Goal: Communication & Community: Connect with others

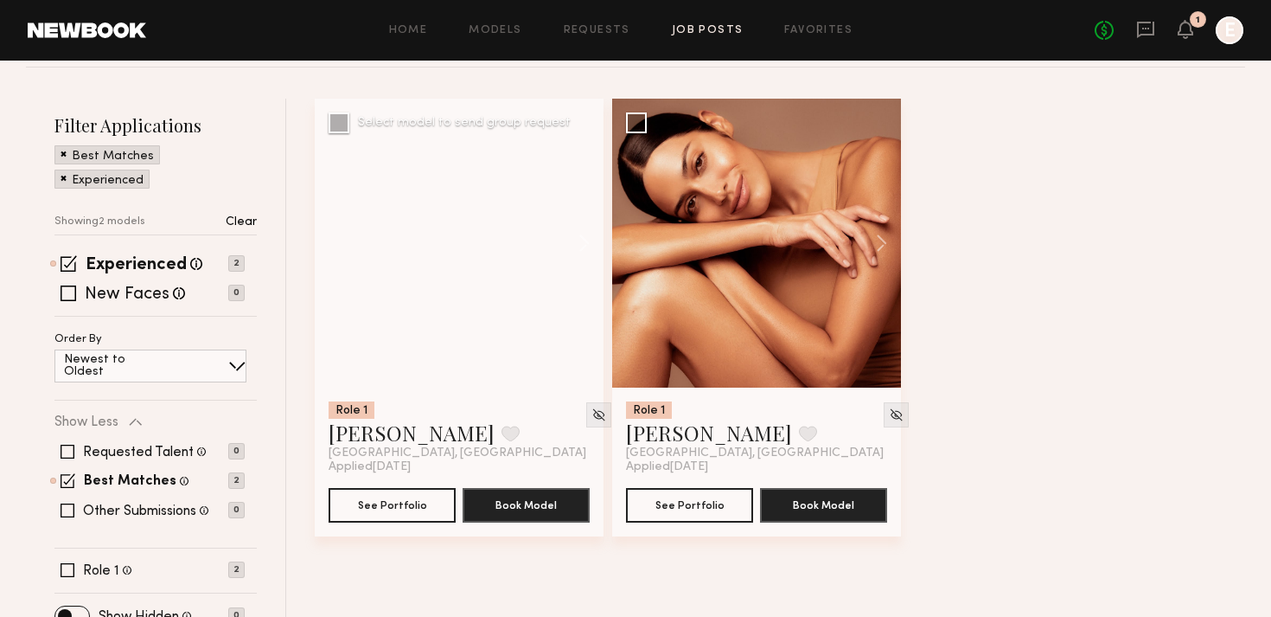
scroll to position [259, 0]
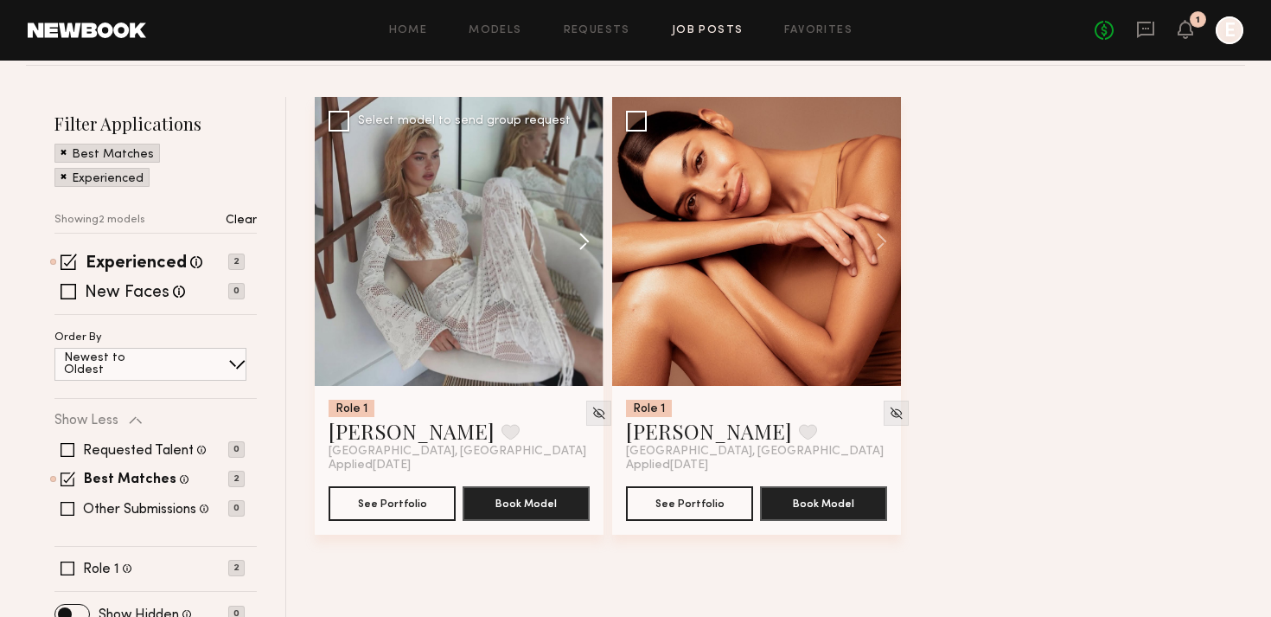
click at [581, 239] on button at bounding box center [575, 241] width 55 height 289
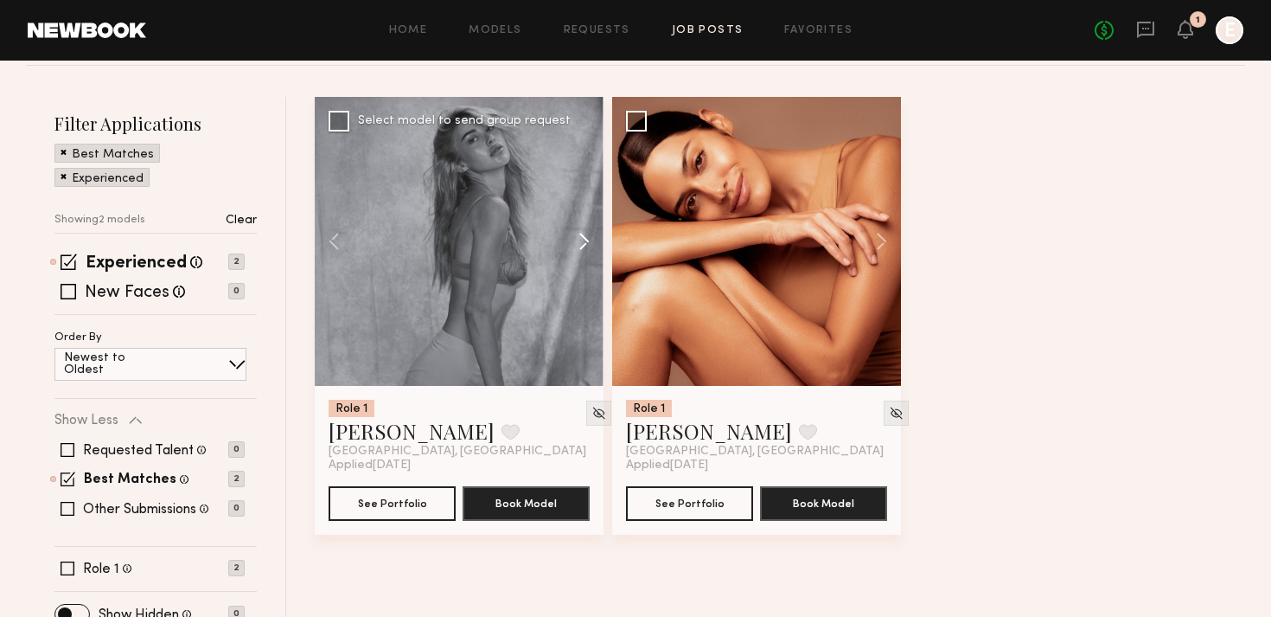
click at [581, 239] on button at bounding box center [575, 241] width 55 height 289
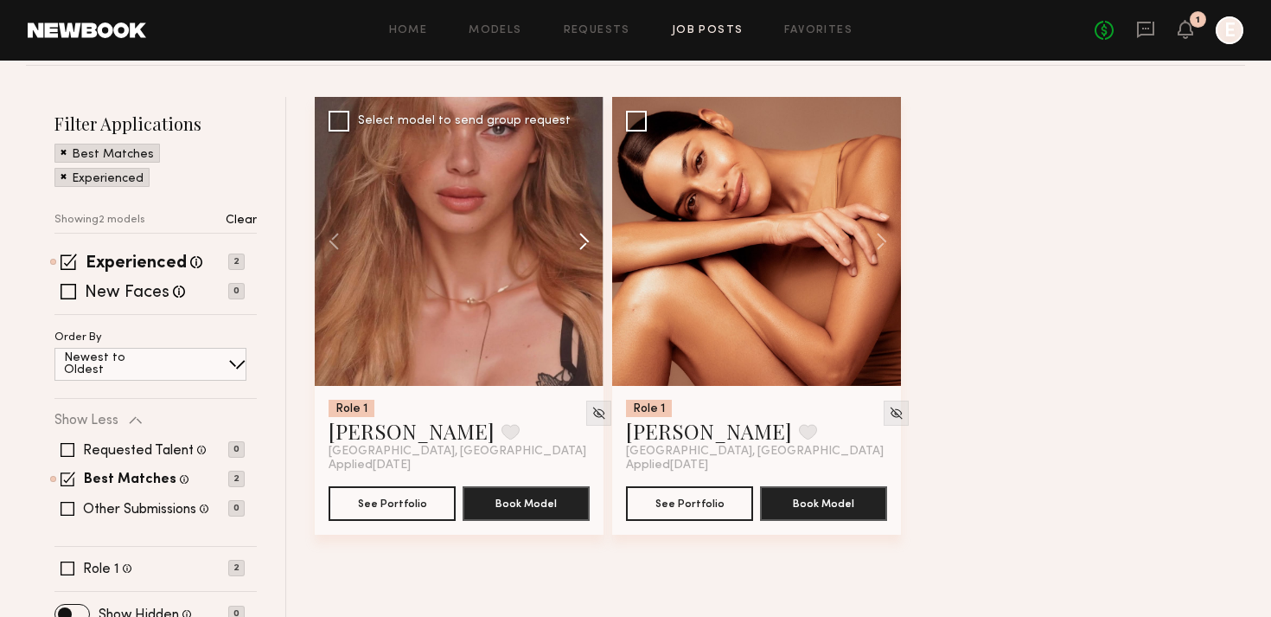
click at [581, 239] on button at bounding box center [575, 241] width 55 height 289
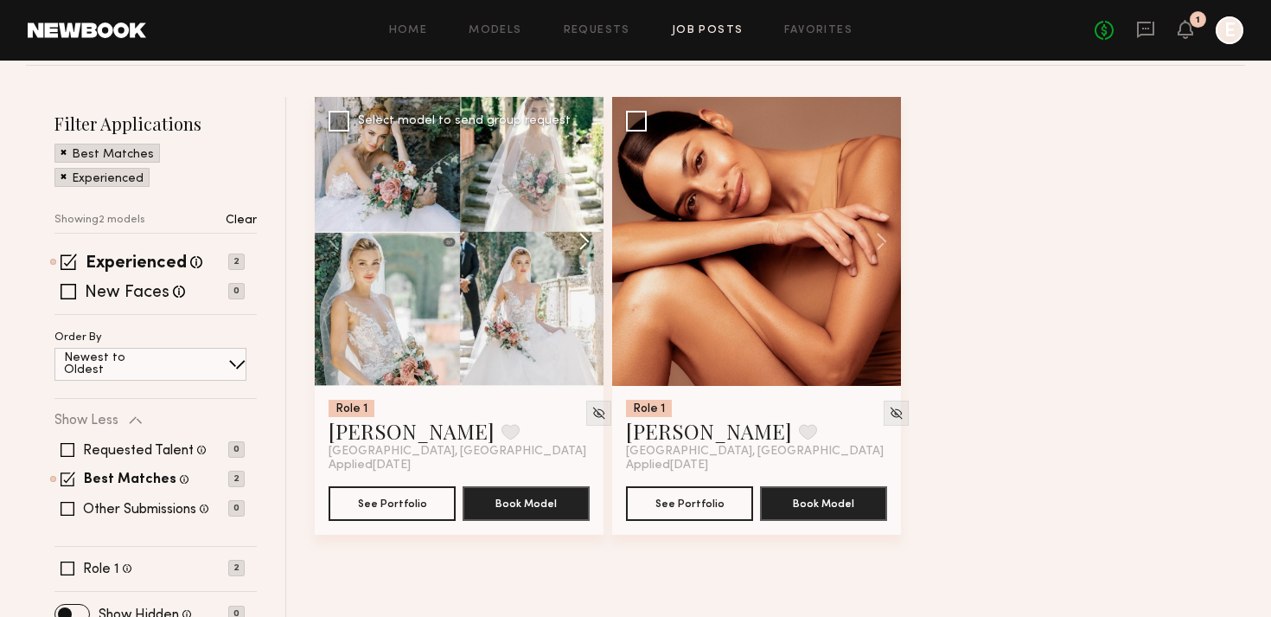
click at [581, 239] on button at bounding box center [575, 241] width 55 height 289
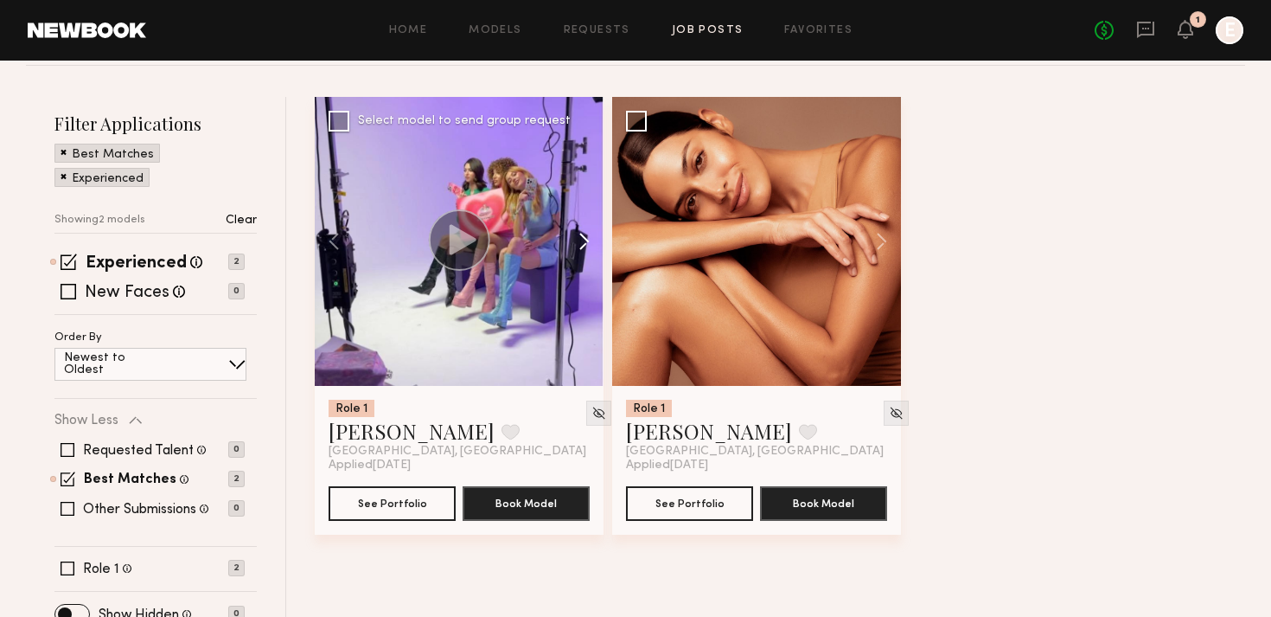
click at [581, 239] on button at bounding box center [575, 241] width 55 height 289
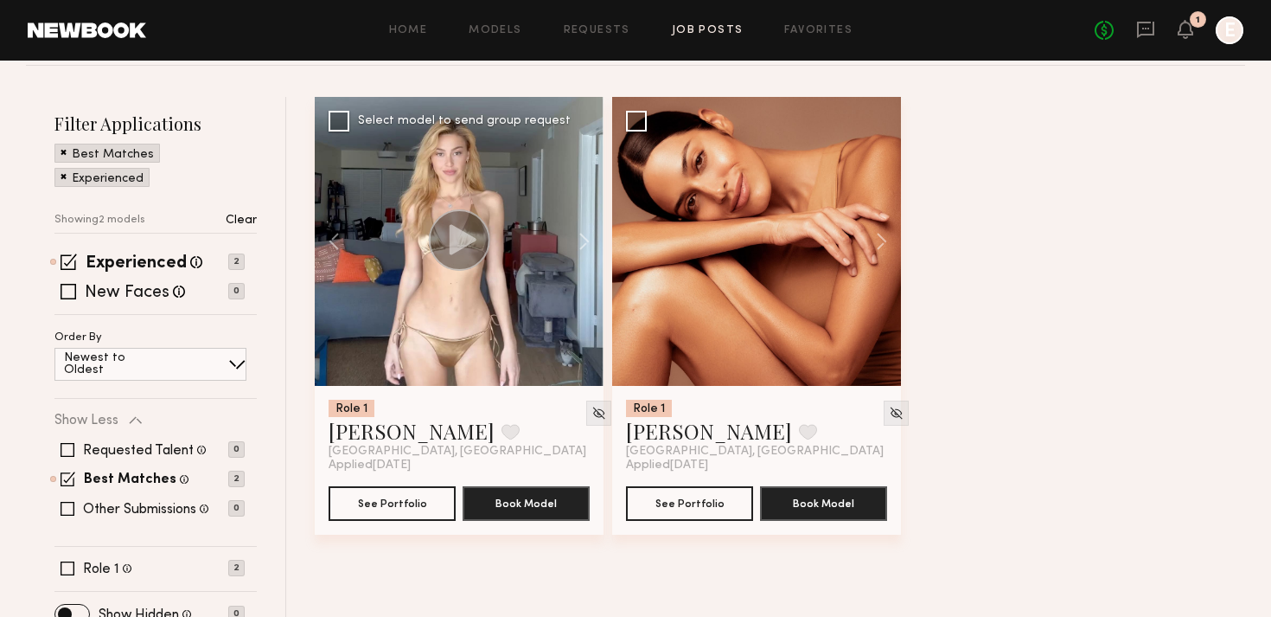
click at [458, 242] on icon at bounding box center [463, 239] width 27 height 30
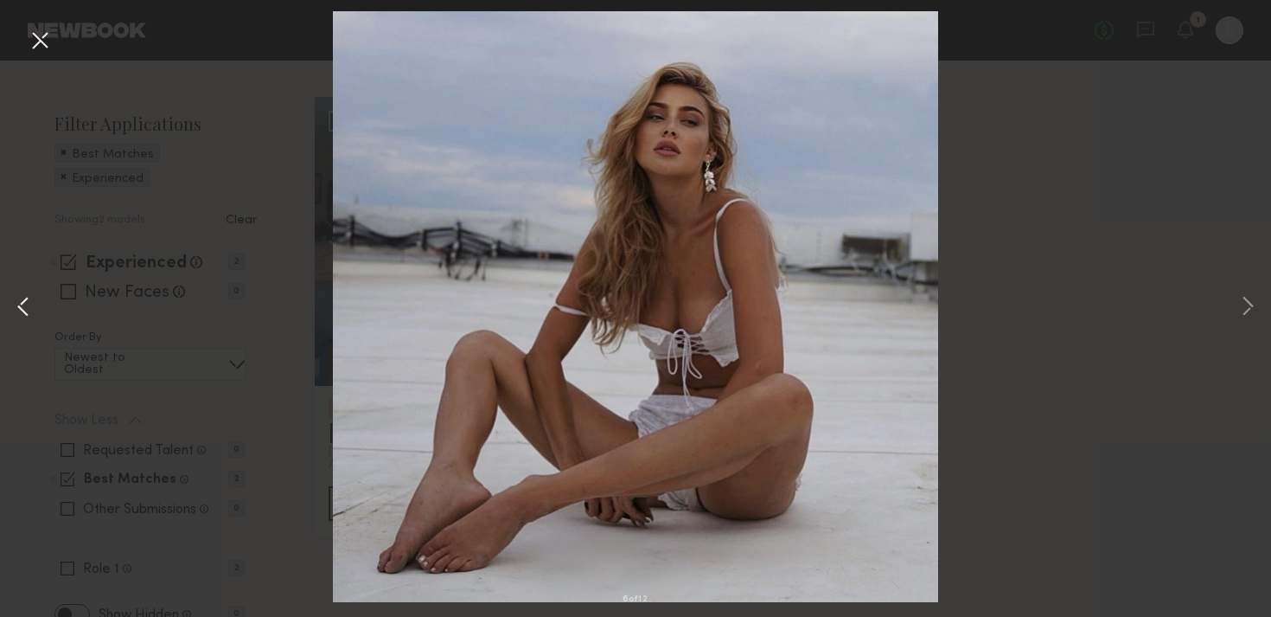
click at [24, 309] on button at bounding box center [23, 307] width 21 height 493
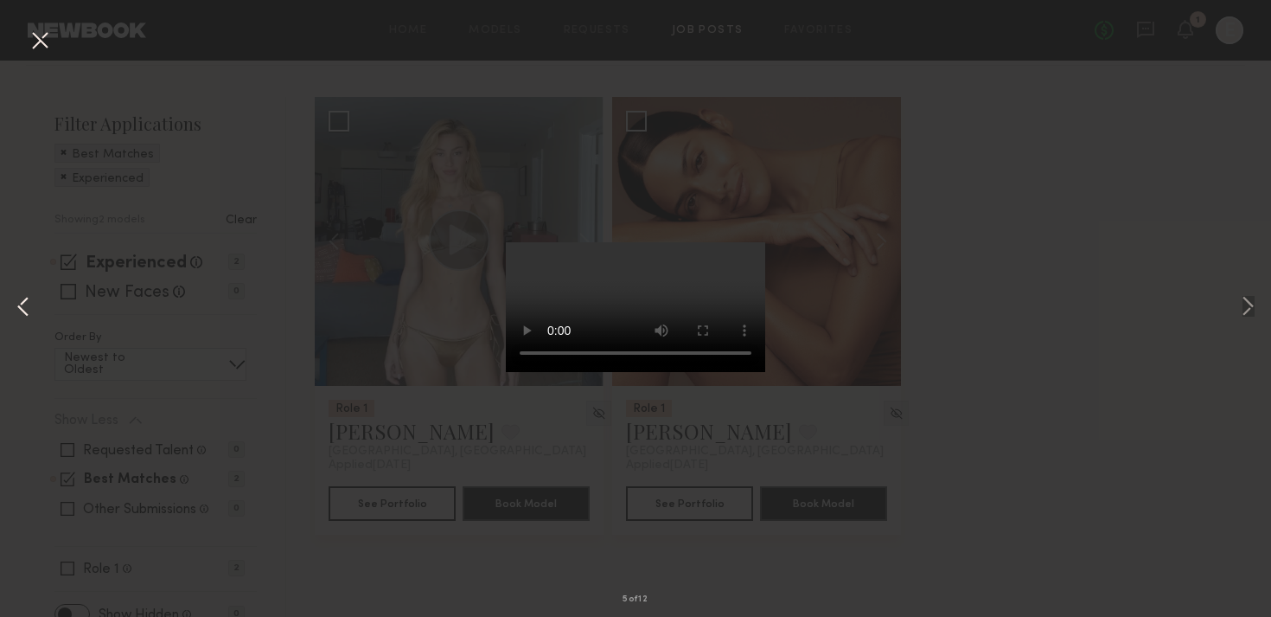
click at [17, 304] on button at bounding box center [23, 307] width 21 height 493
click at [1248, 304] on button at bounding box center [1248, 307] width 21 height 493
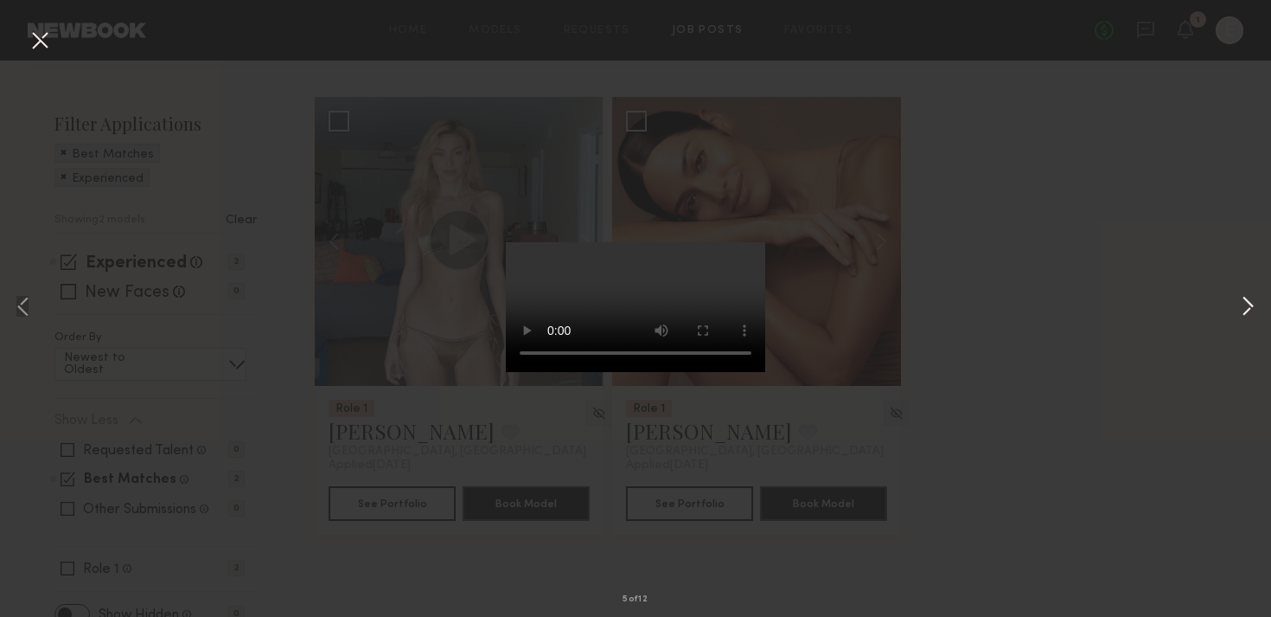
click at [1248, 304] on button at bounding box center [1248, 307] width 21 height 493
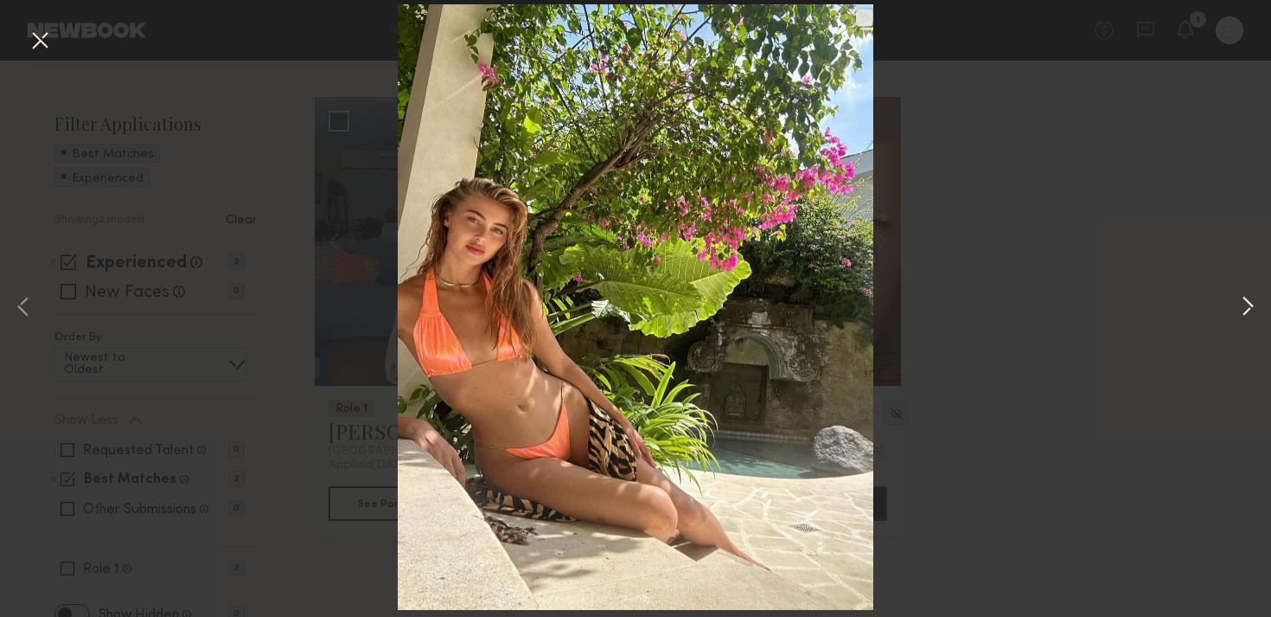
click at [1248, 304] on button at bounding box center [1248, 307] width 21 height 493
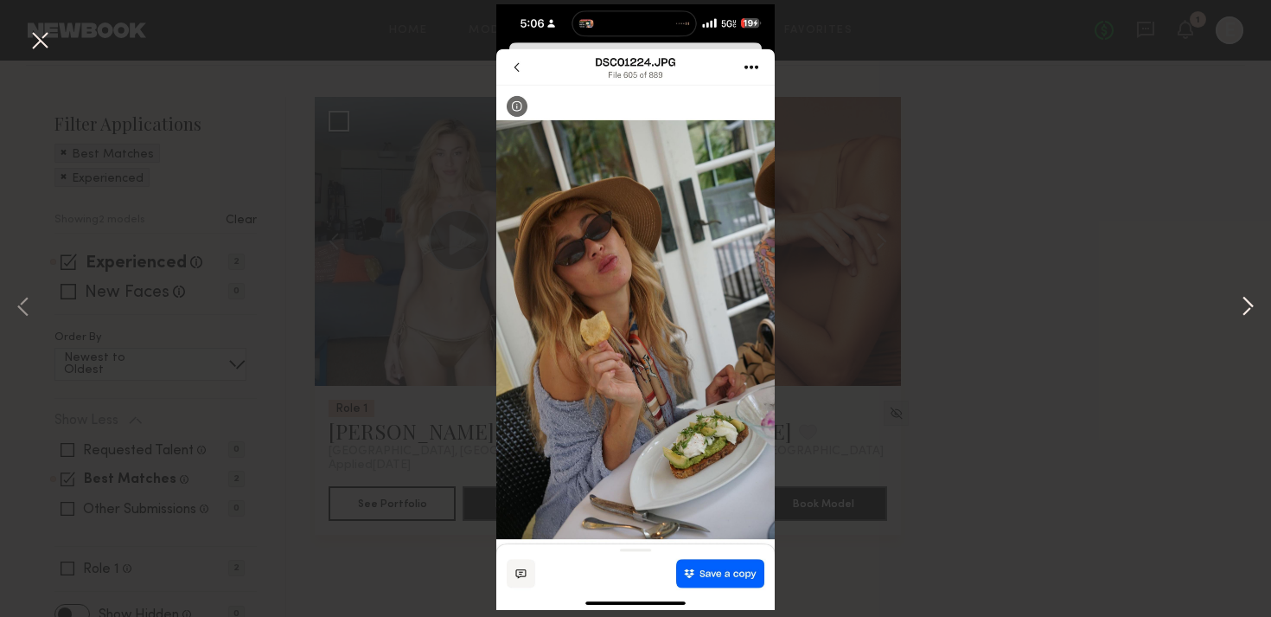
click at [1248, 304] on button at bounding box center [1248, 307] width 21 height 493
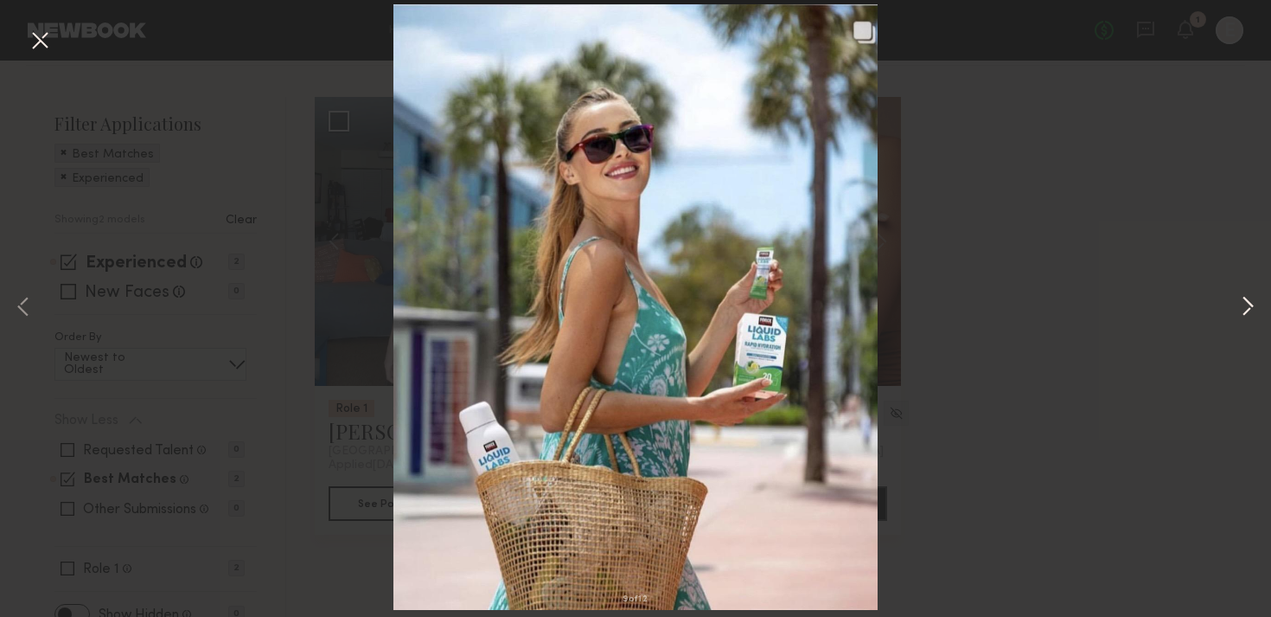
click at [1247, 304] on button at bounding box center [1248, 307] width 21 height 493
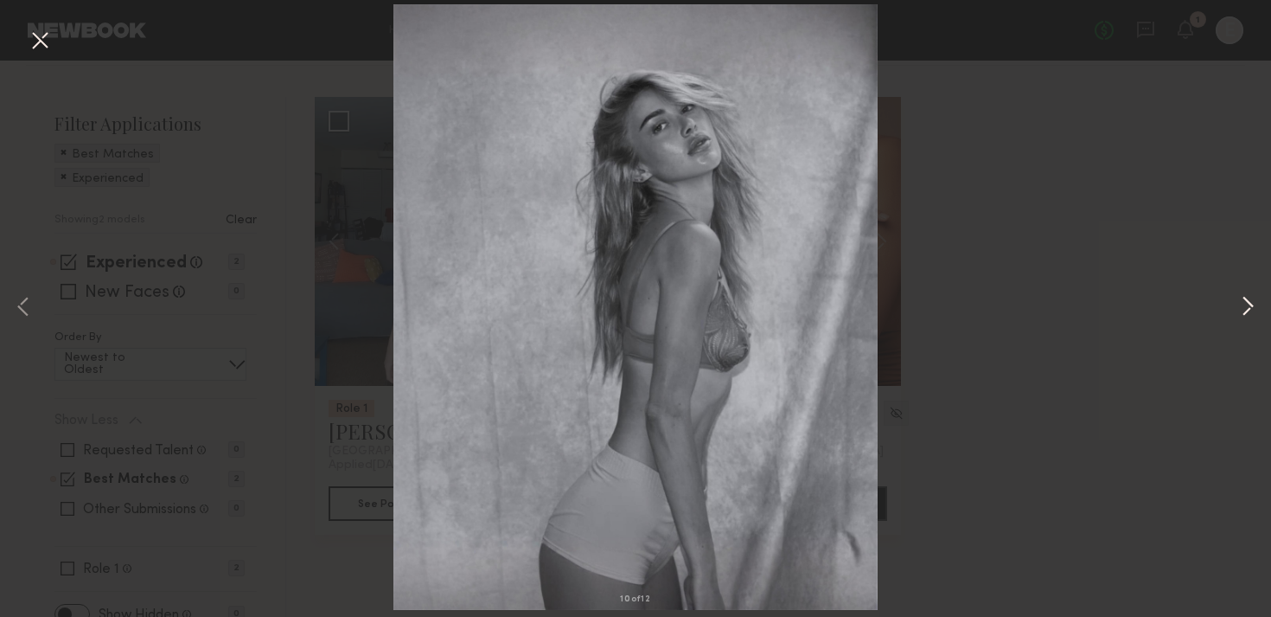
click at [1245, 304] on button at bounding box center [1248, 307] width 21 height 493
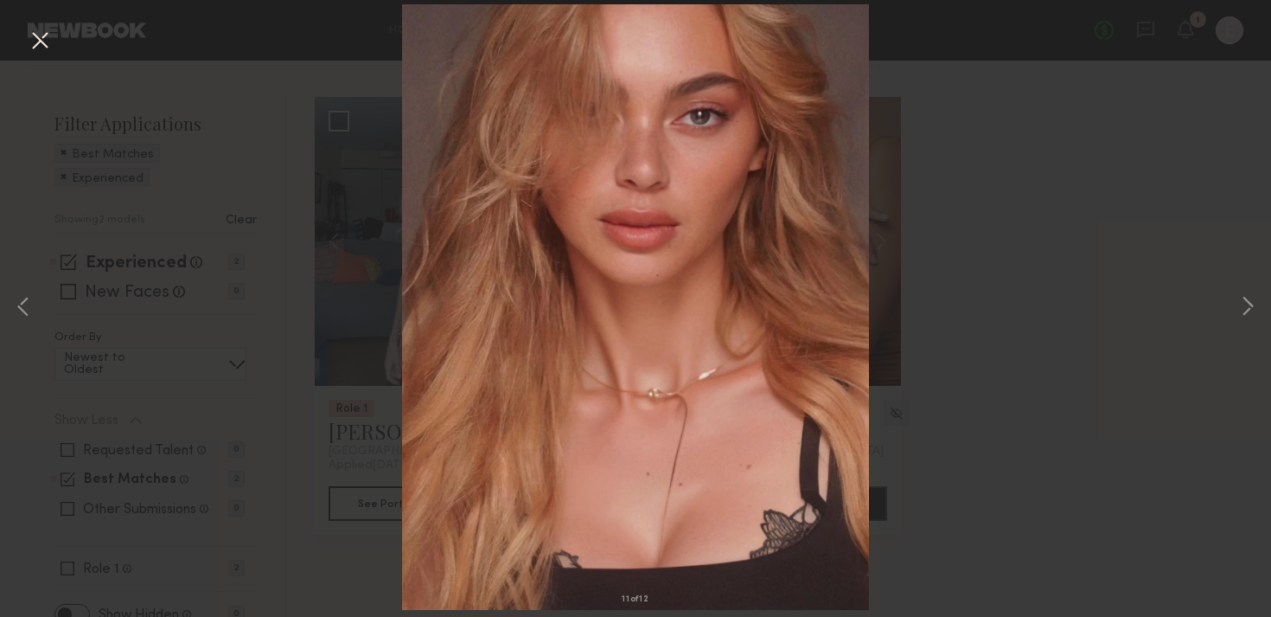
click at [43, 45] on button at bounding box center [40, 41] width 28 height 31
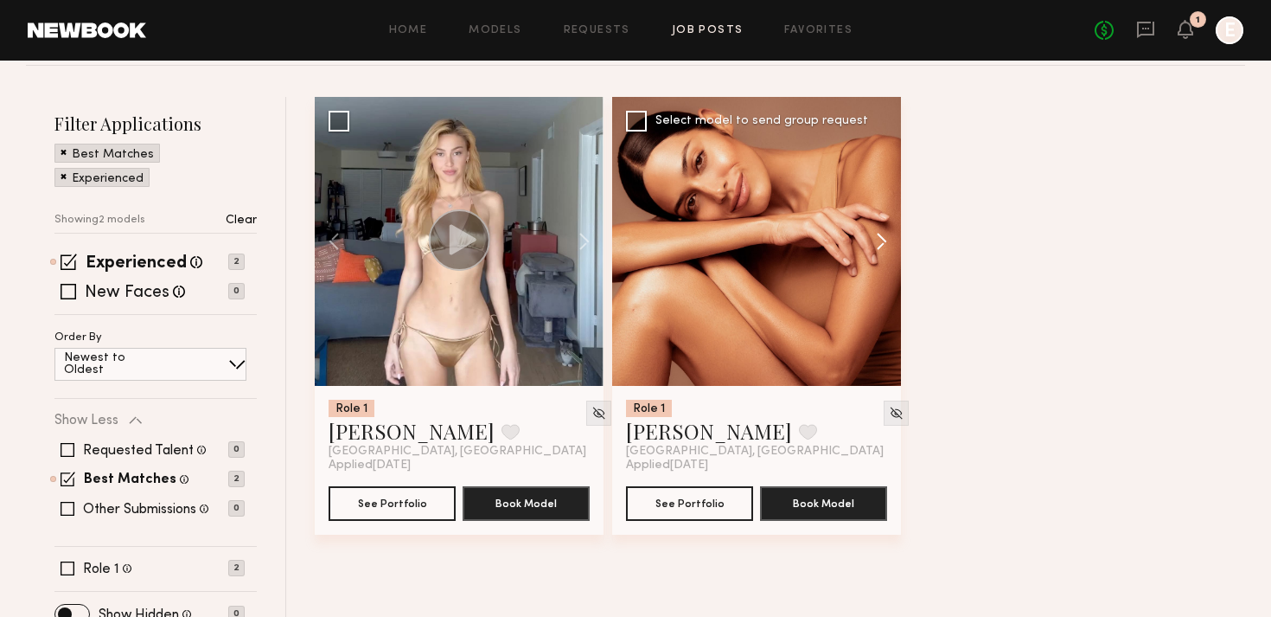
click at [871, 231] on button at bounding box center [873, 241] width 55 height 289
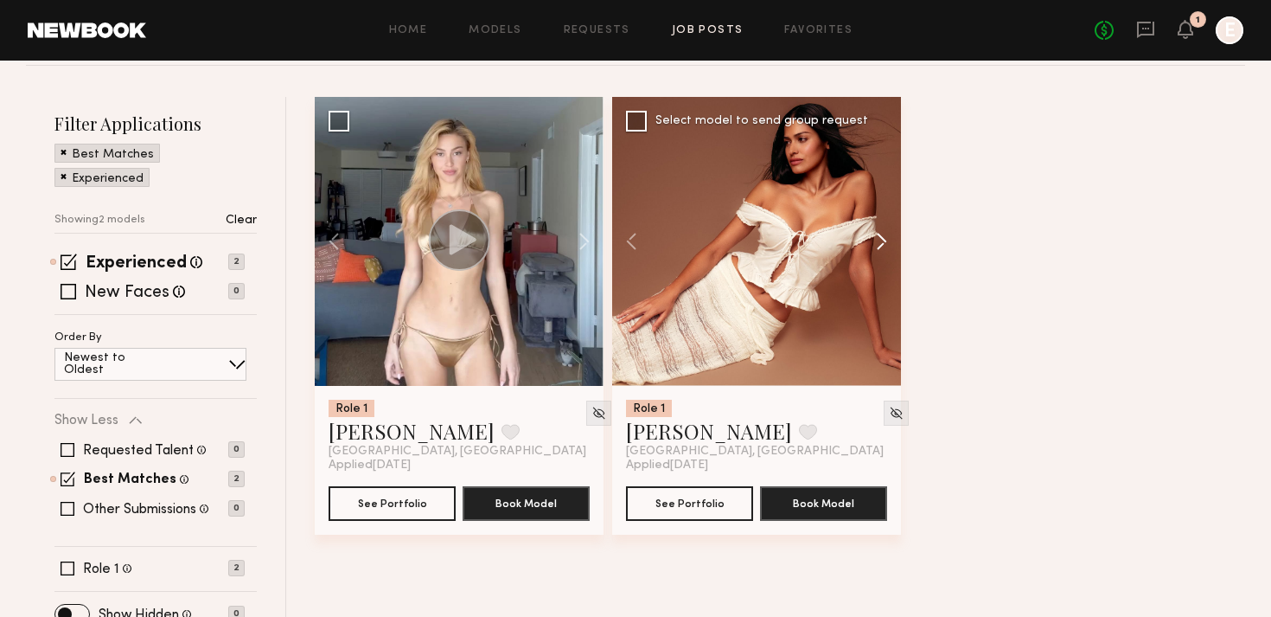
click at [876, 233] on button at bounding box center [873, 241] width 55 height 289
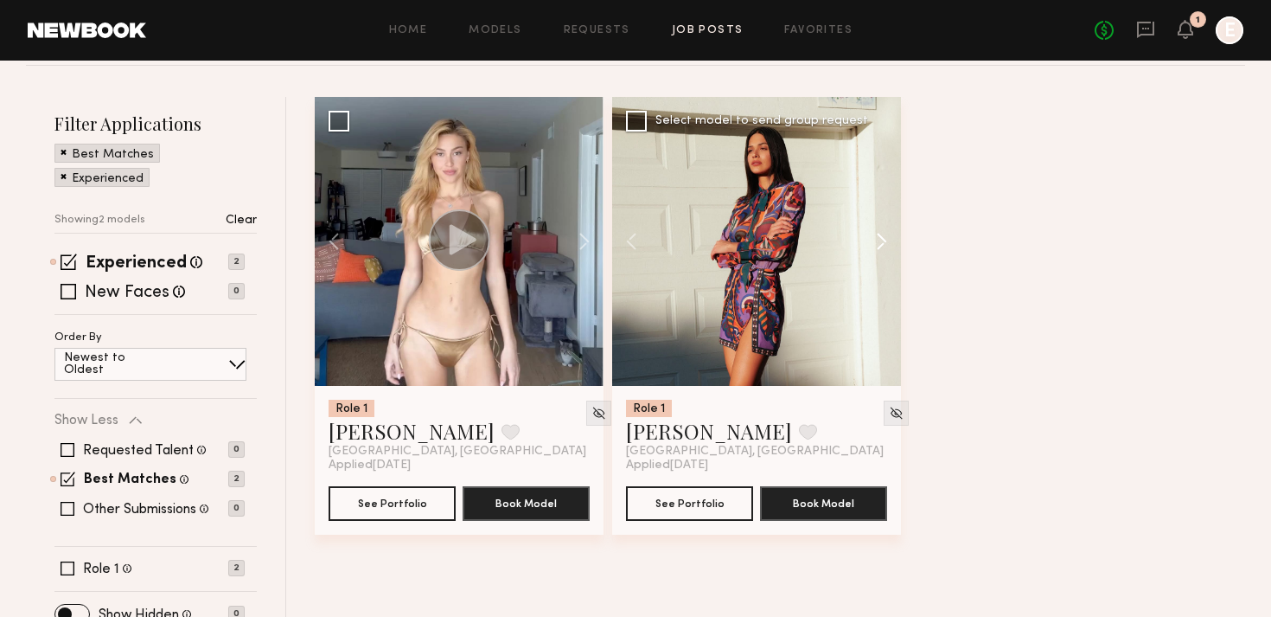
click at [876, 233] on button at bounding box center [873, 241] width 55 height 289
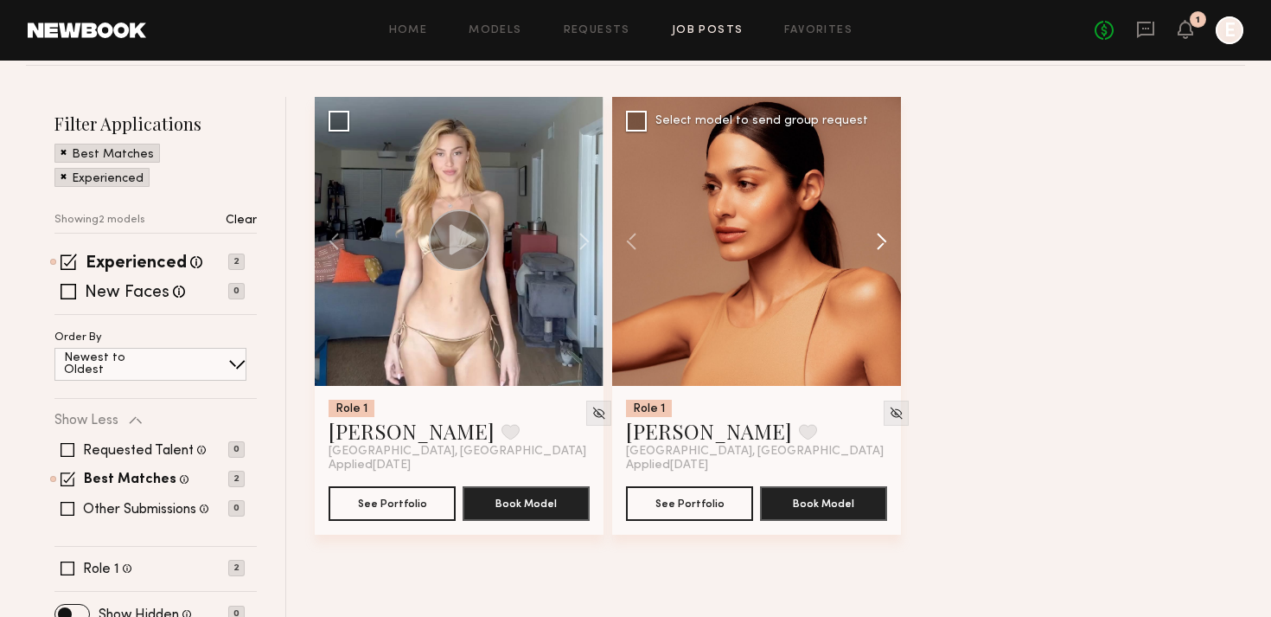
click at [876, 233] on button at bounding box center [873, 241] width 55 height 289
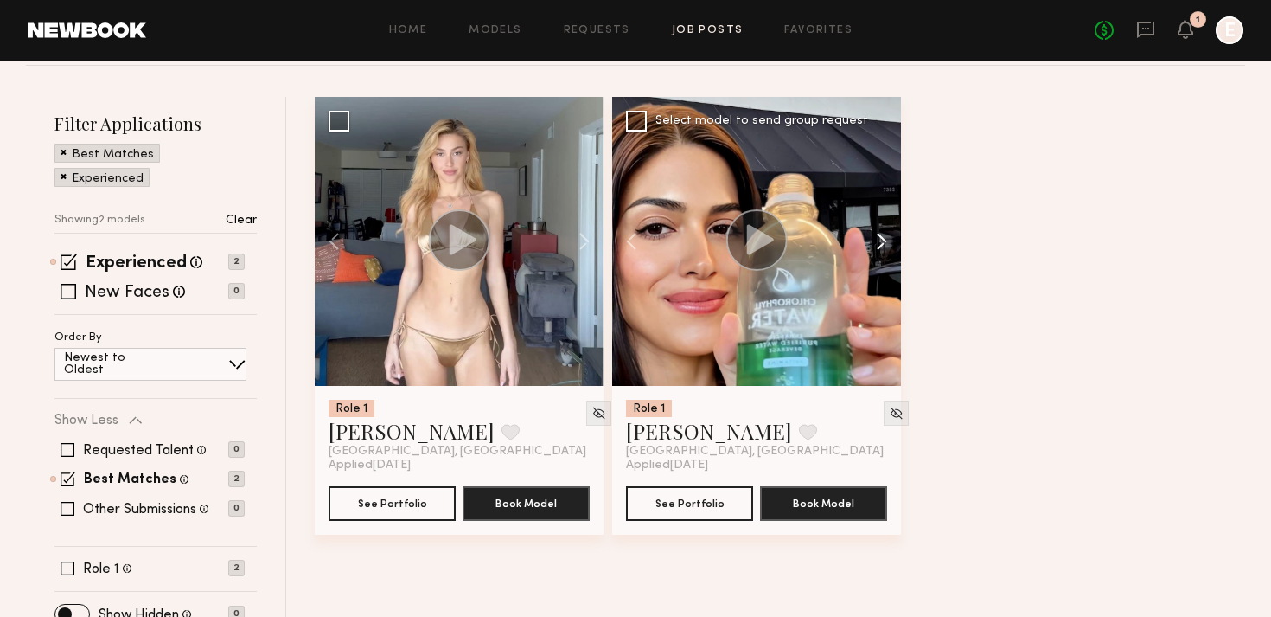
click at [876, 233] on button at bounding box center [873, 241] width 55 height 289
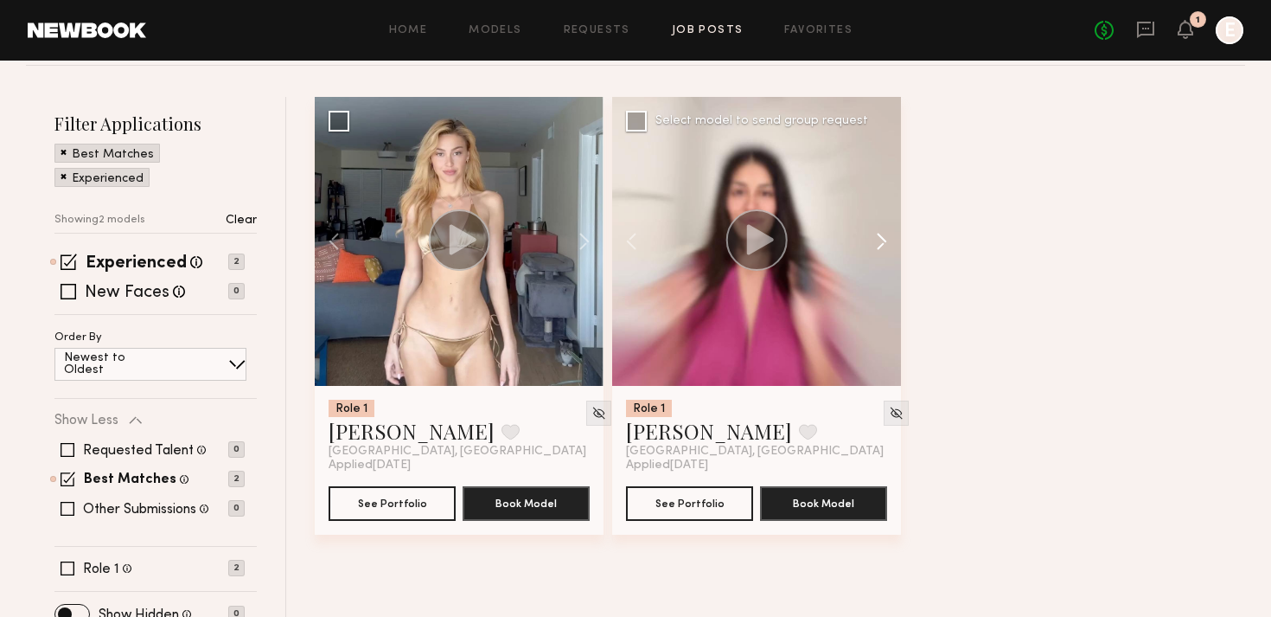
click at [876, 233] on button at bounding box center [873, 241] width 55 height 289
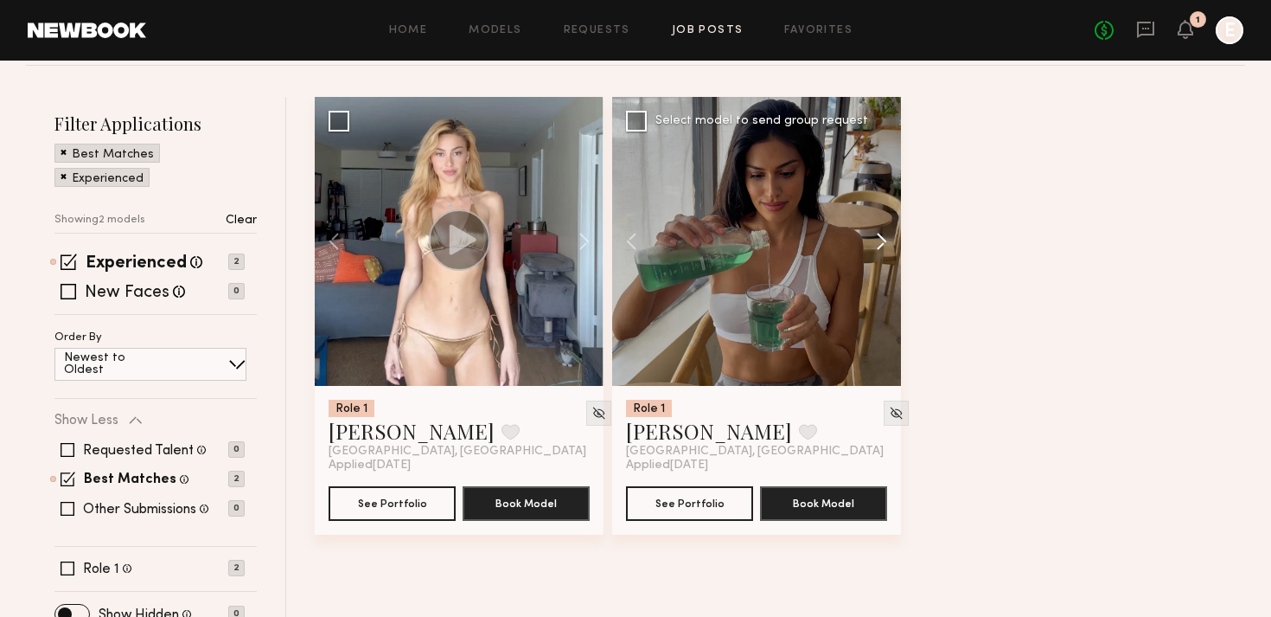
click at [876, 233] on button at bounding box center [873, 241] width 55 height 289
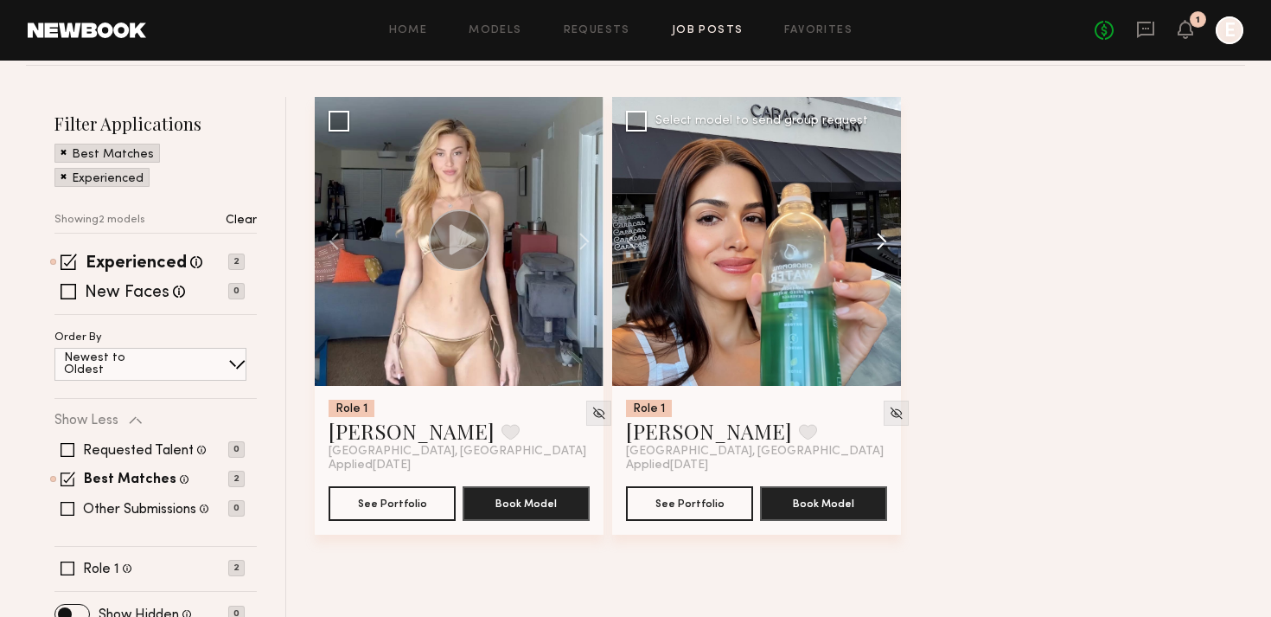
click at [876, 233] on button at bounding box center [873, 241] width 55 height 289
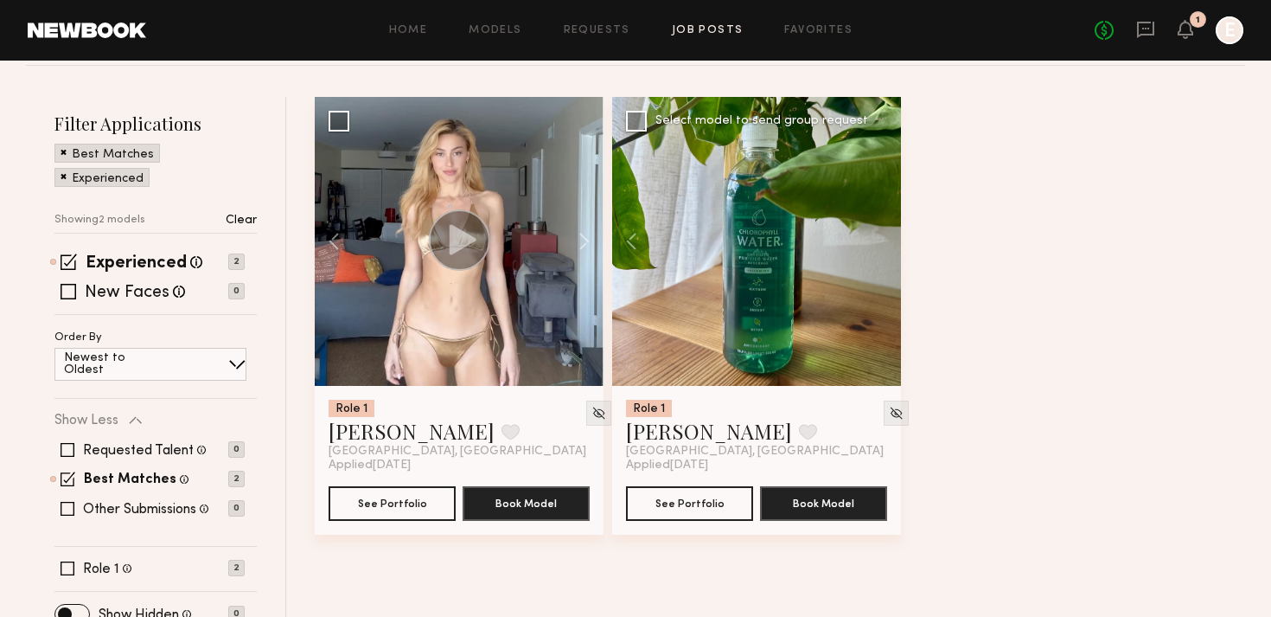
click at [715, 30] on link "Job Posts" at bounding box center [708, 30] width 72 height 11
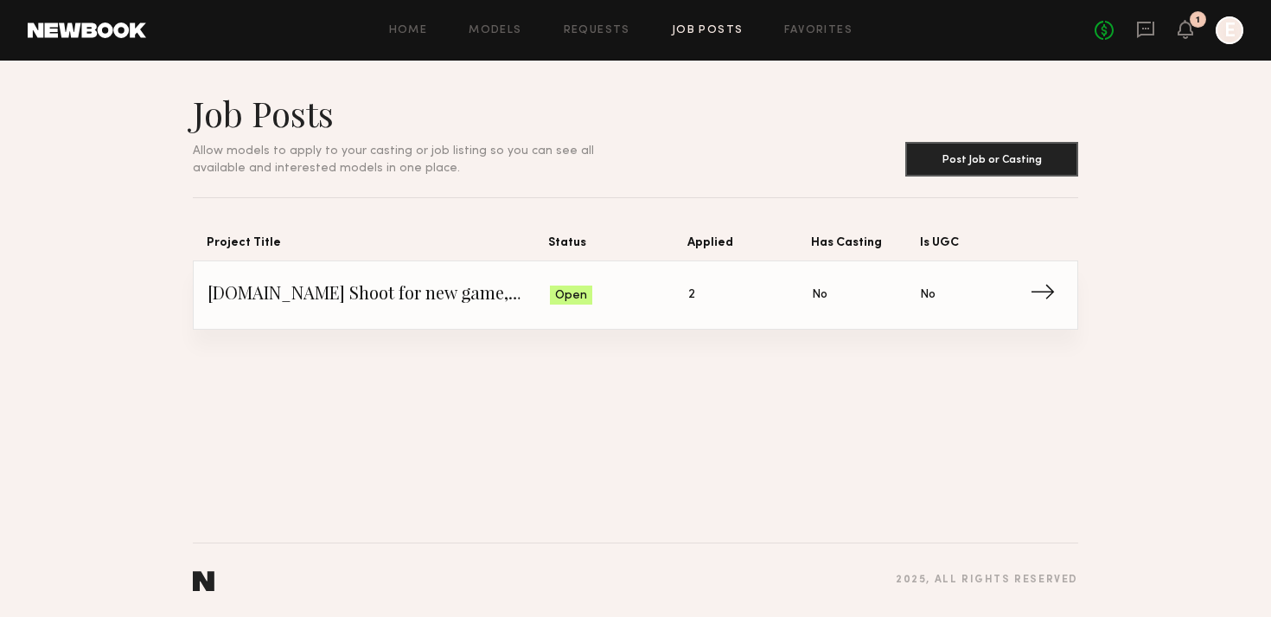
click at [1042, 291] on span "→" at bounding box center [1047, 295] width 35 height 26
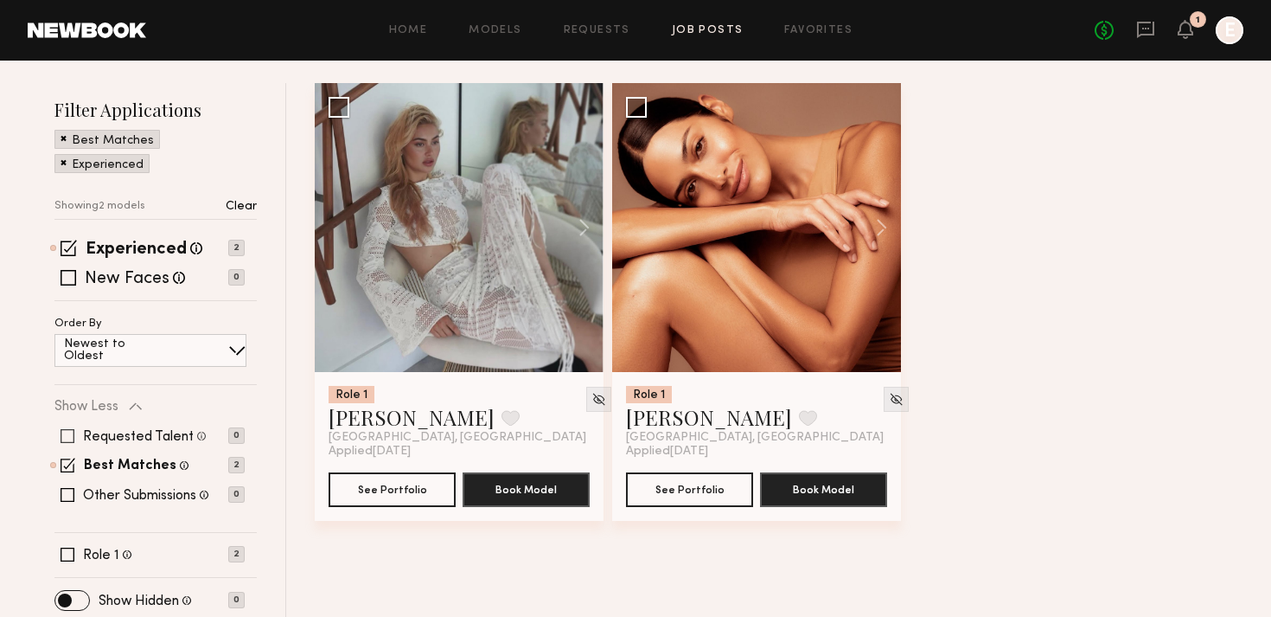
scroll to position [280, 0]
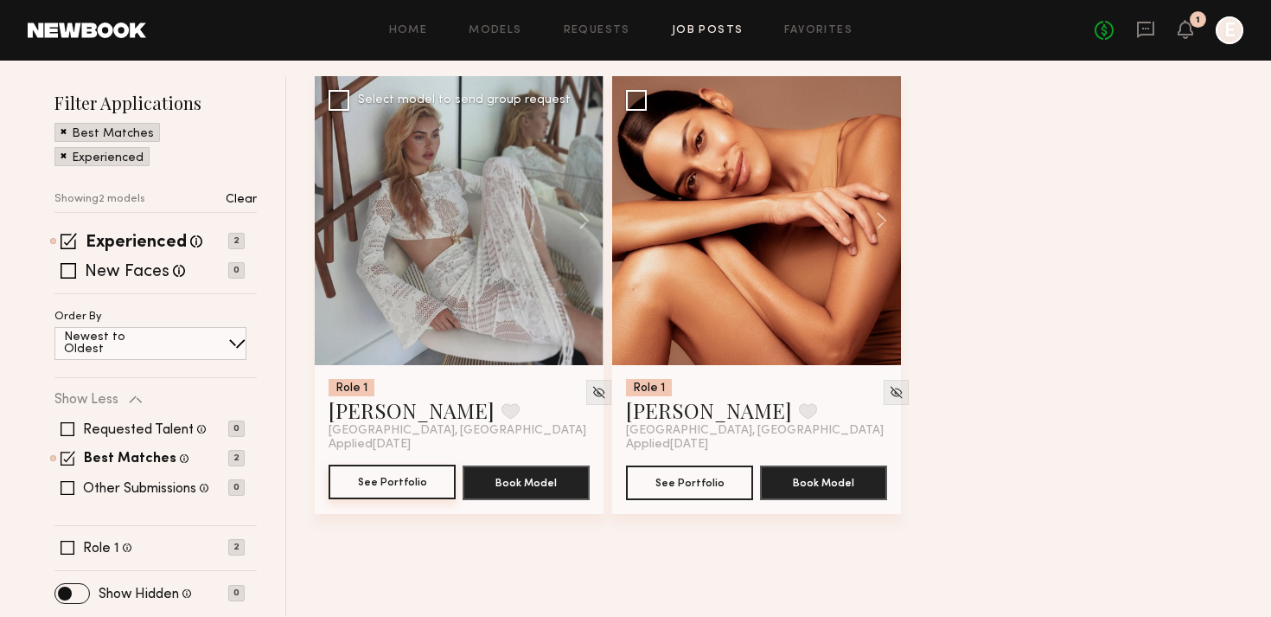
click at [383, 482] on button "See Portfolio" at bounding box center [392, 481] width 127 height 35
click at [522, 489] on button "Book Model" at bounding box center [526, 481] width 127 height 35
click at [514, 476] on button "Book Model" at bounding box center [526, 481] width 127 height 35
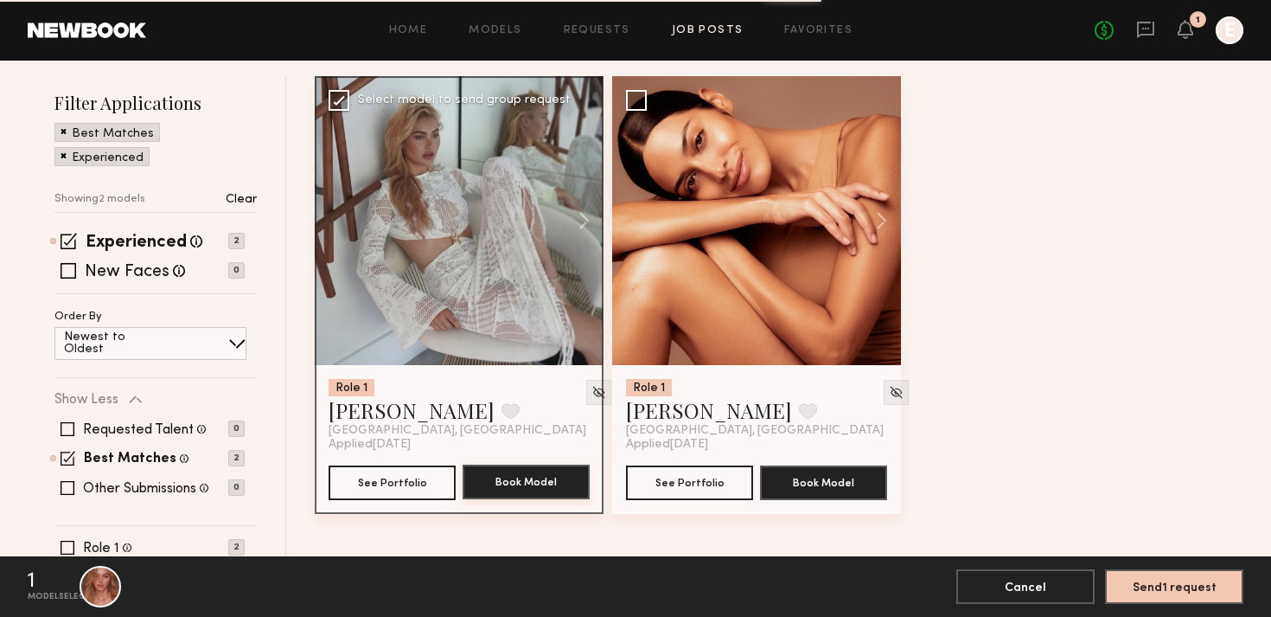
click at [514, 477] on button "Book Model" at bounding box center [526, 481] width 127 height 35
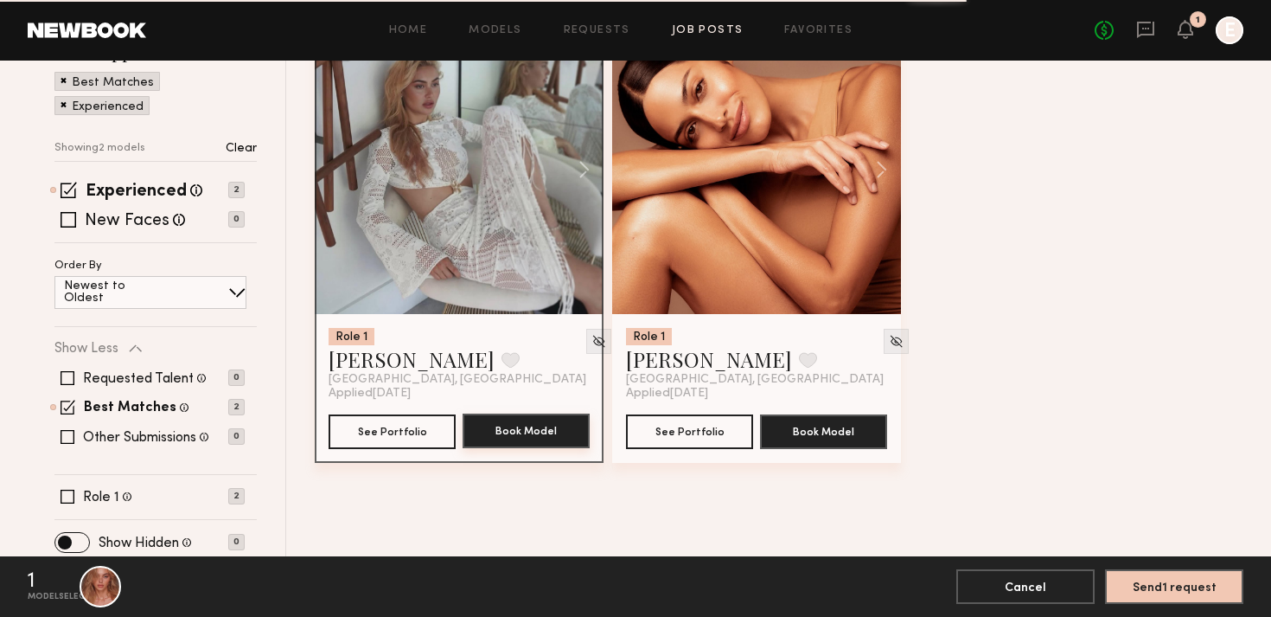
scroll to position [339, 0]
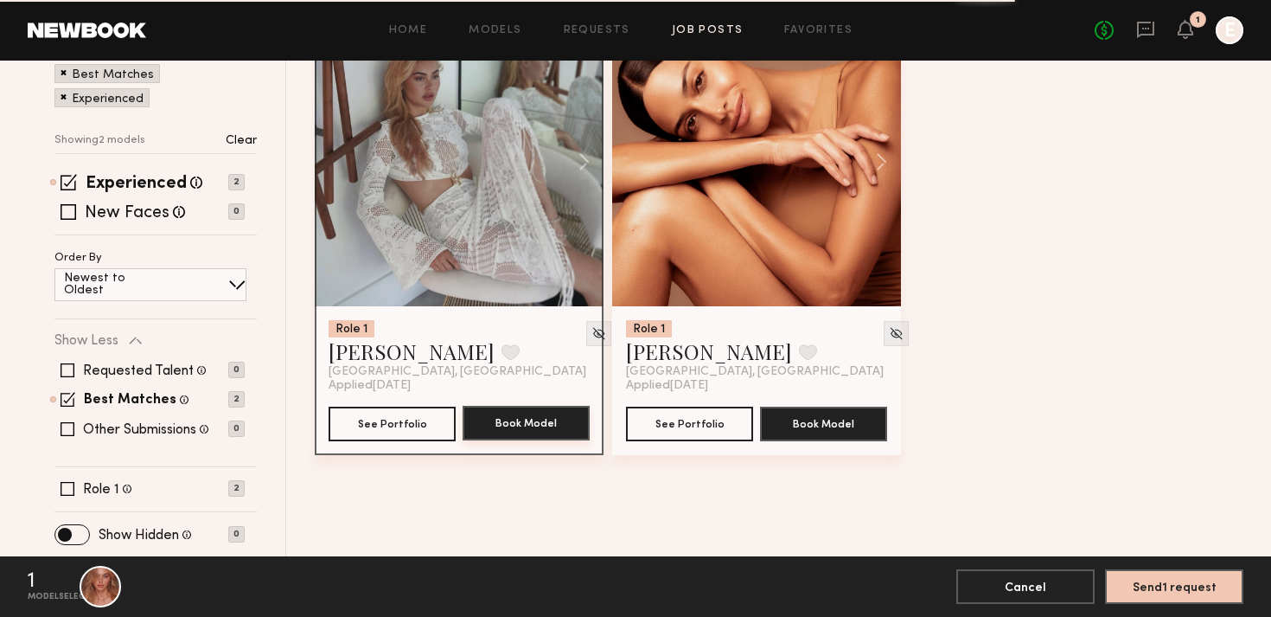
click at [508, 429] on button "Book Model" at bounding box center [526, 423] width 127 height 35
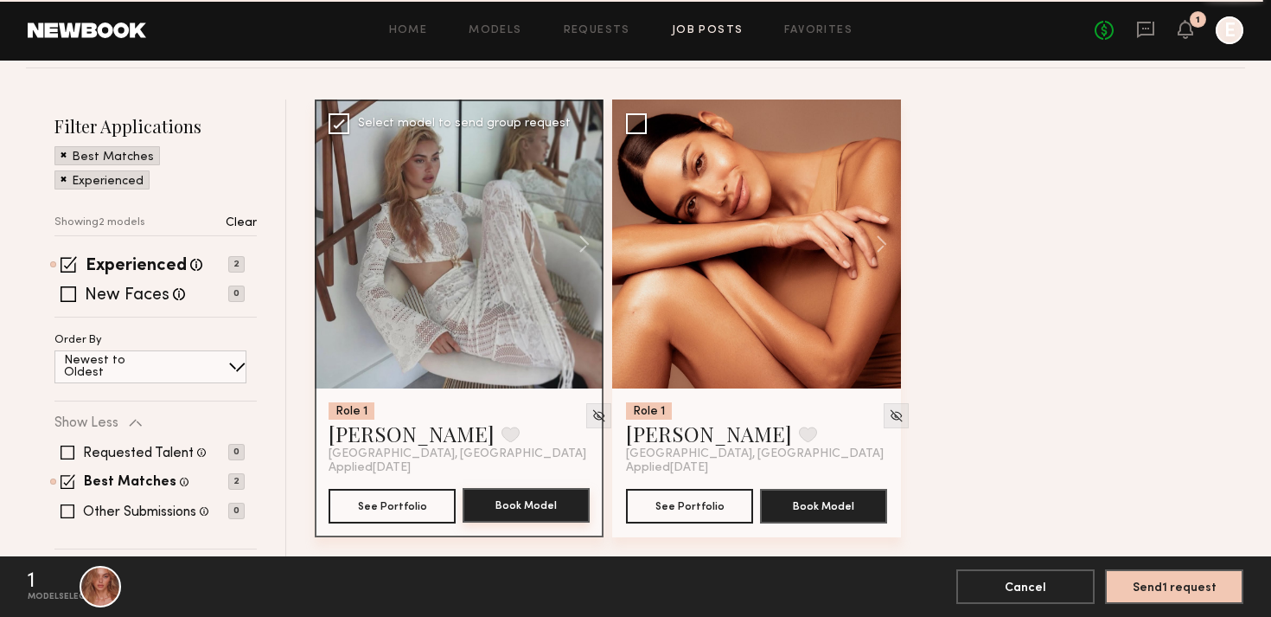
scroll to position [261, 0]
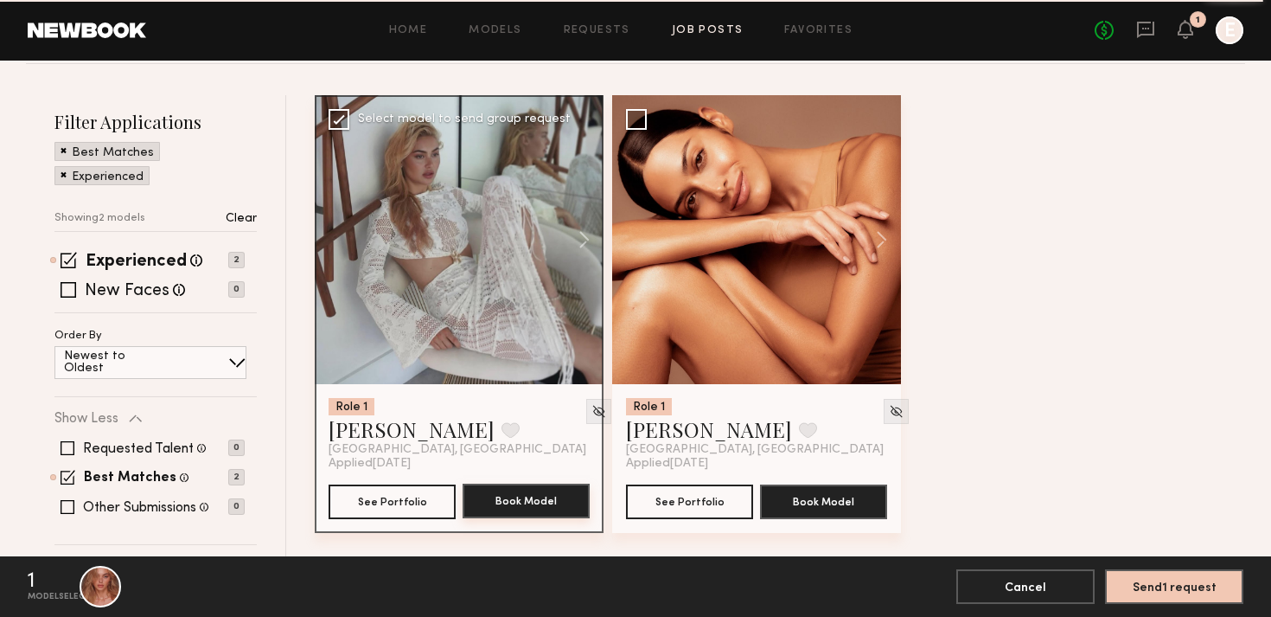
click at [496, 490] on button "Book Model" at bounding box center [526, 500] width 127 height 35
click at [592, 406] on img at bounding box center [599, 411] width 15 height 15
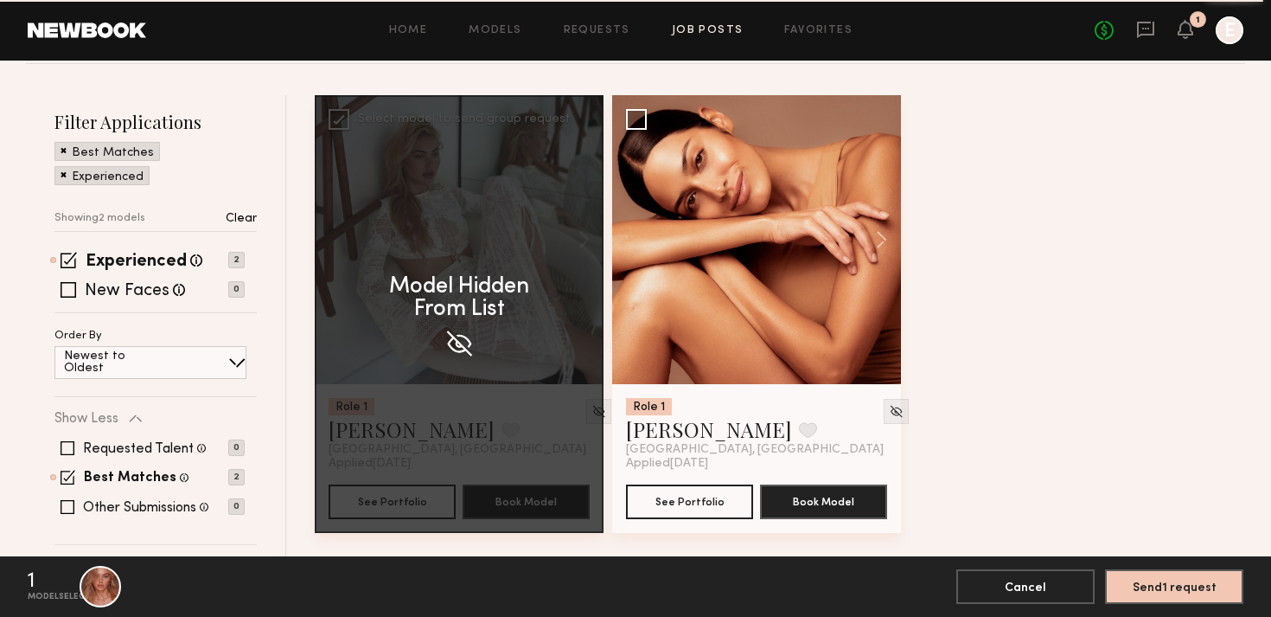
click at [541, 394] on div "Model Hidden From List" at bounding box center [459, 314] width 289 height 438
click at [554, 403] on div "Model Hidden From List" at bounding box center [459, 314] width 289 height 438
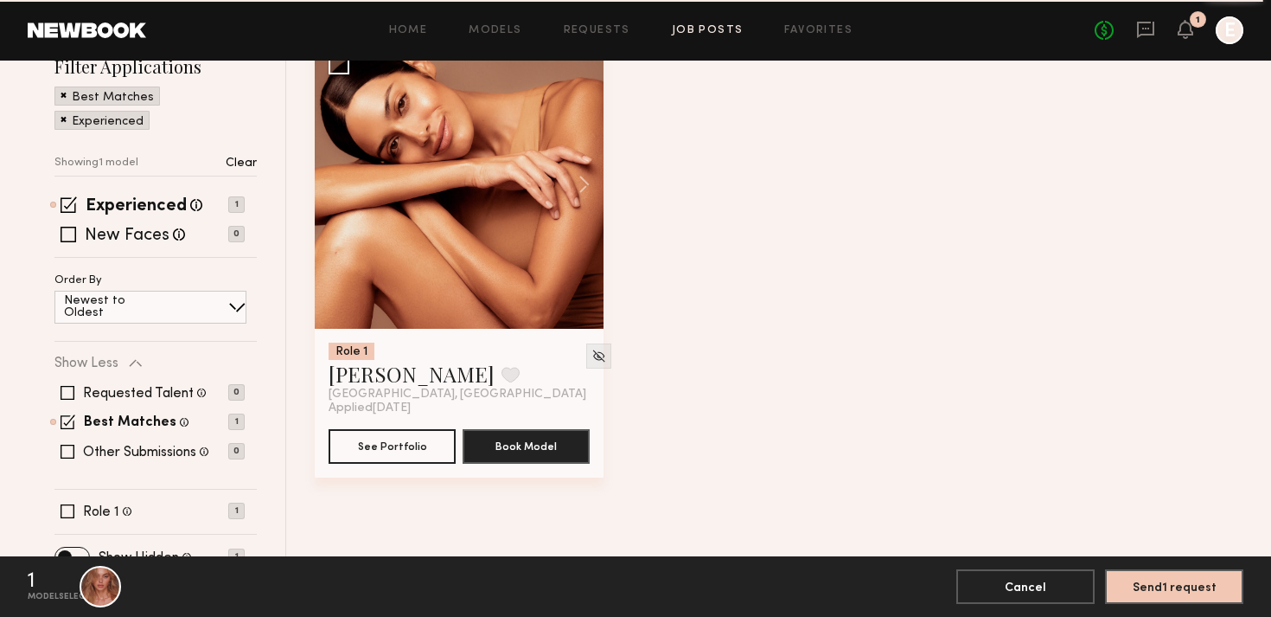
scroll to position [339, 0]
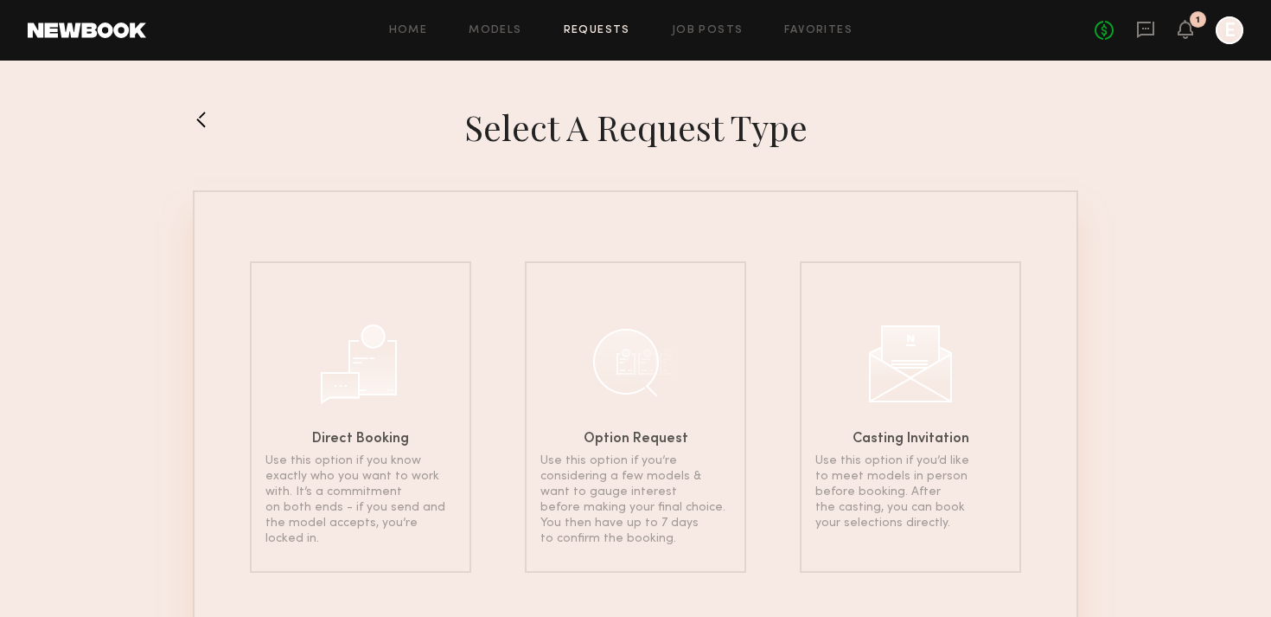
scroll to position [339, 0]
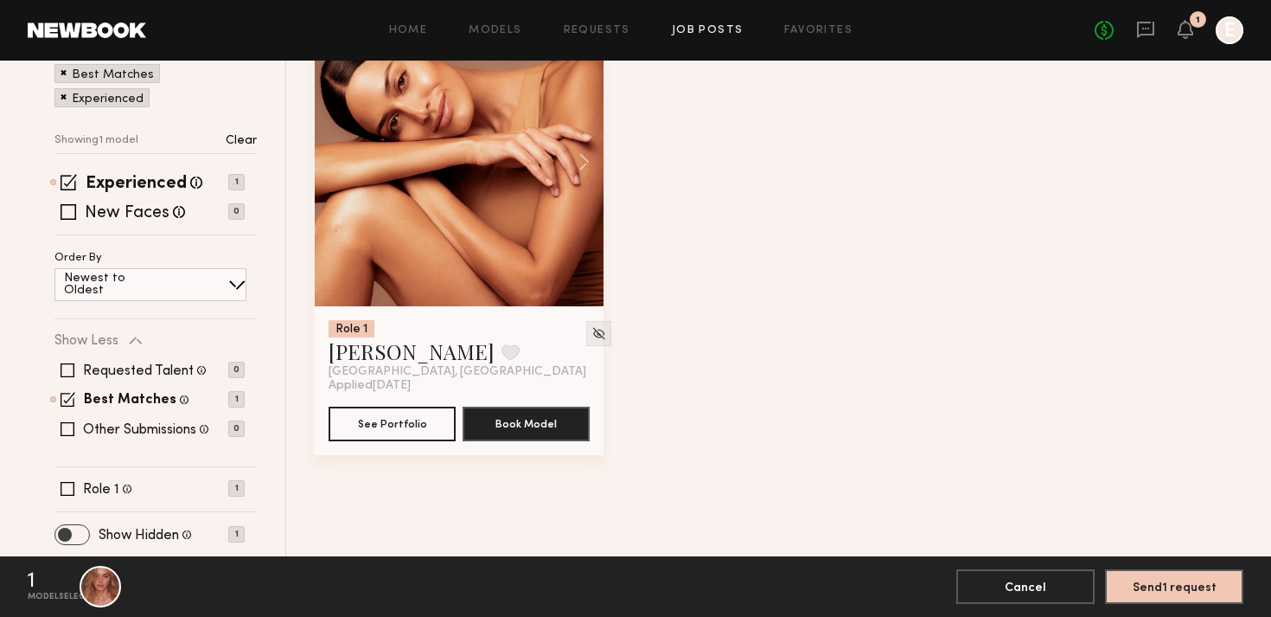
click at [70, 532] on span at bounding box center [72, 534] width 34 height 19
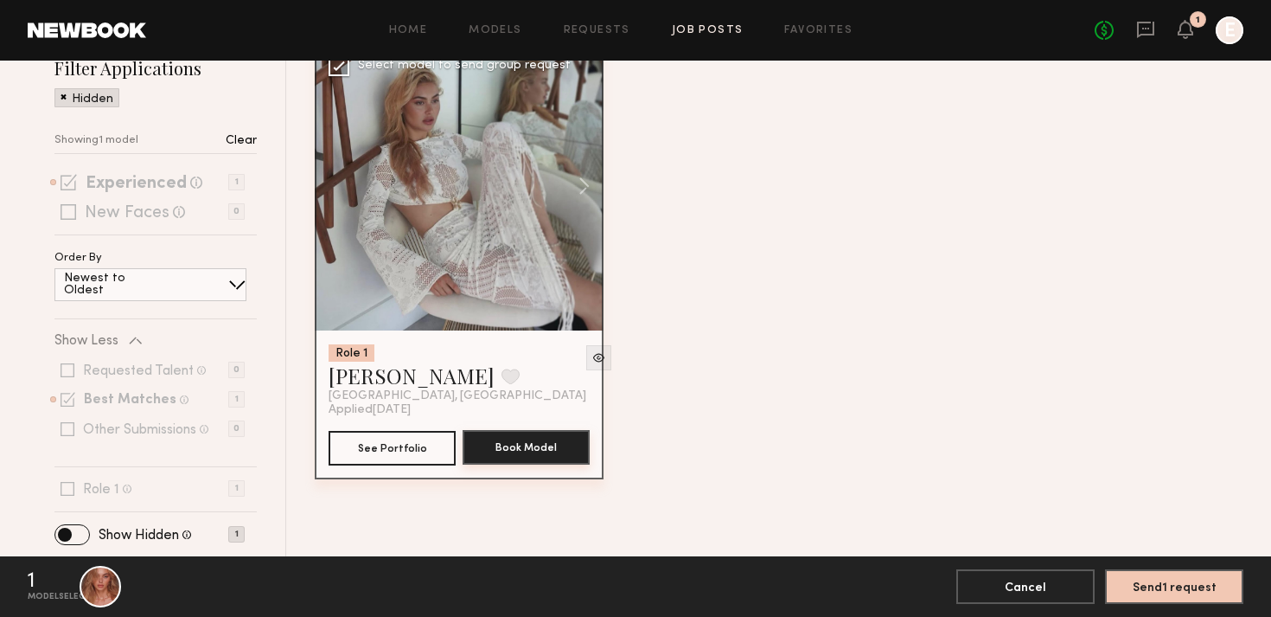
click at [498, 452] on button "Book Model" at bounding box center [526, 447] width 127 height 35
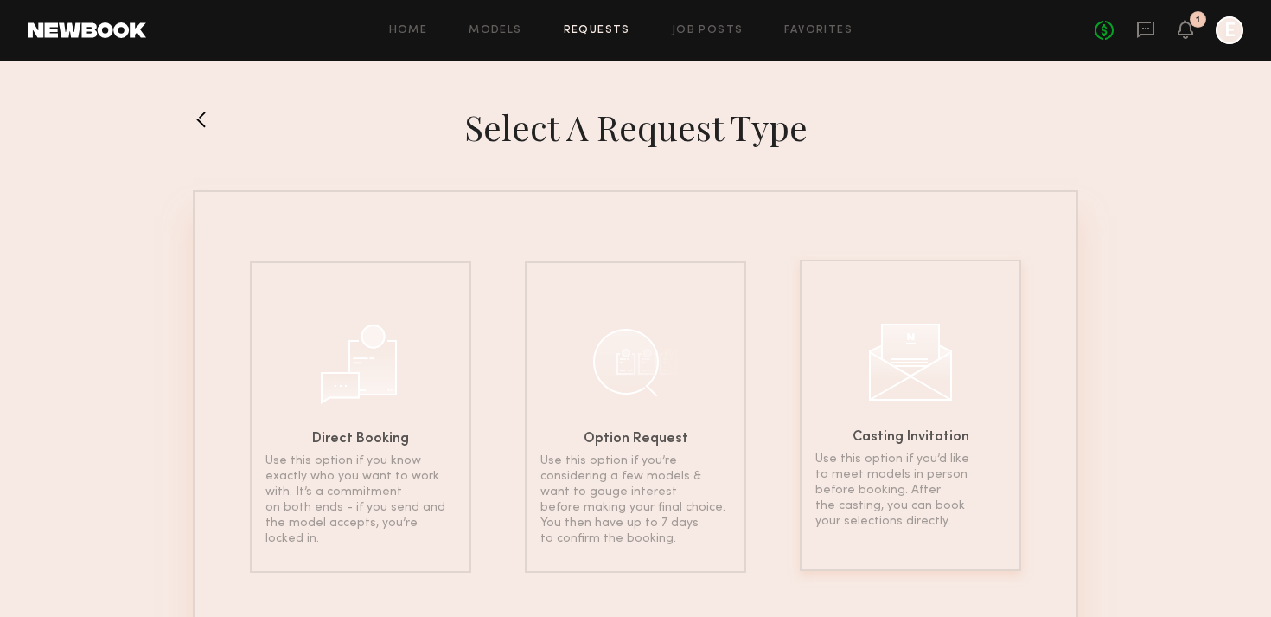
scroll to position [1, 0]
click at [931, 411] on div "Casting Invitation Use this option if you’d like to meet models in person befor…" at bounding box center [910, 414] width 221 height 311
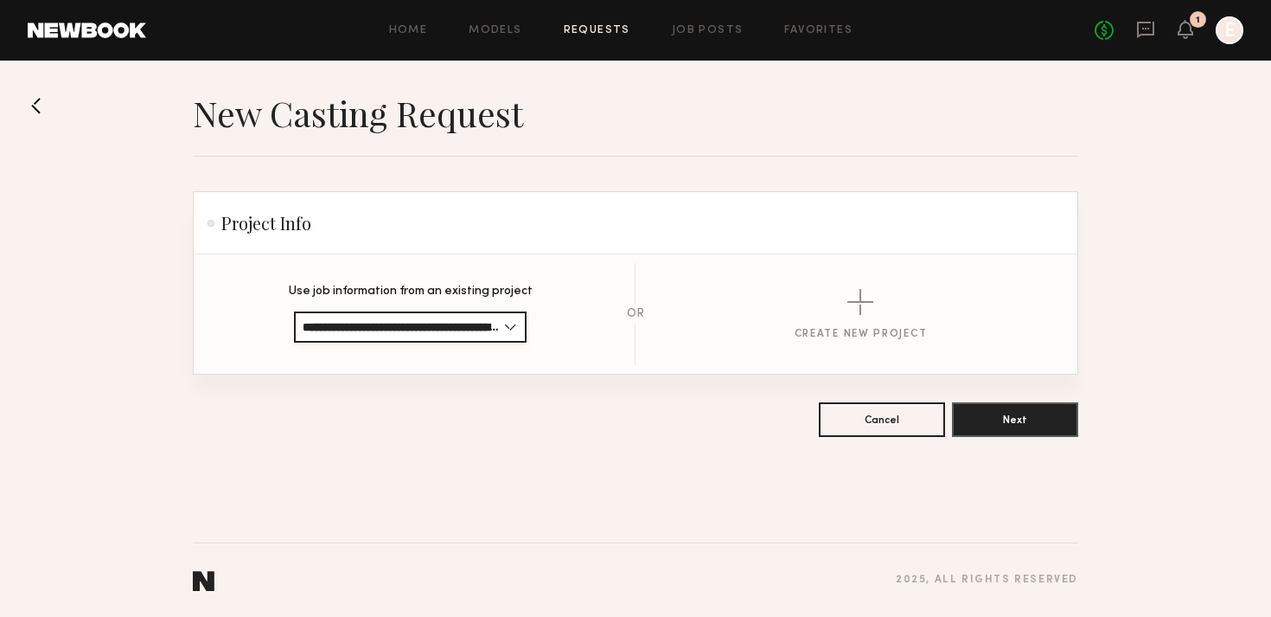
click at [505, 324] on input "**********" at bounding box center [410, 326] width 233 height 31
click at [1032, 413] on button "Next" at bounding box center [1015, 418] width 126 height 35
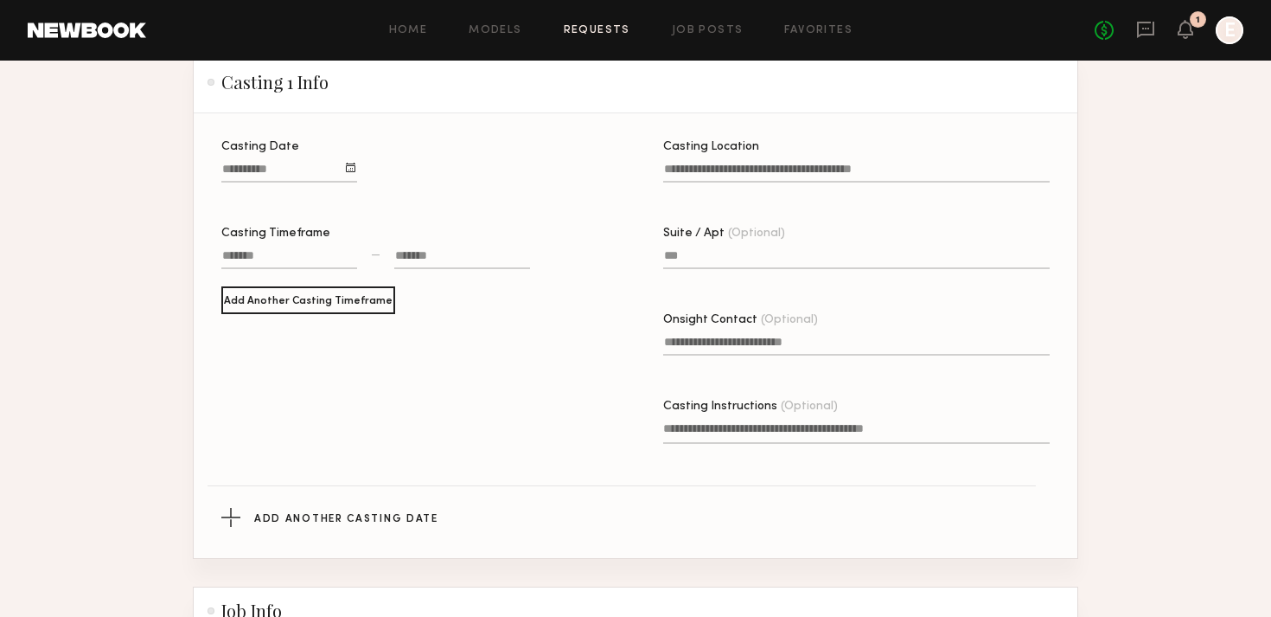
scroll to position [406, 0]
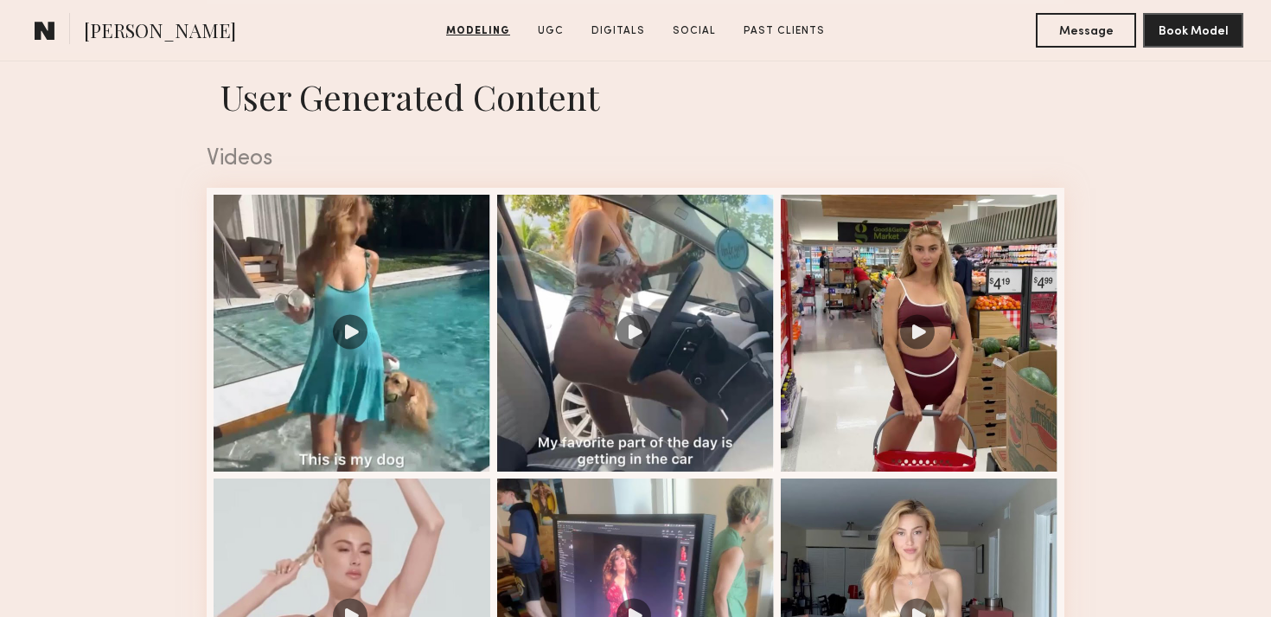
scroll to position [1465, 0]
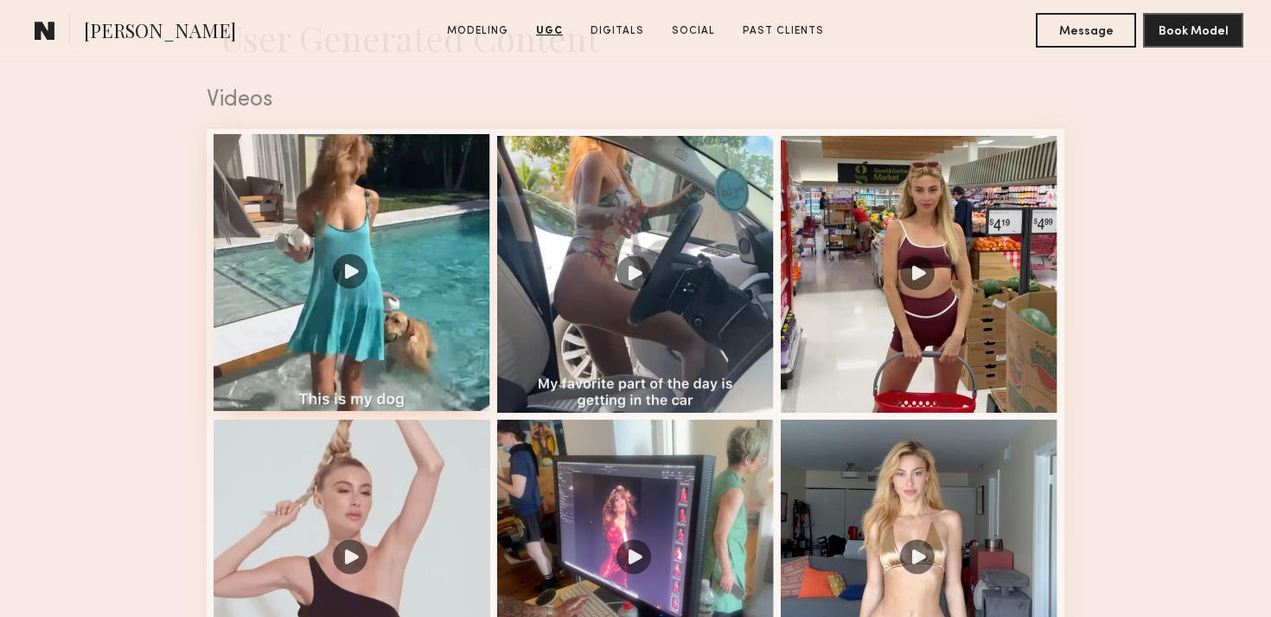
click at [346, 266] on div at bounding box center [352, 272] width 277 height 277
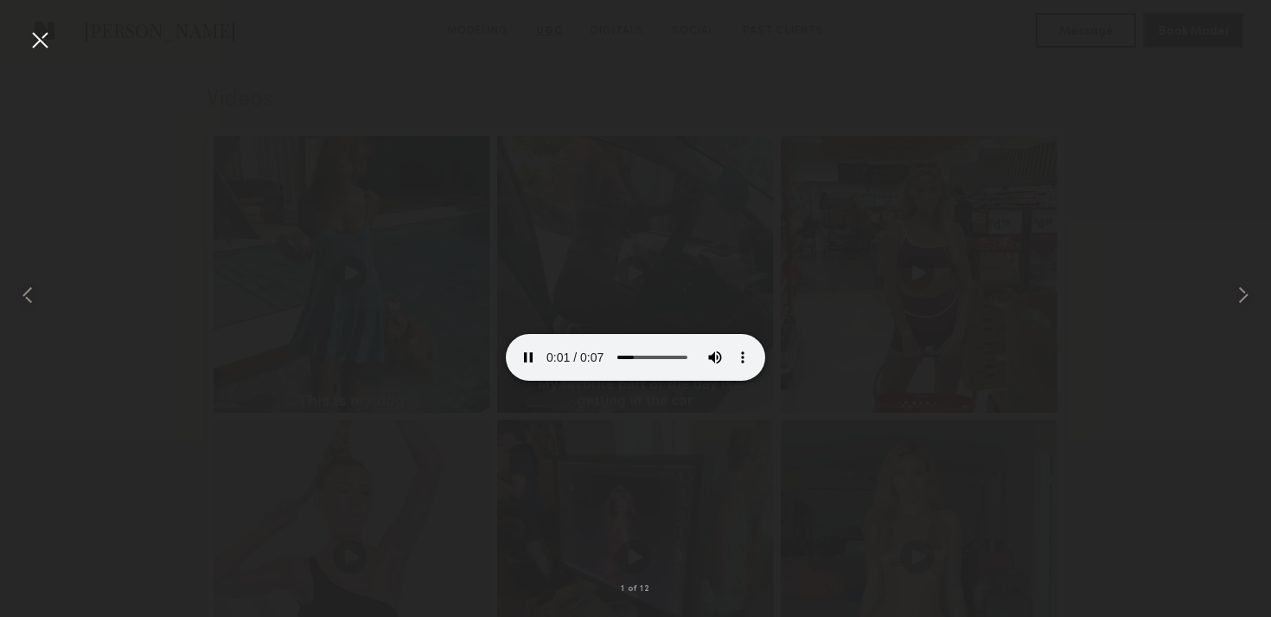
click at [38, 42] on div at bounding box center [40, 40] width 28 height 28
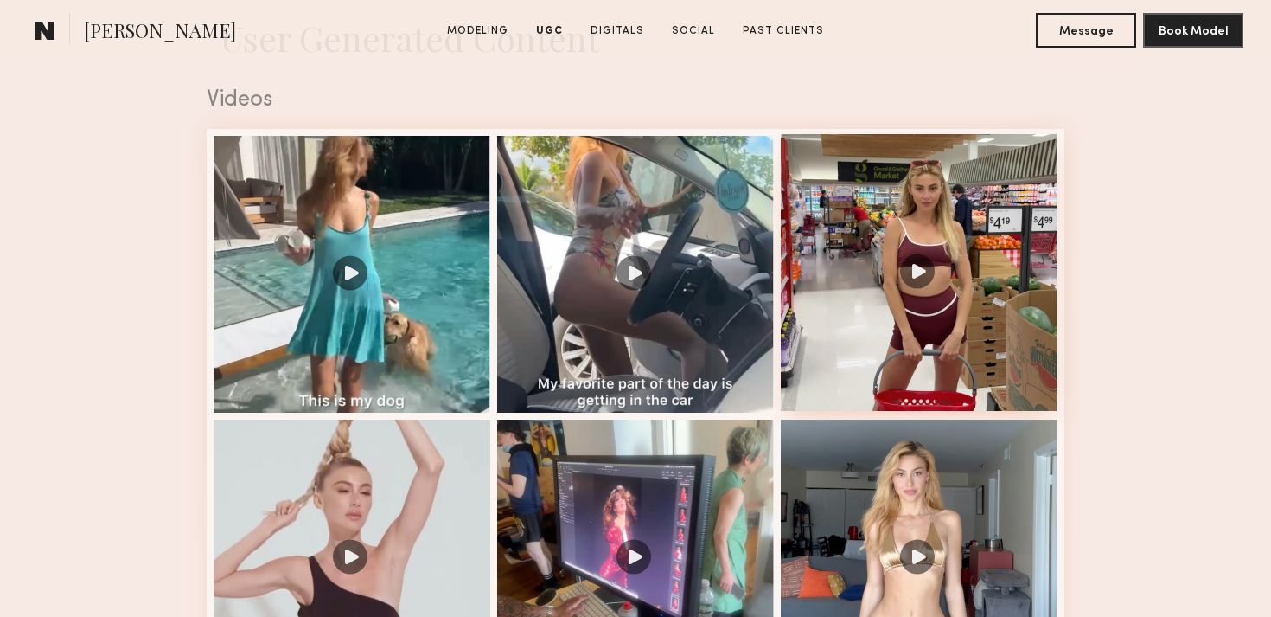
click at [914, 272] on div at bounding box center [919, 272] width 277 height 277
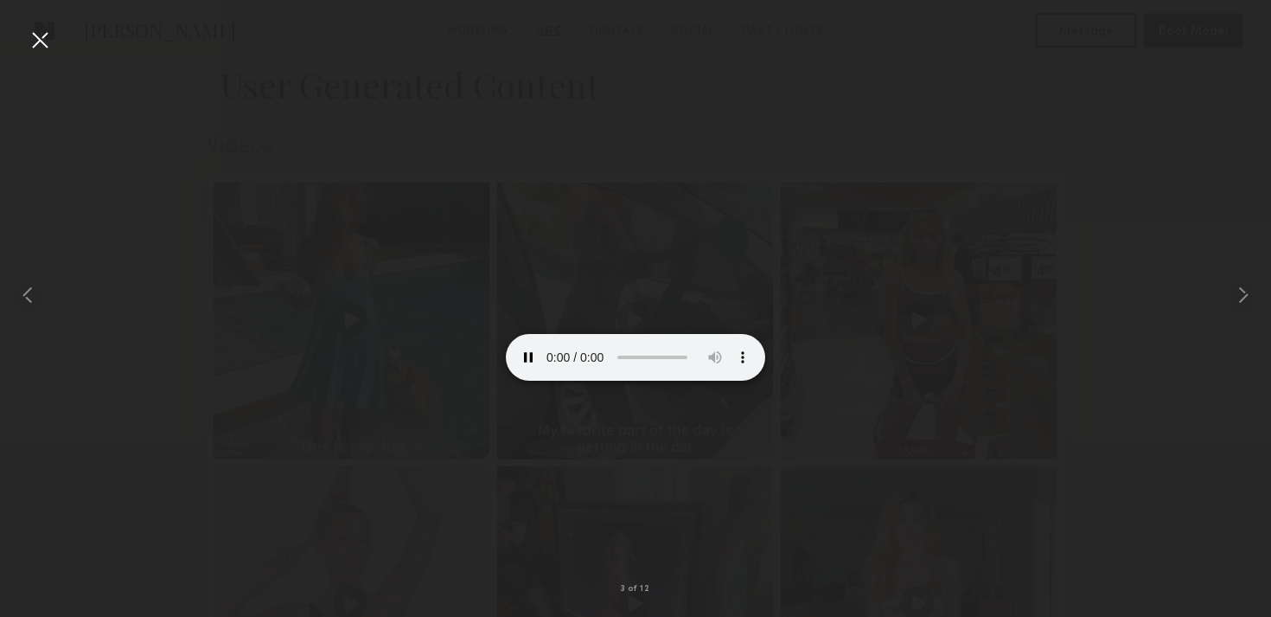
scroll to position [1422, 0]
click at [37, 31] on div at bounding box center [40, 40] width 28 height 28
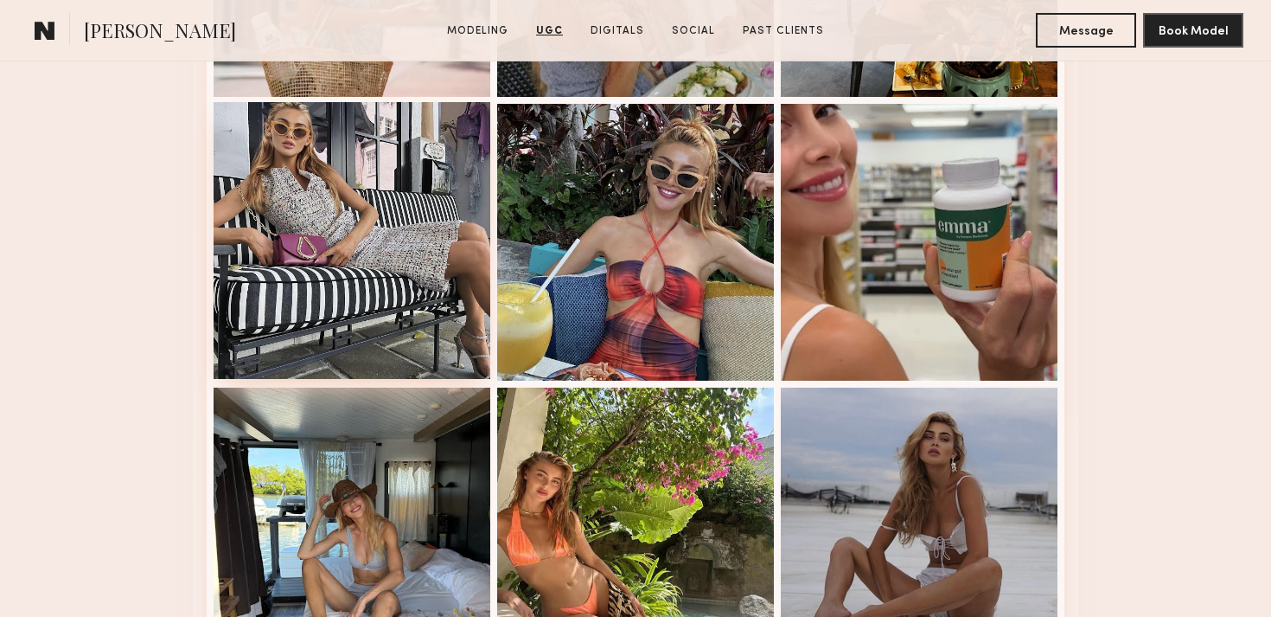
scroll to position [3040, 0]
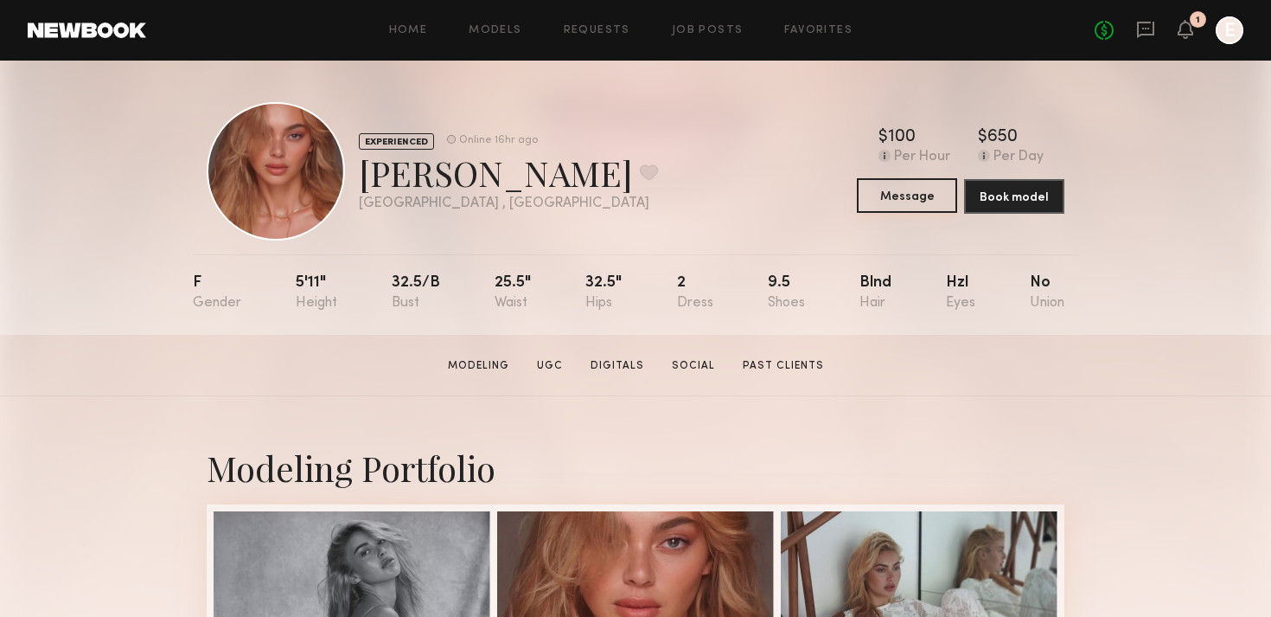
click at [919, 195] on button "Message" at bounding box center [907, 195] width 100 height 35
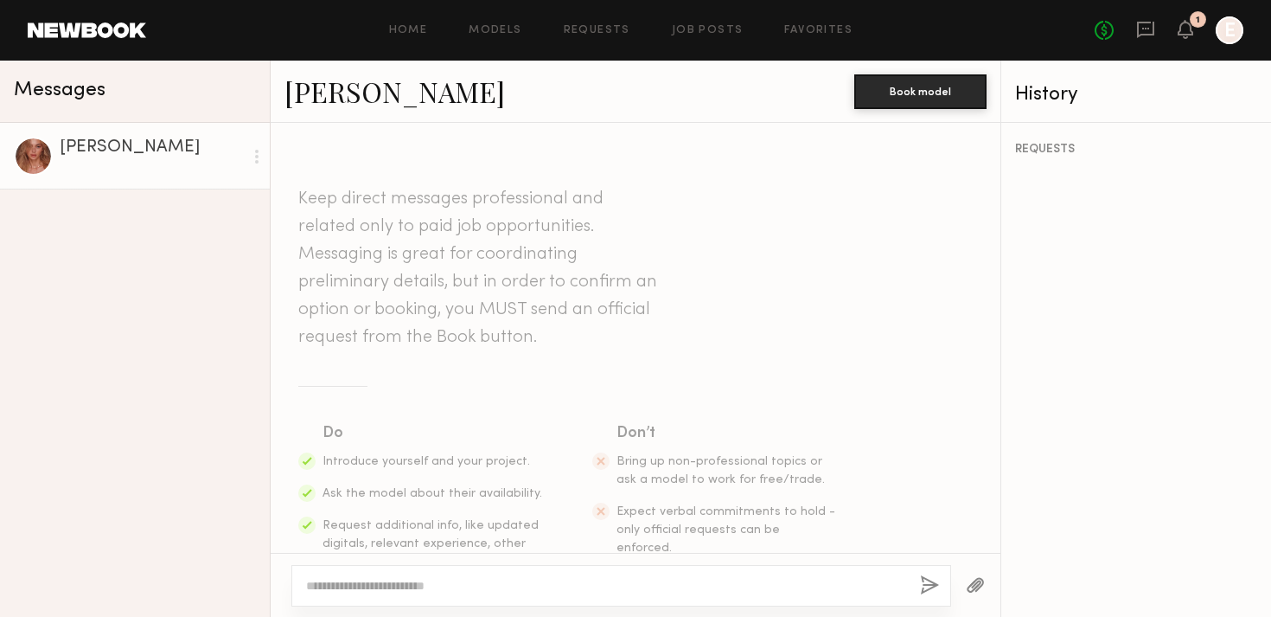
scroll to position [83, 0]
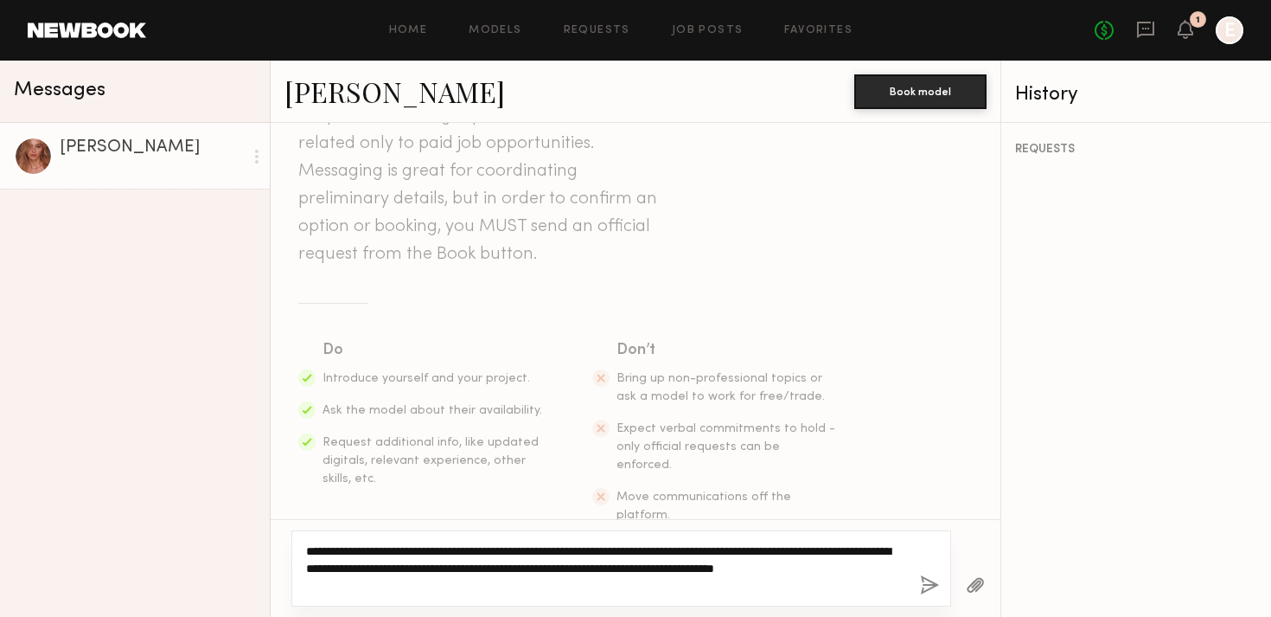
click at [372, 556] on textarea "**********" at bounding box center [606, 568] width 600 height 52
click at [432, 579] on textarea "**********" at bounding box center [606, 568] width 600 height 52
click at [769, 584] on textarea "**********" at bounding box center [606, 568] width 600 height 52
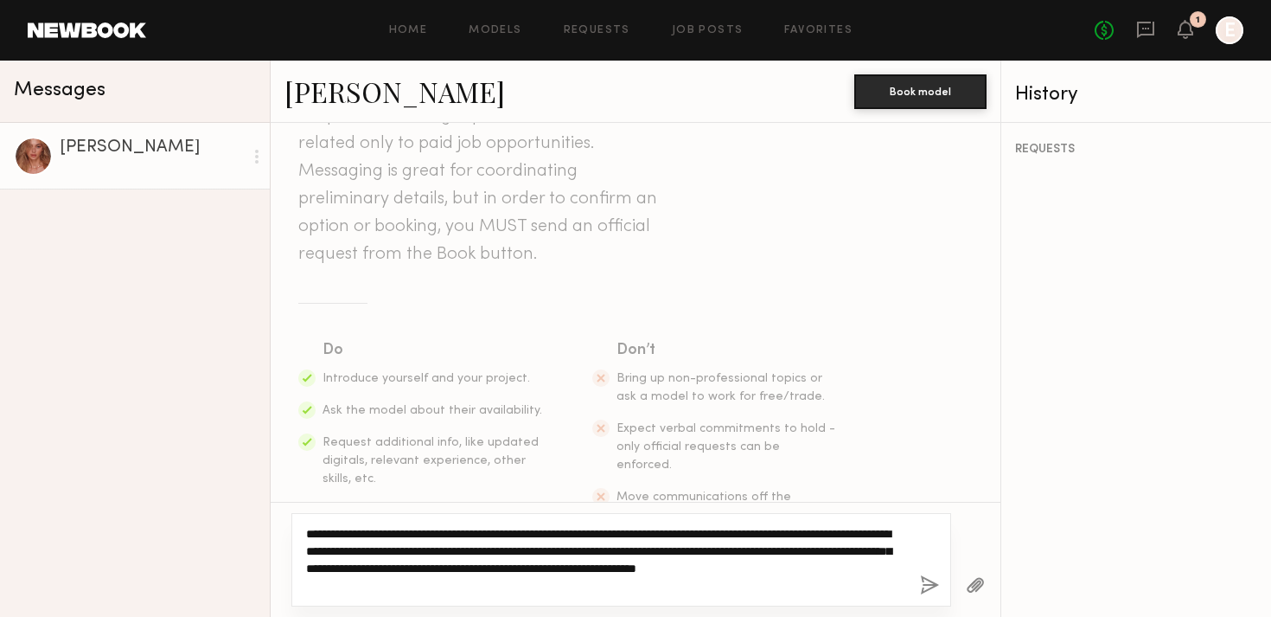
click at [370, 579] on textarea "**********" at bounding box center [606, 559] width 600 height 69
click at [515, 585] on textarea "**********" at bounding box center [606, 559] width 600 height 69
click at [332, 581] on textarea "**********" at bounding box center [606, 559] width 600 height 69
click at [591, 585] on textarea "**********" at bounding box center [606, 559] width 600 height 69
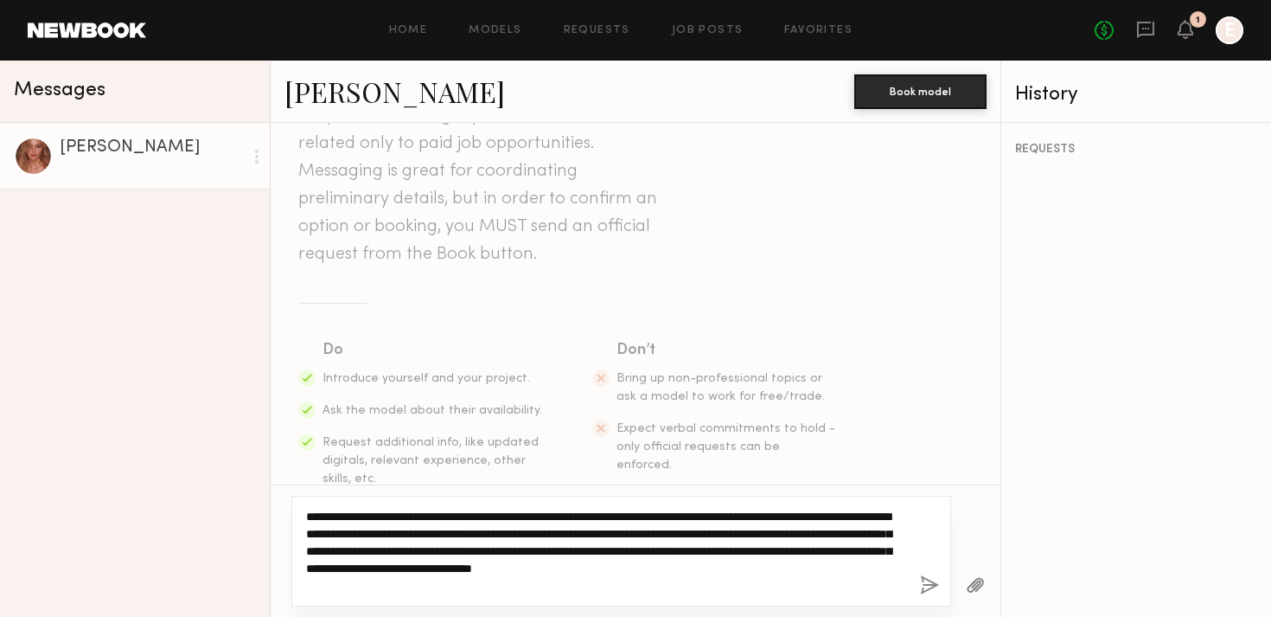
click at [726, 554] on textarea "**********" at bounding box center [606, 551] width 600 height 86
click at [499, 584] on textarea "**********" at bounding box center [606, 551] width 600 height 86
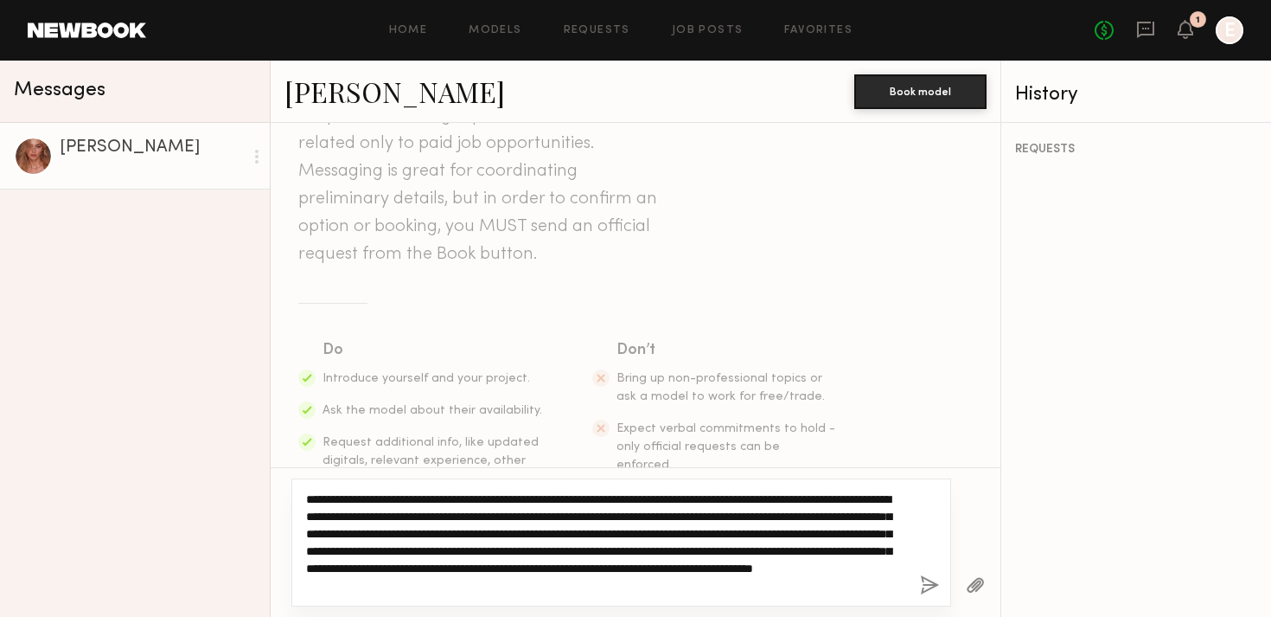
drag, startPoint x: 613, startPoint y: 582, endPoint x: 652, endPoint y: 592, distance: 40.3
click at [613, 582] on textarea "**********" at bounding box center [606, 542] width 600 height 104
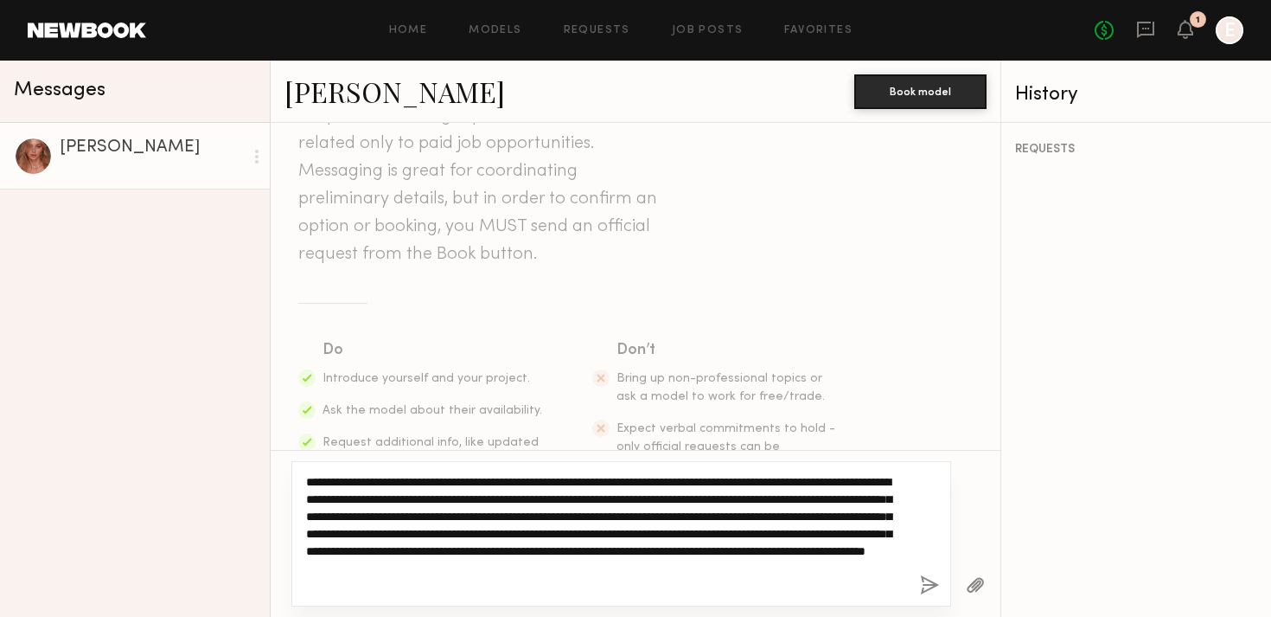
click at [492, 579] on textarea "**********" at bounding box center [606, 533] width 600 height 121
type textarea "**********"
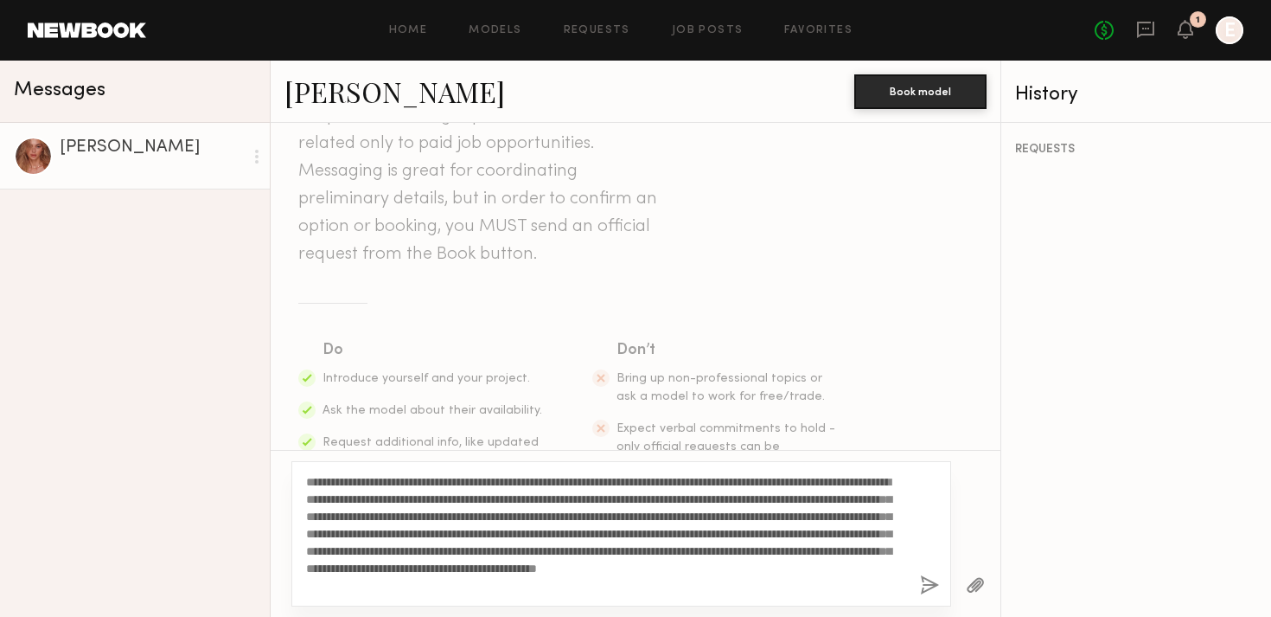
click at [920, 586] on button "button" at bounding box center [929, 586] width 19 height 22
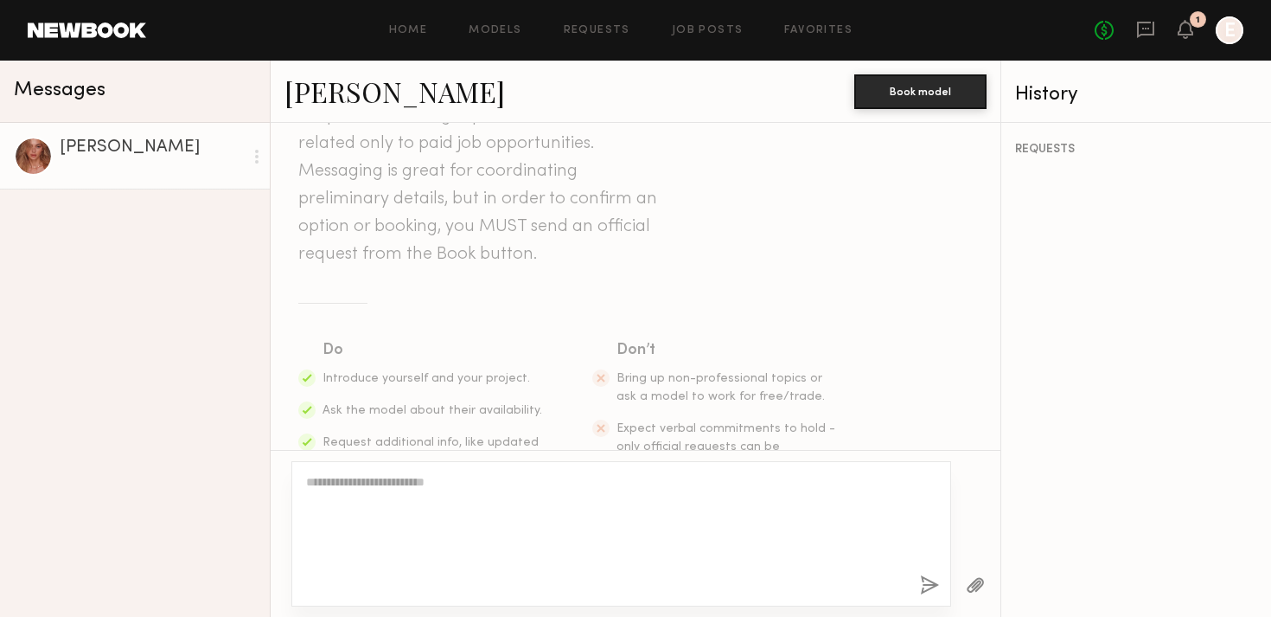
scroll to position [535, 0]
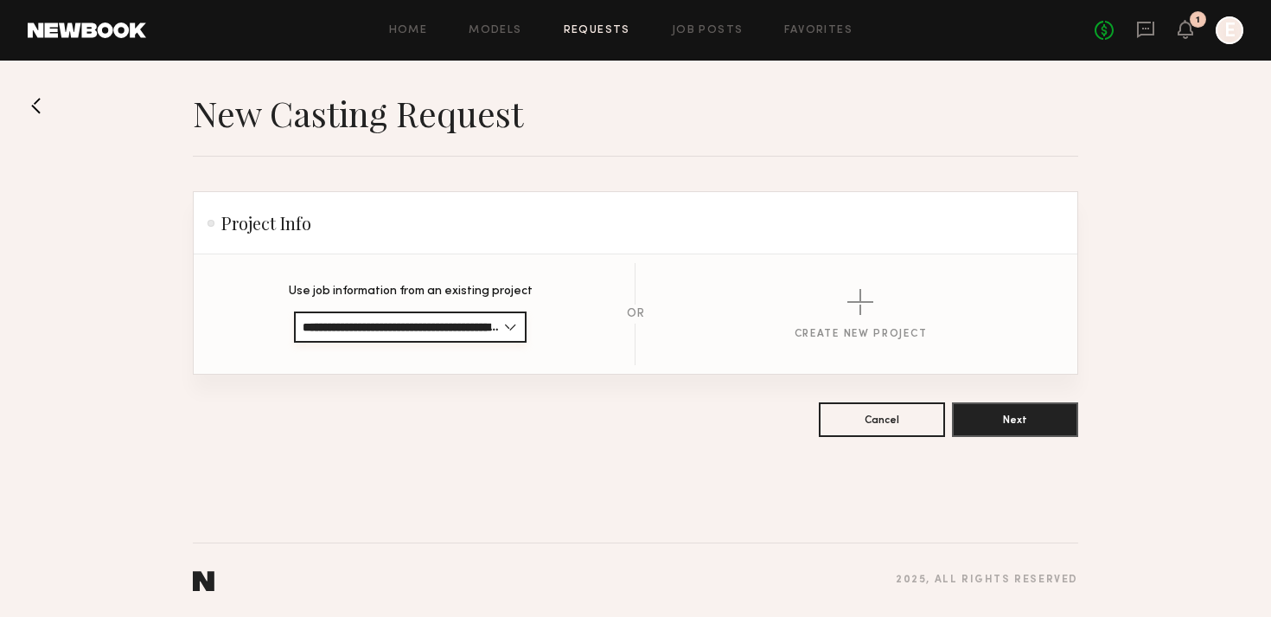
click at [436, 320] on input "**********" at bounding box center [410, 326] width 233 height 31
click at [598, 23] on div "Home Models Requests Job Posts Favorites Sign Out No fees up to $5,000 1 E" at bounding box center [695, 30] width 1098 height 28
click at [595, 28] on link "Requests" at bounding box center [597, 30] width 67 height 11
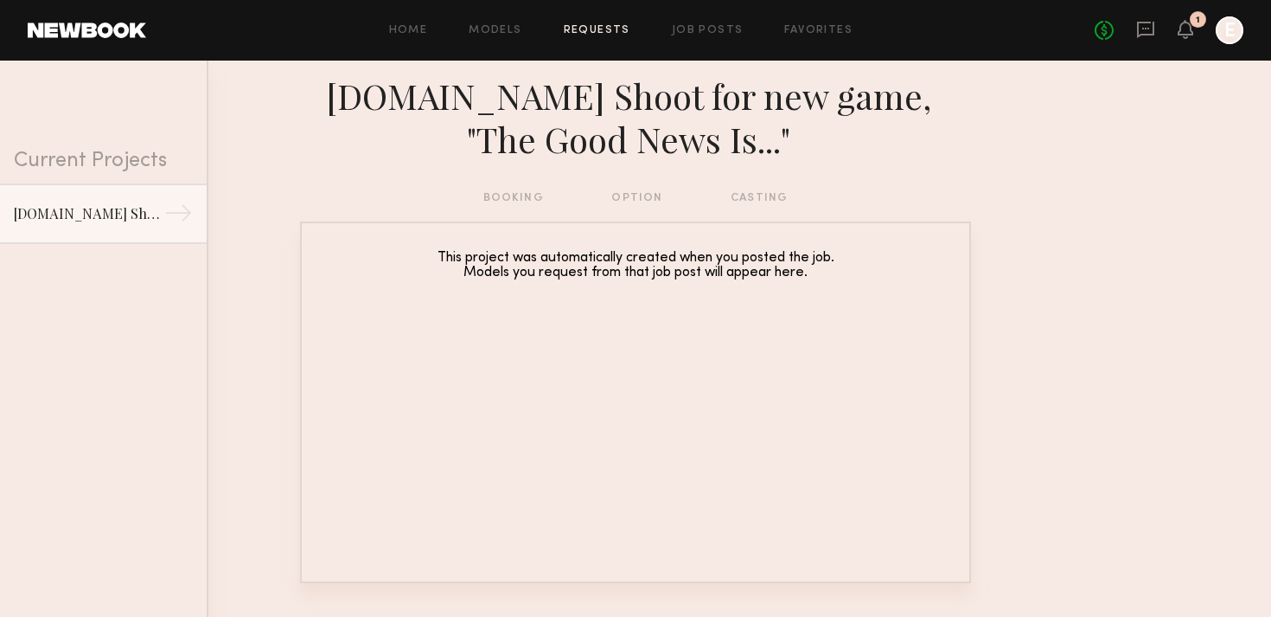
click at [1193, 23] on div "1" at bounding box center [1198, 19] width 16 height 16
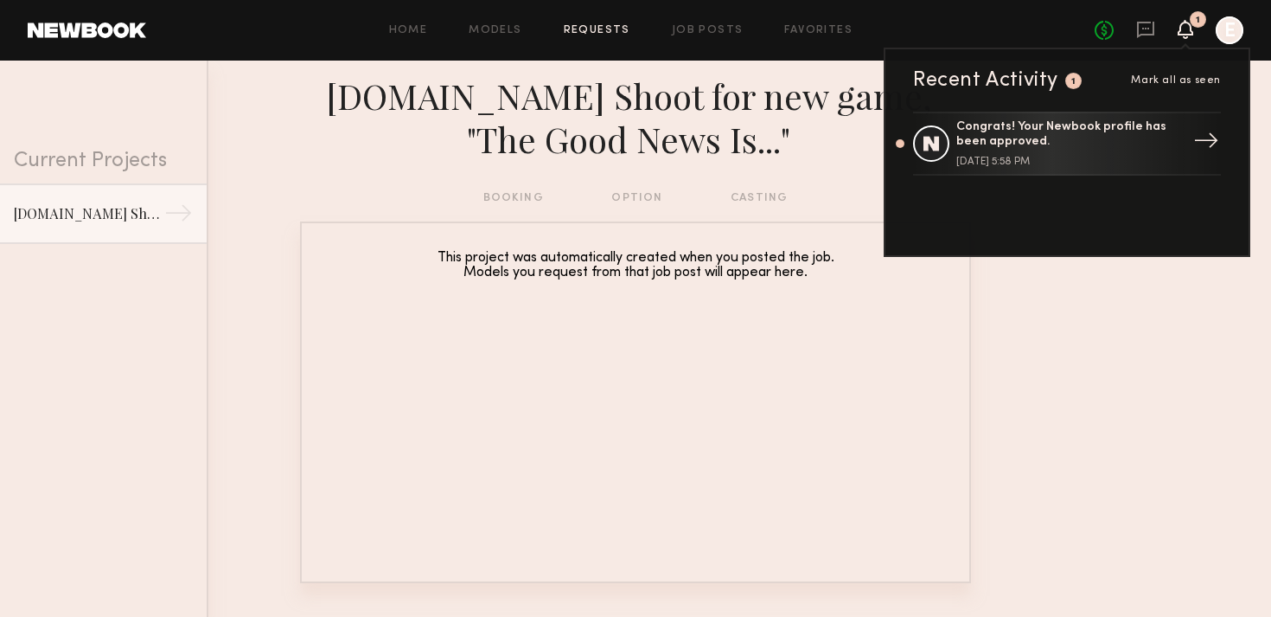
click at [1041, 127] on div "Congrats! Your Newbook profile has been approved." at bounding box center [1069, 134] width 225 height 29
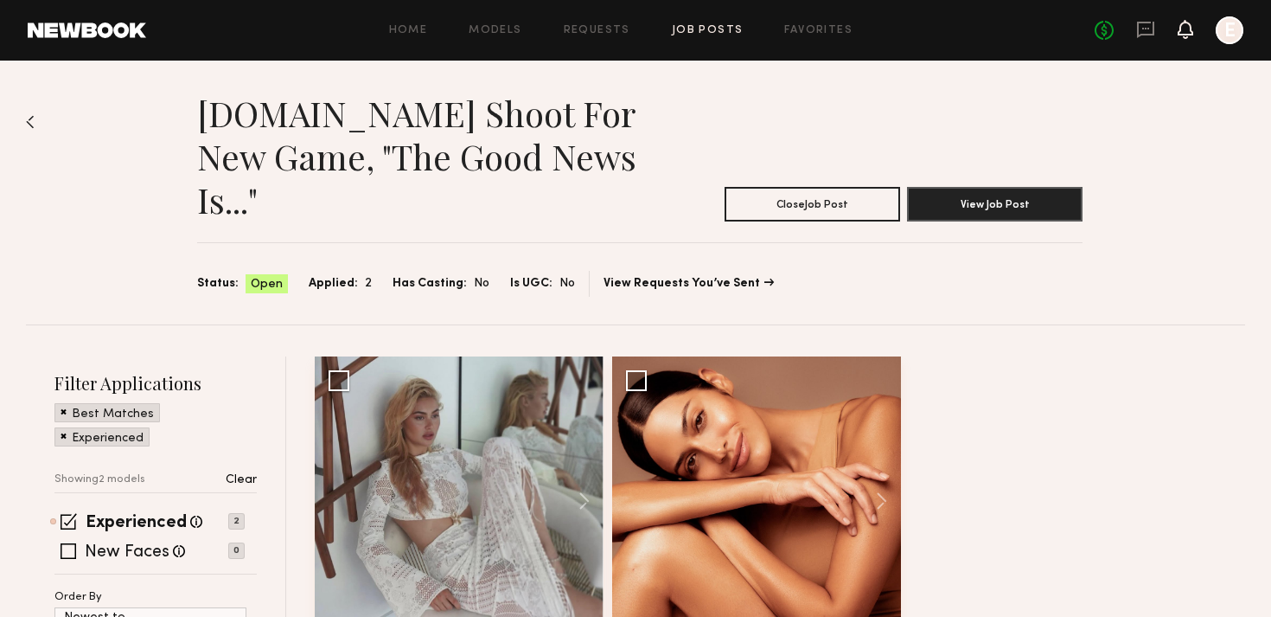
click at [1189, 23] on icon at bounding box center [1186, 28] width 14 height 12
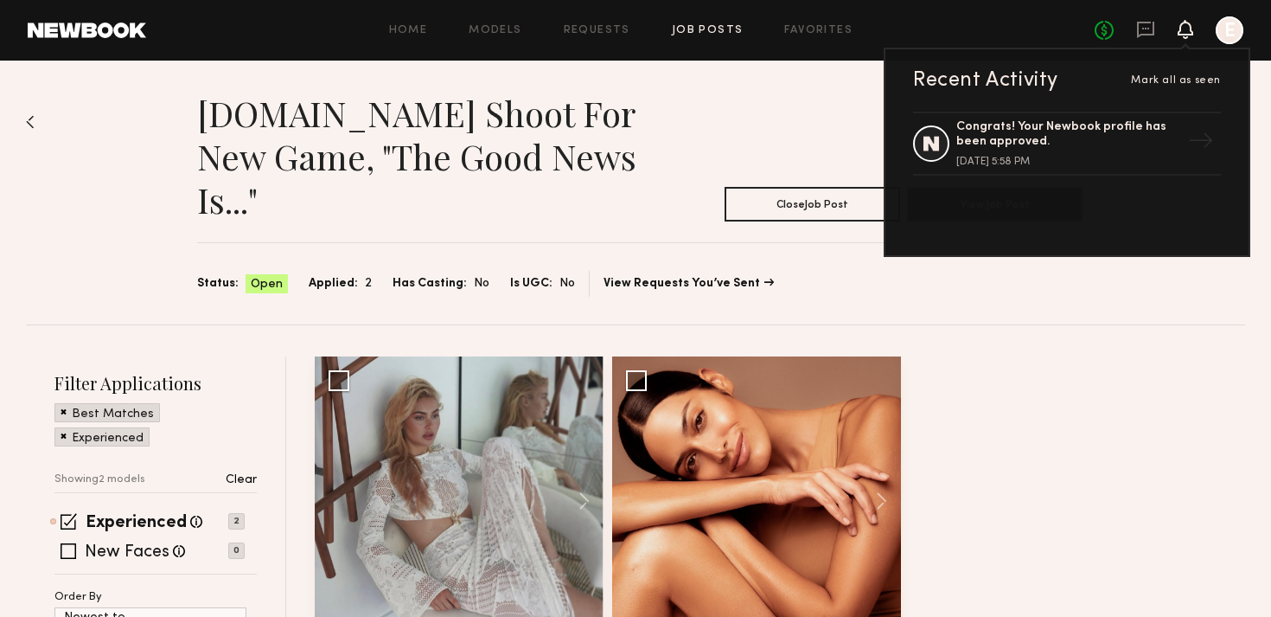
click at [1199, 96] on div "Recent Activity [PERSON_NAME] all as seen Congrats! Your Newbook profile has be…" at bounding box center [1067, 152] width 367 height 209
click at [1198, 82] on span "Mark all as seen" at bounding box center [1176, 80] width 90 height 10
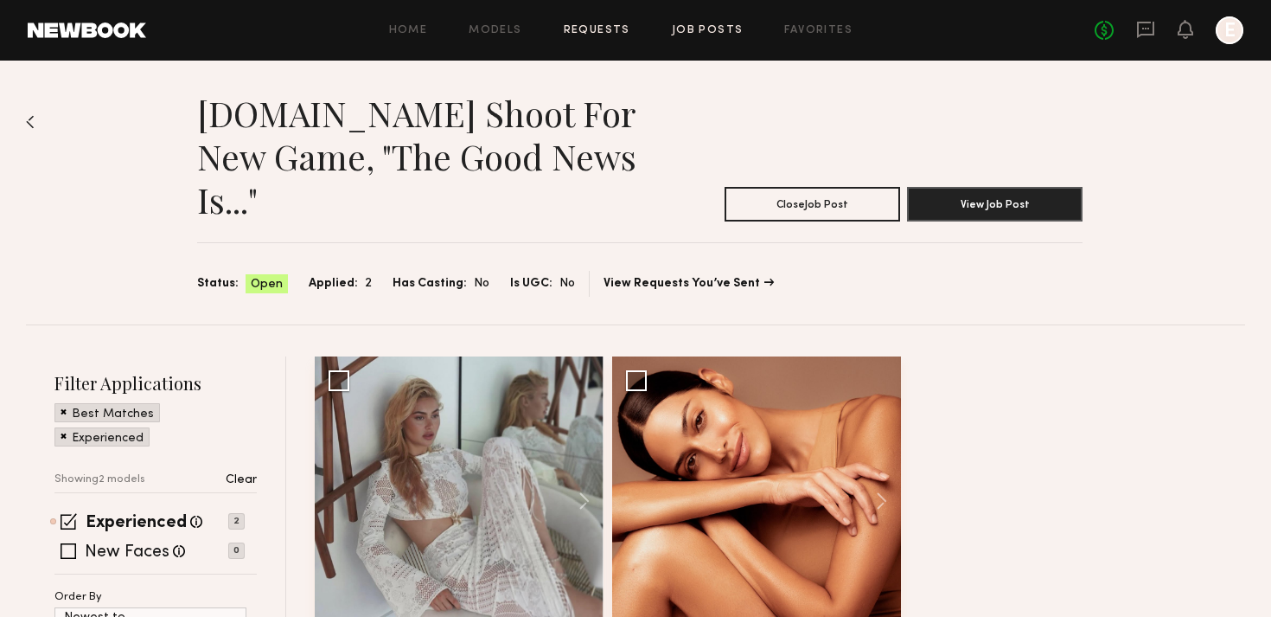
click at [613, 31] on link "Requests" at bounding box center [597, 30] width 67 height 11
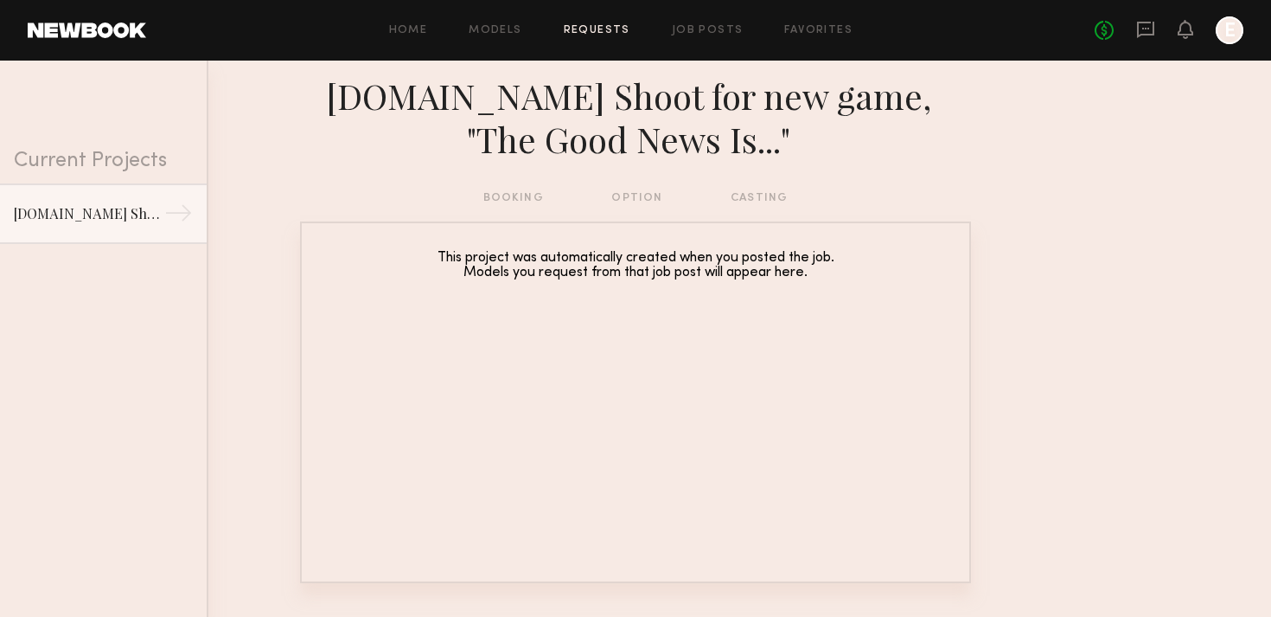
drag, startPoint x: 795, startPoint y: 207, endPoint x: 763, endPoint y: 196, distance: 33.6
click at [793, 207] on div "booking option casting" at bounding box center [635, 205] width 1271 height 33
click at [759, 195] on div "booking option casting" at bounding box center [635, 198] width 305 height 19
click at [582, 193] on div "booking option casting" at bounding box center [635, 198] width 305 height 19
click at [622, 195] on div "booking option casting" at bounding box center [635, 198] width 305 height 19
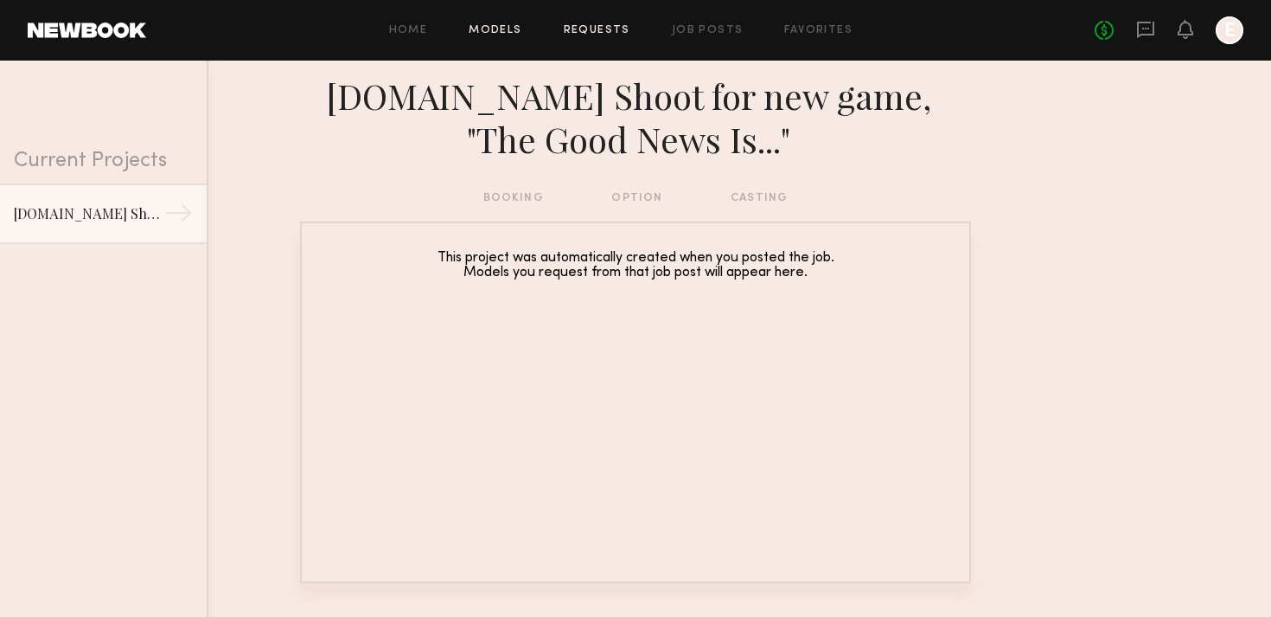
click at [501, 29] on link "Models" at bounding box center [495, 30] width 53 height 11
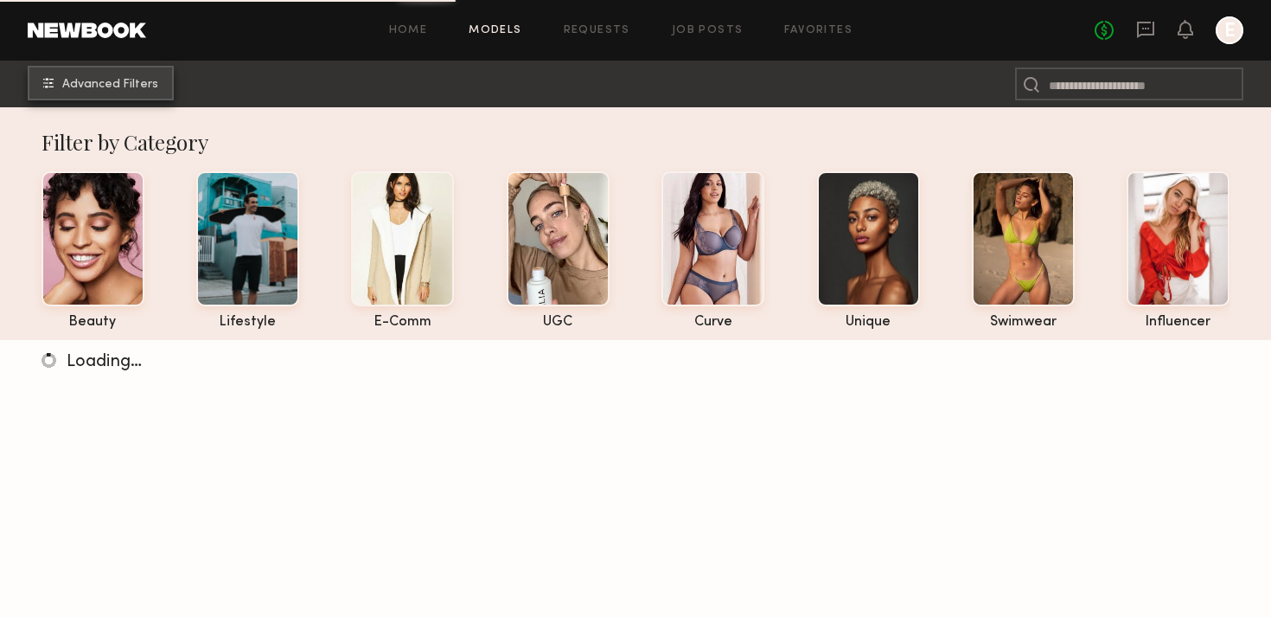
click at [137, 95] on button "Advanced Filters" at bounding box center [101, 83] width 146 height 35
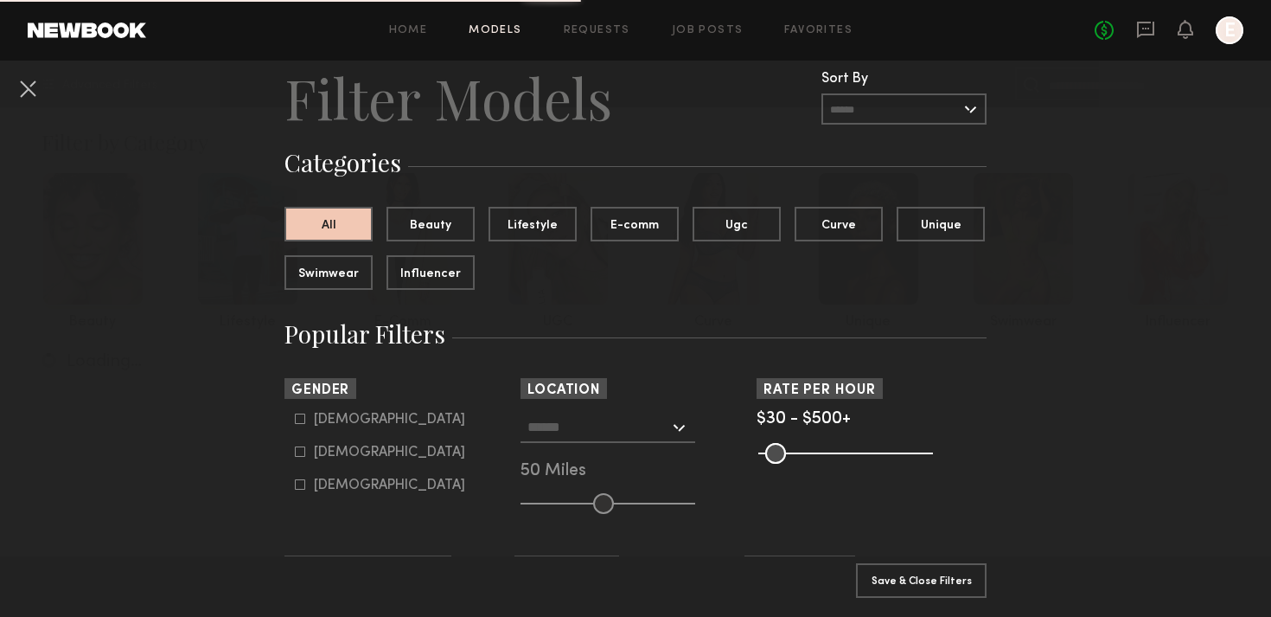
scroll to position [55, 0]
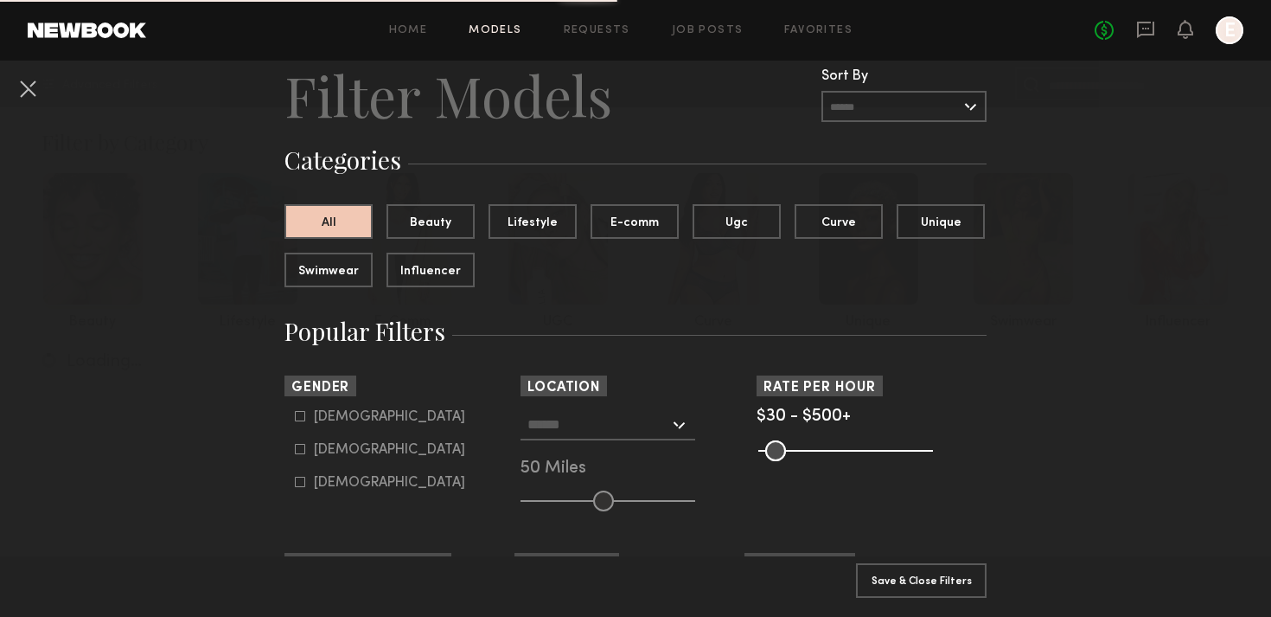
click at [298, 450] on icon at bounding box center [300, 449] width 10 height 10
type input "**"
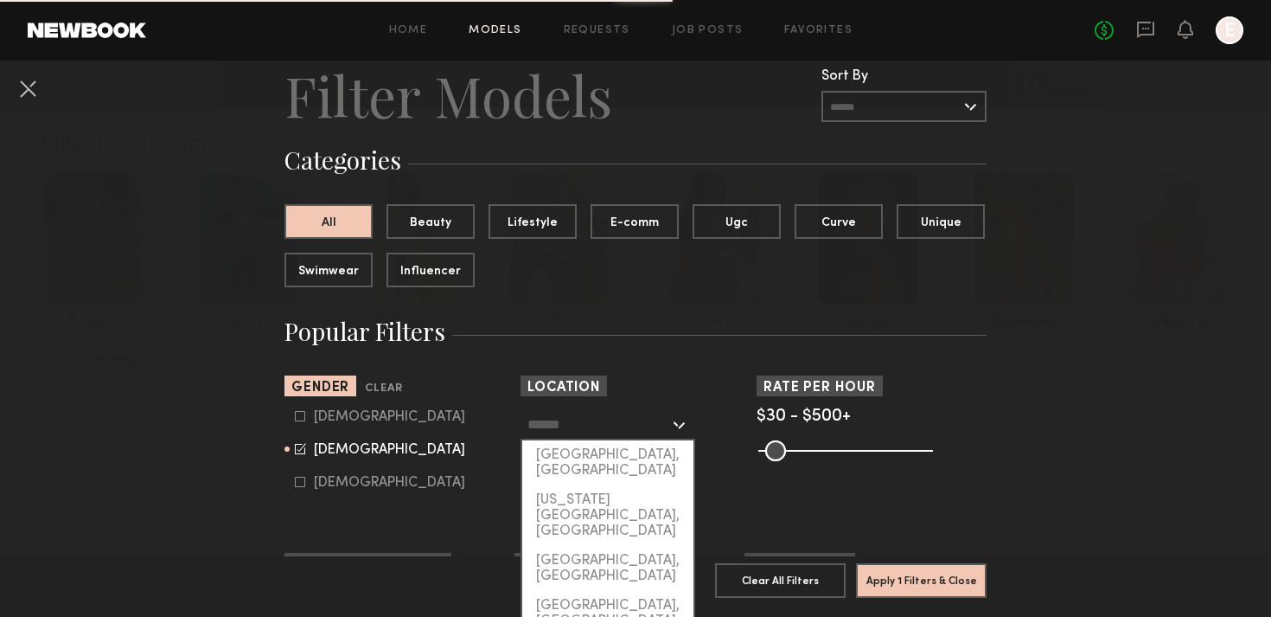
click at [533, 411] on input "text" at bounding box center [599, 423] width 142 height 29
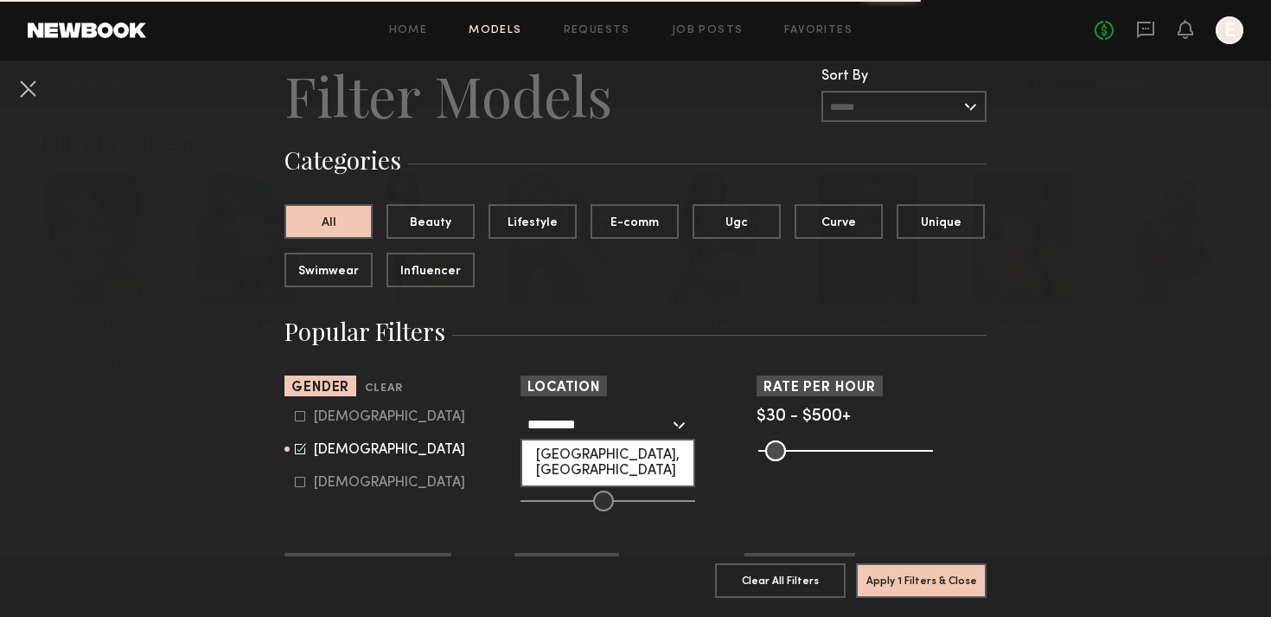
click at [572, 458] on div "Asheville, NC" at bounding box center [607, 462] width 171 height 45
type input "**********"
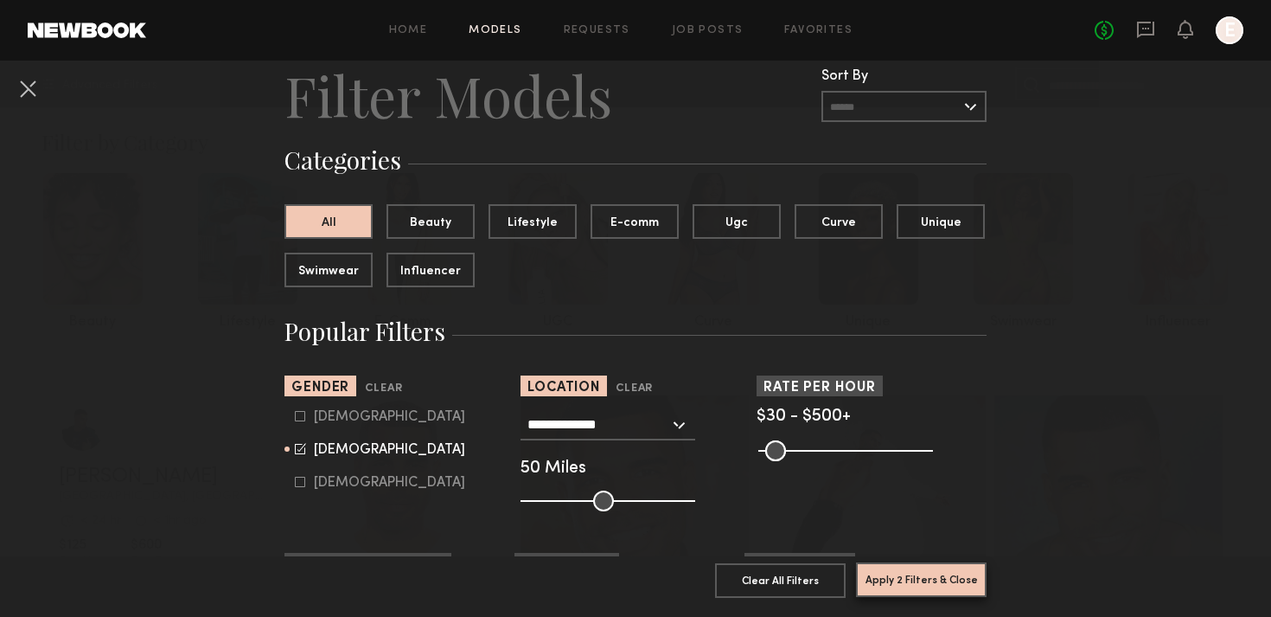
click at [936, 576] on button "Apply 2 Filters & Close" at bounding box center [921, 579] width 131 height 35
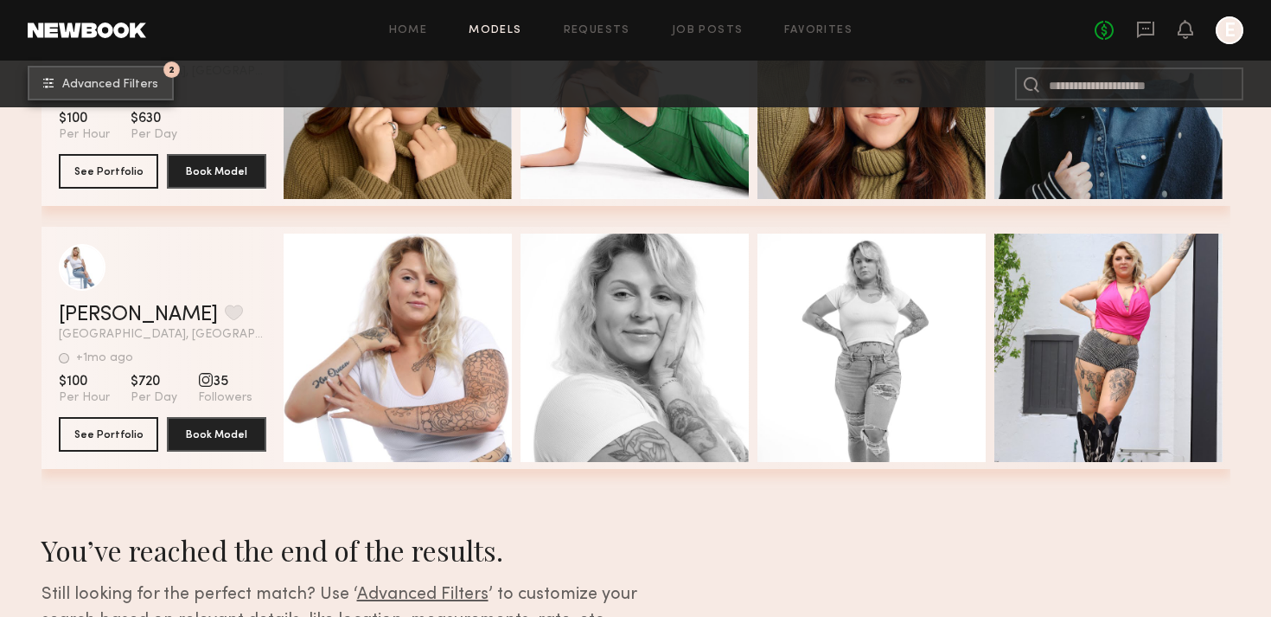
scroll to position [586, 0]
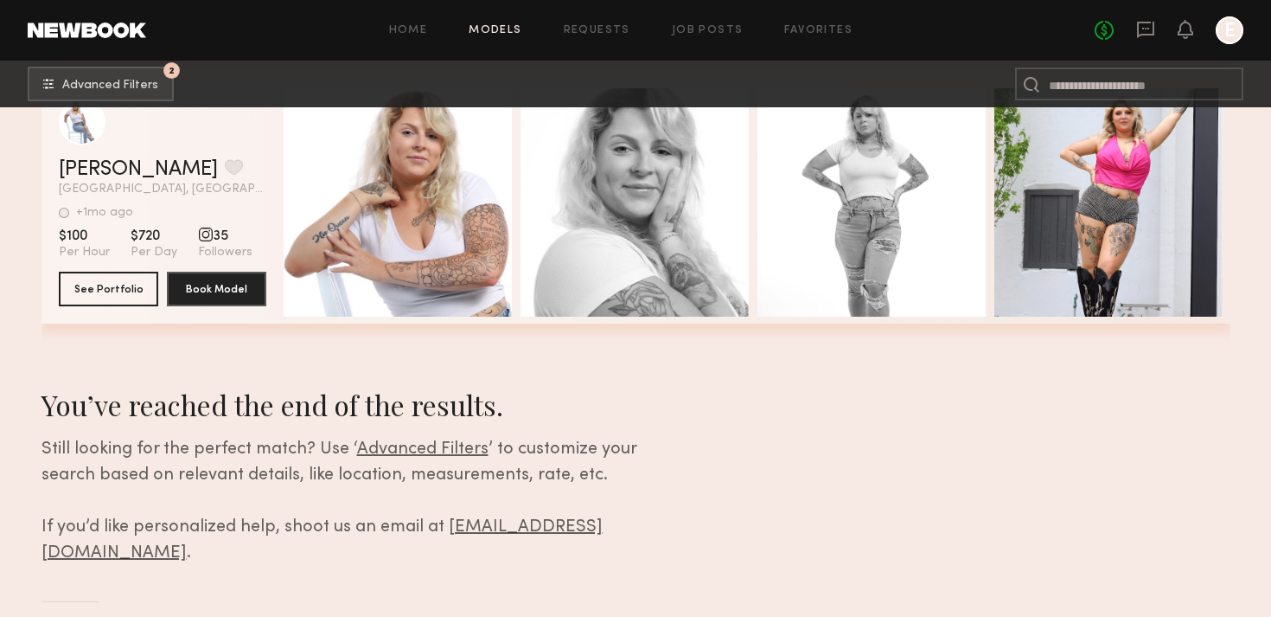
click at [125, 28] on link at bounding box center [87, 30] width 118 height 16
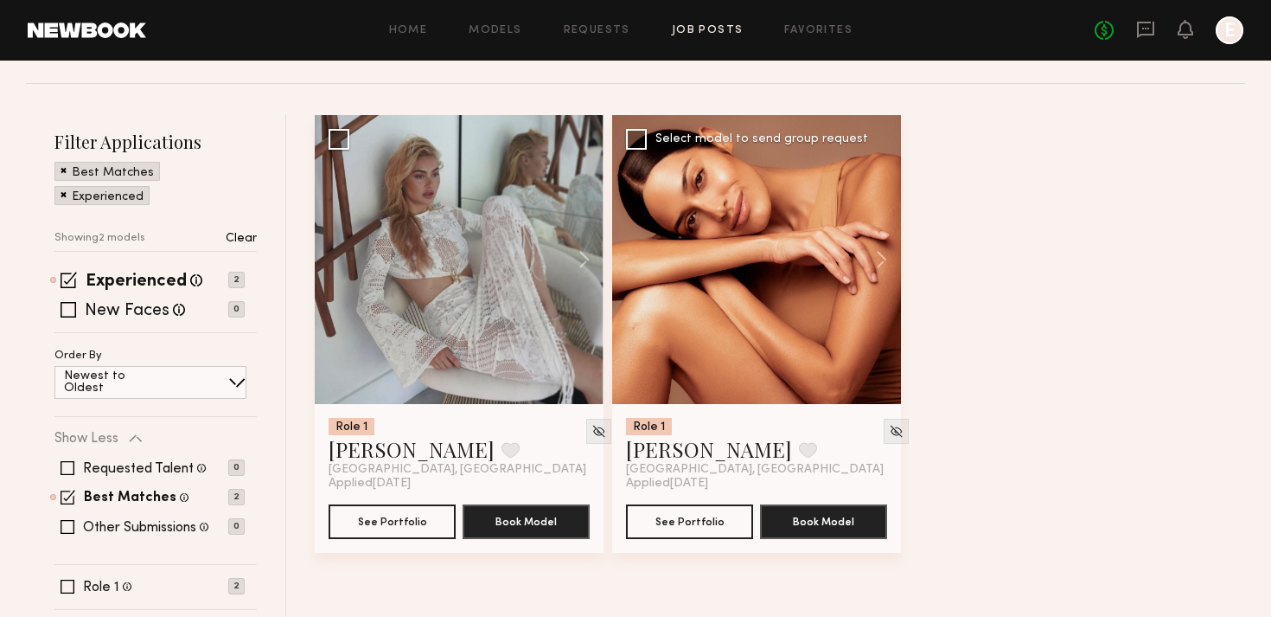
scroll to position [264, 0]
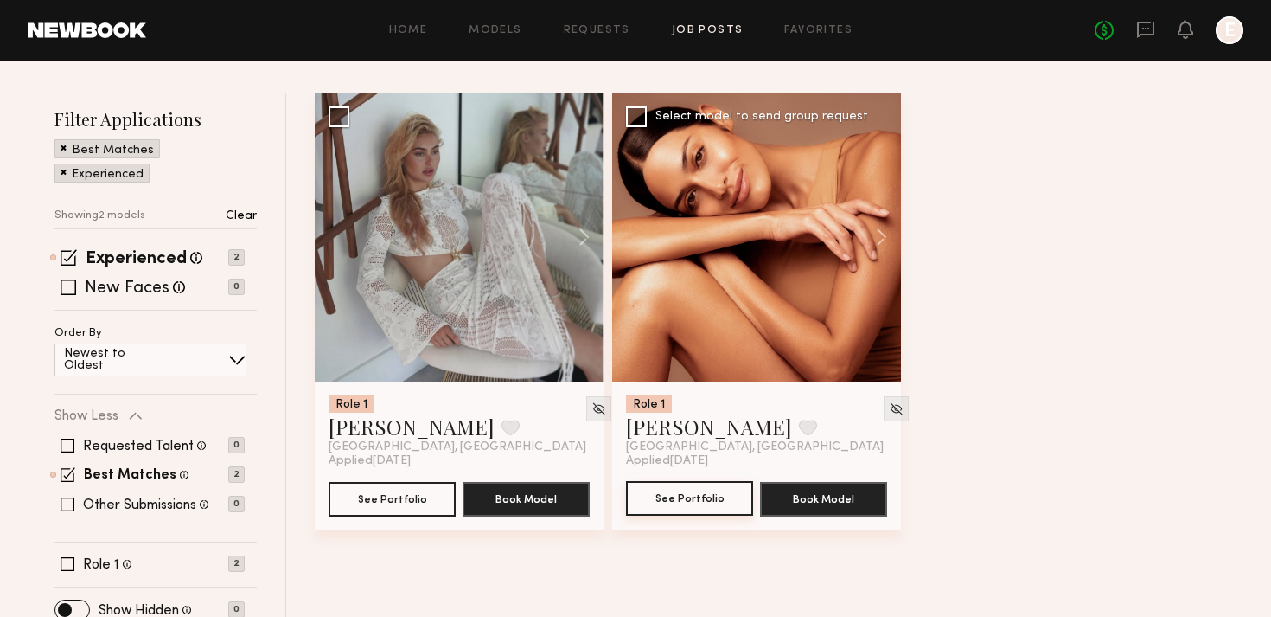
click at [717, 497] on button "See Portfolio" at bounding box center [689, 498] width 127 height 35
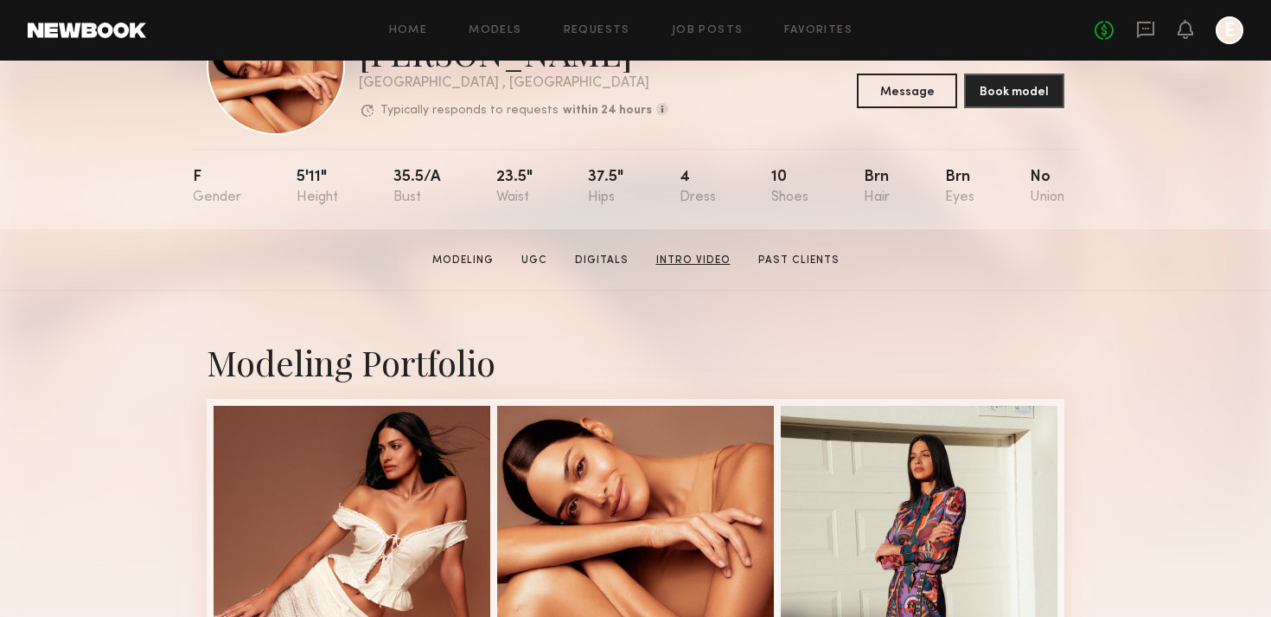
click at [710, 260] on link "Intro Video" at bounding box center [694, 261] width 88 height 16
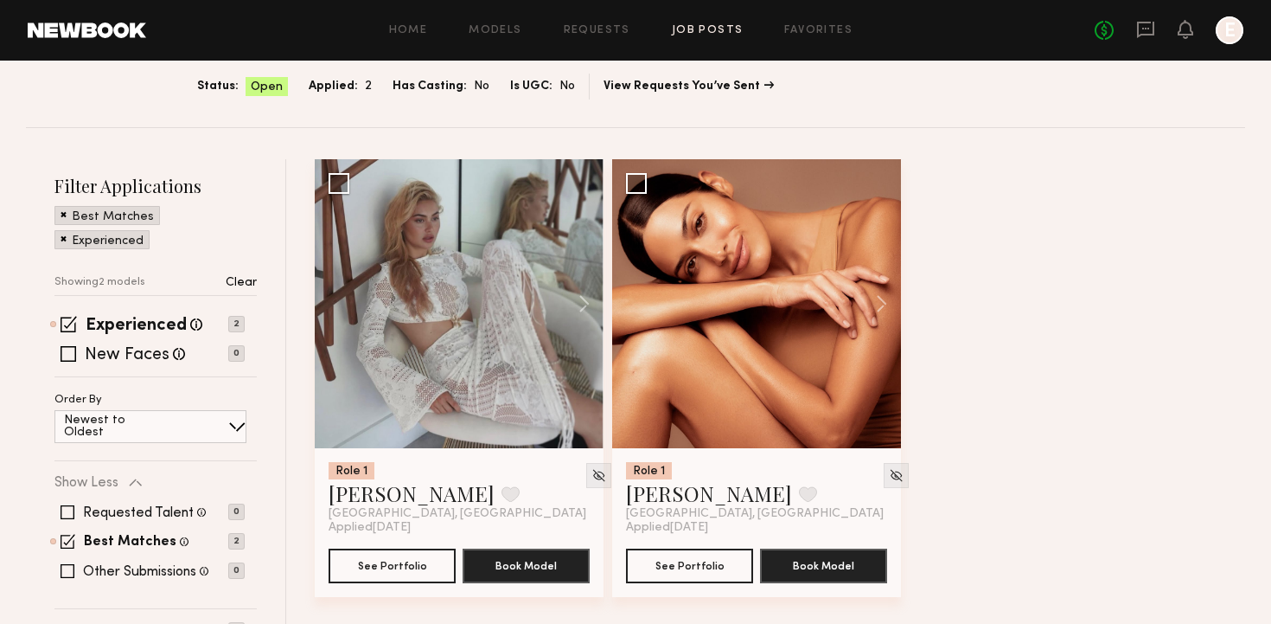
scroll to position [192, 0]
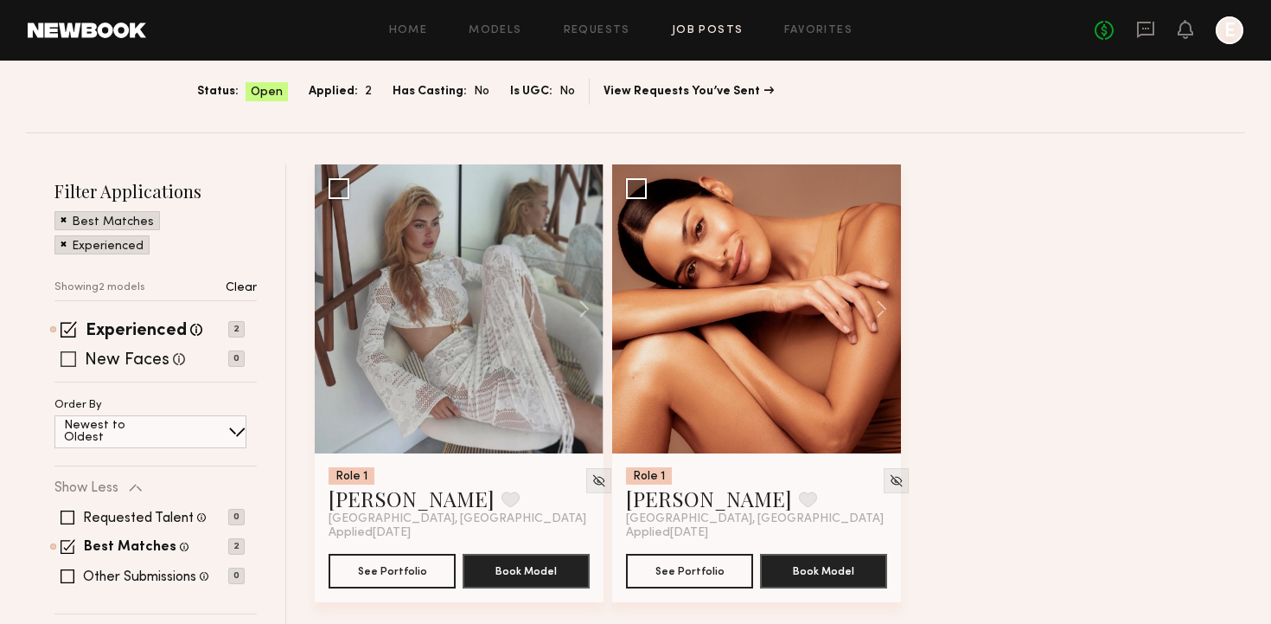
click at [71, 360] on span at bounding box center [69, 359] width 16 height 16
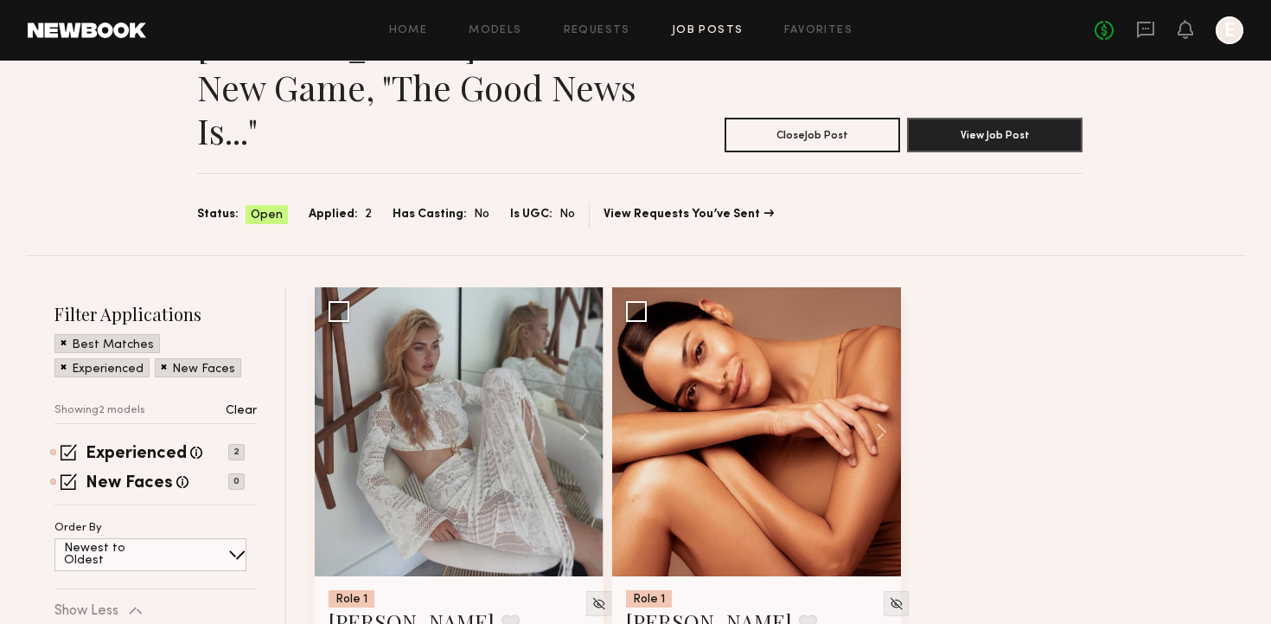
scroll to position [0, 0]
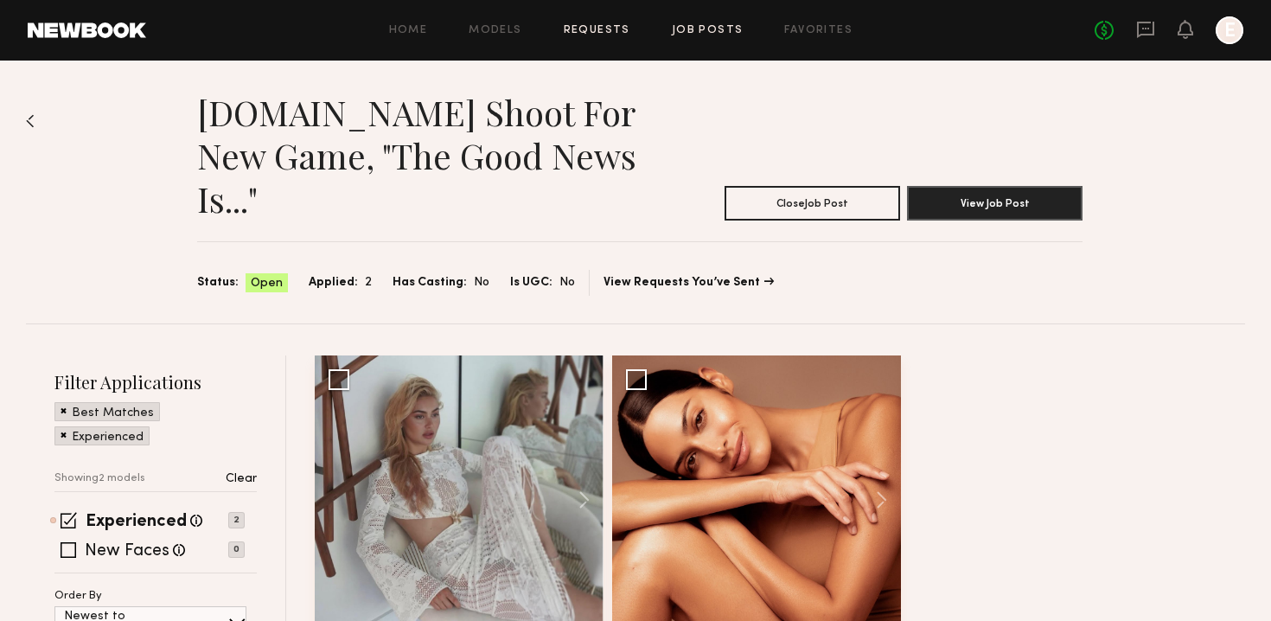
click at [592, 27] on link "Requests" at bounding box center [597, 30] width 67 height 11
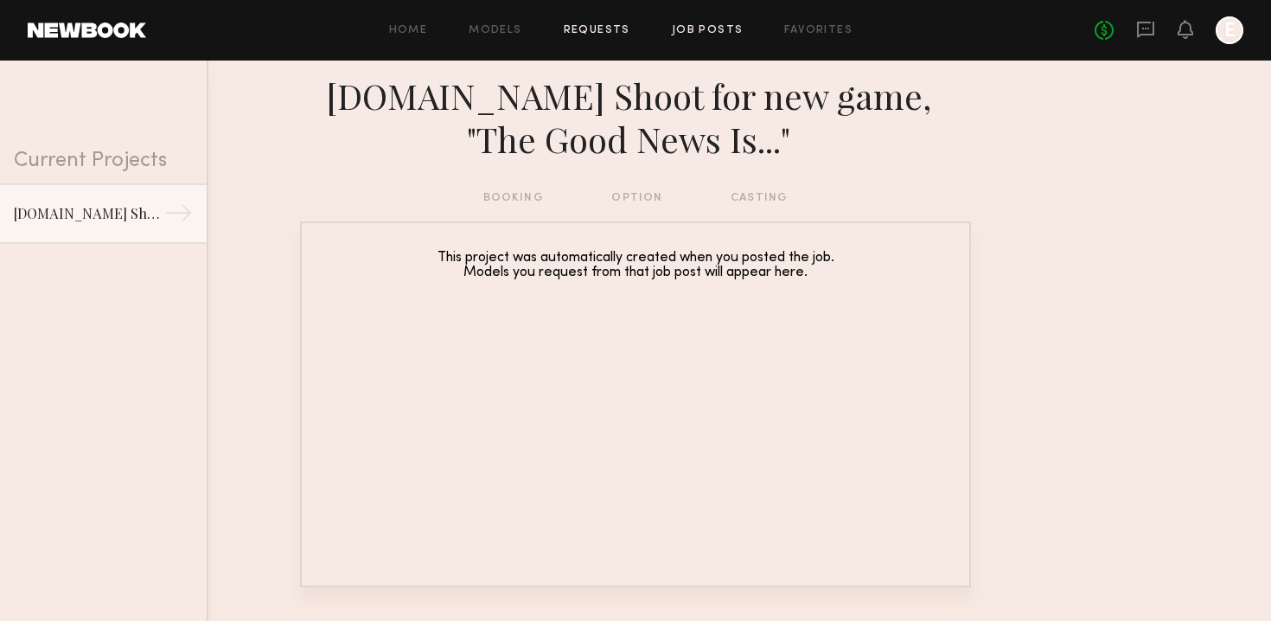
click at [714, 29] on link "Job Posts" at bounding box center [708, 30] width 72 height 11
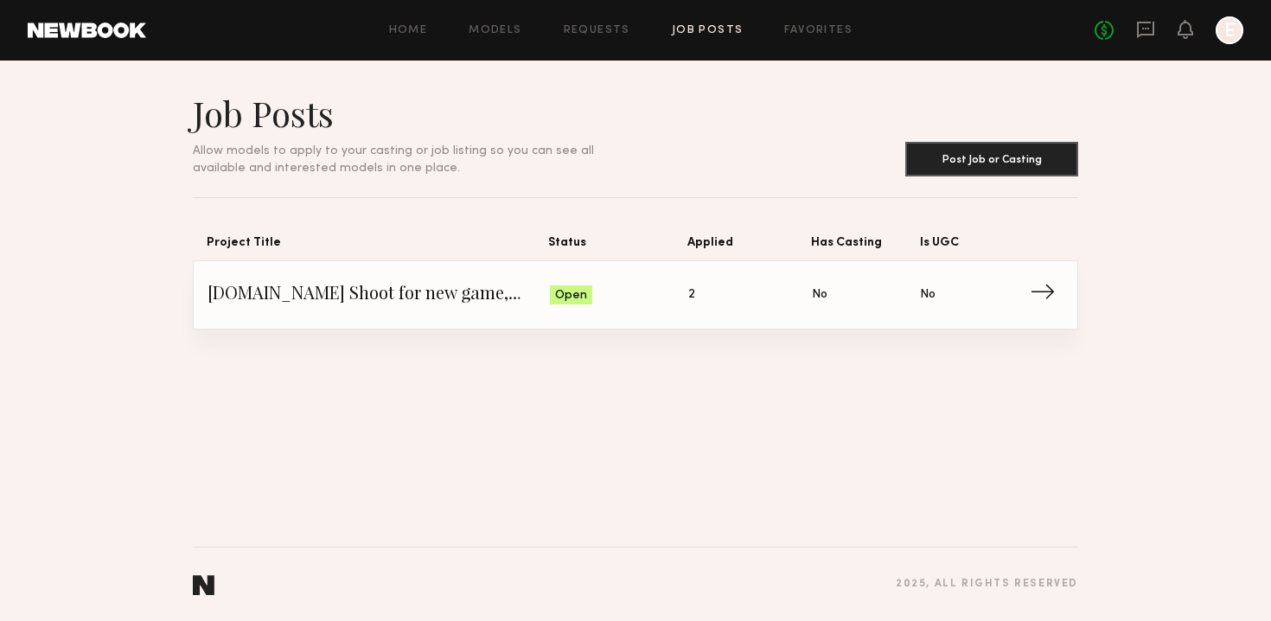
click at [426, 301] on span "[DOMAIN_NAME] Shoot for new game, "The Good News Is..."" at bounding box center [379, 295] width 342 height 26
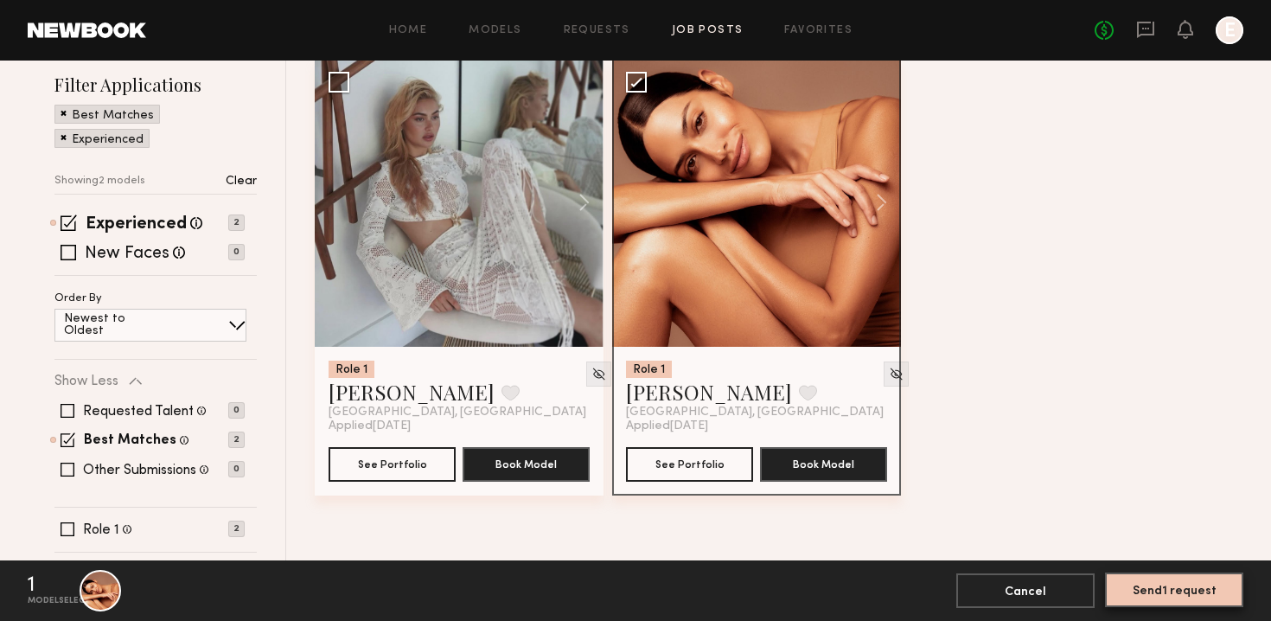
scroll to position [335, 0]
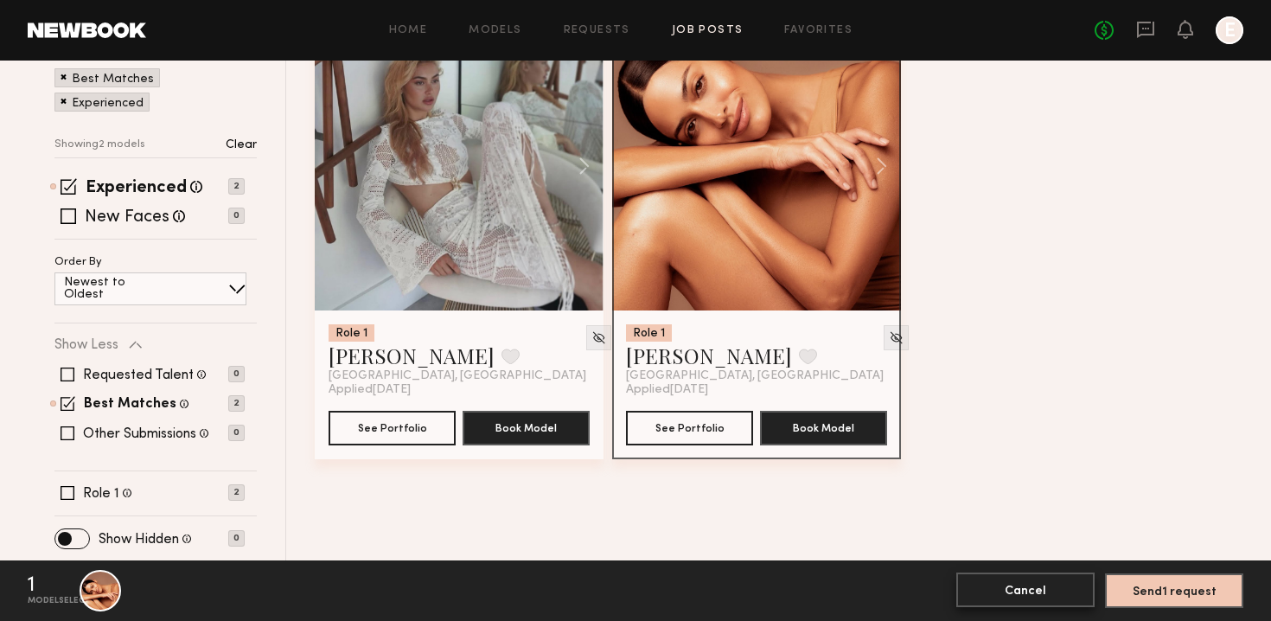
click at [1031, 591] on button "Cancel" at bounding box center [1026, 590] width 138 height 35
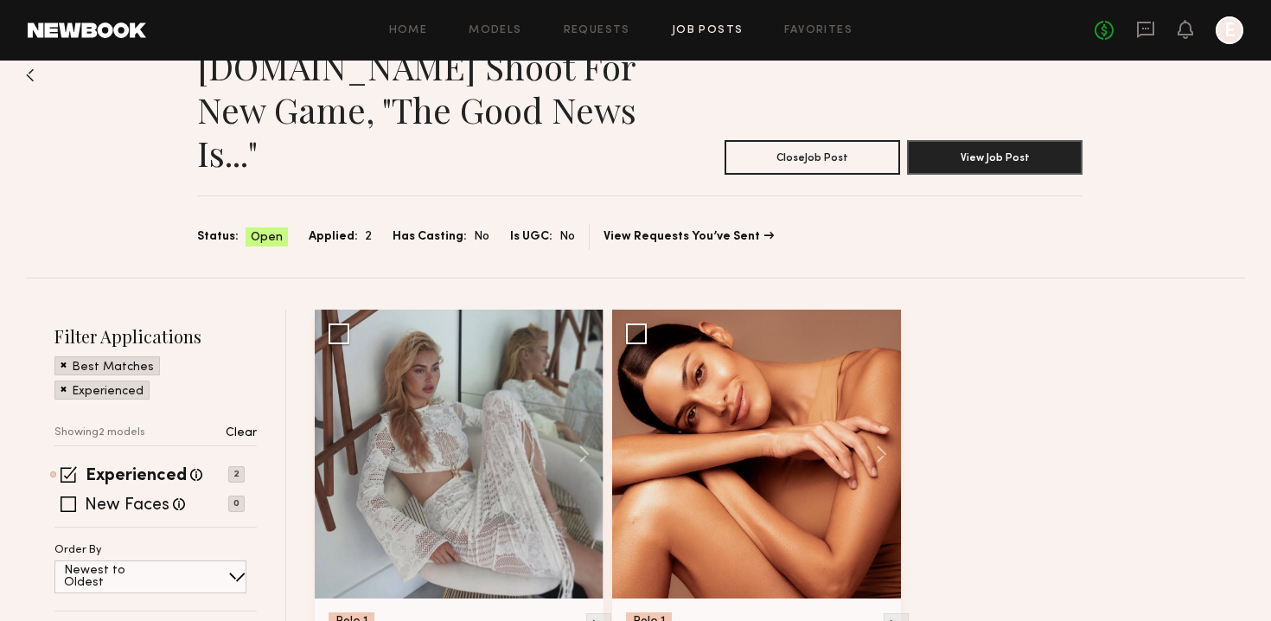
scroll to position [0, 0]
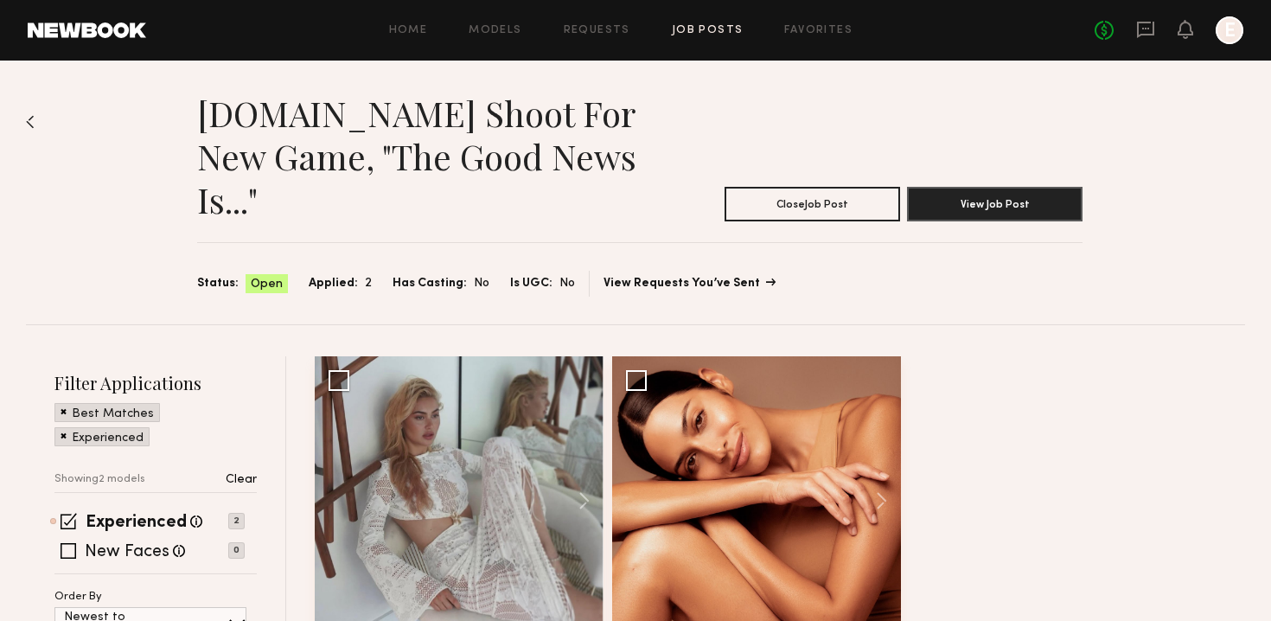
click at [682, 279] on link "View Requests You’ve Sent" at bounding box center [689, 284] width 170 height 12
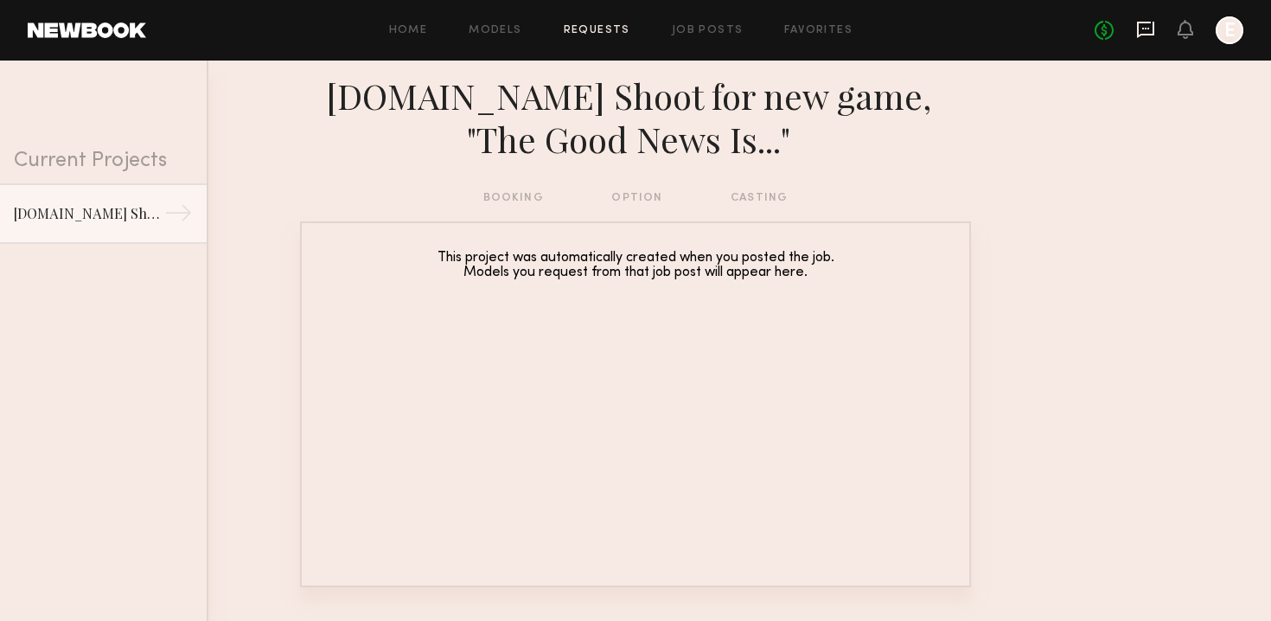
click at [1146, 28] on icon at bounding box center [1146, 29] width 7 height 2
click at [1141, 31] on icon at bounding box center [1145, 29] width 19 height 19
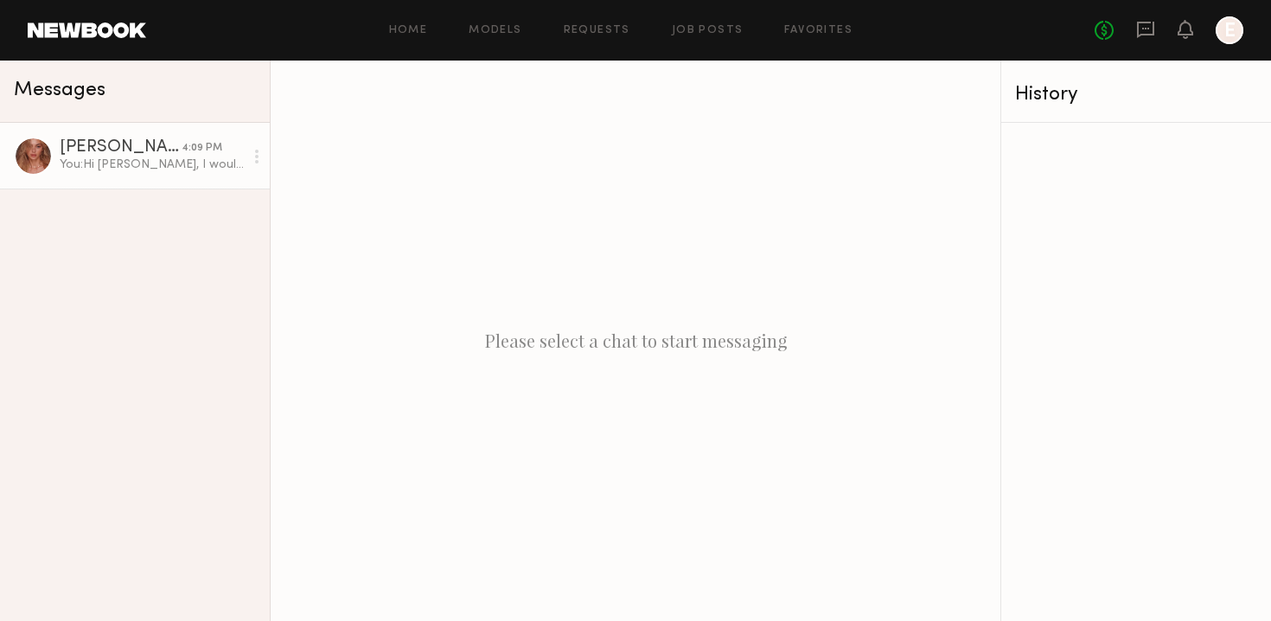
click at [112, 144] on div "Johanna C." at bounding box center [121, 147] width 122 height 17
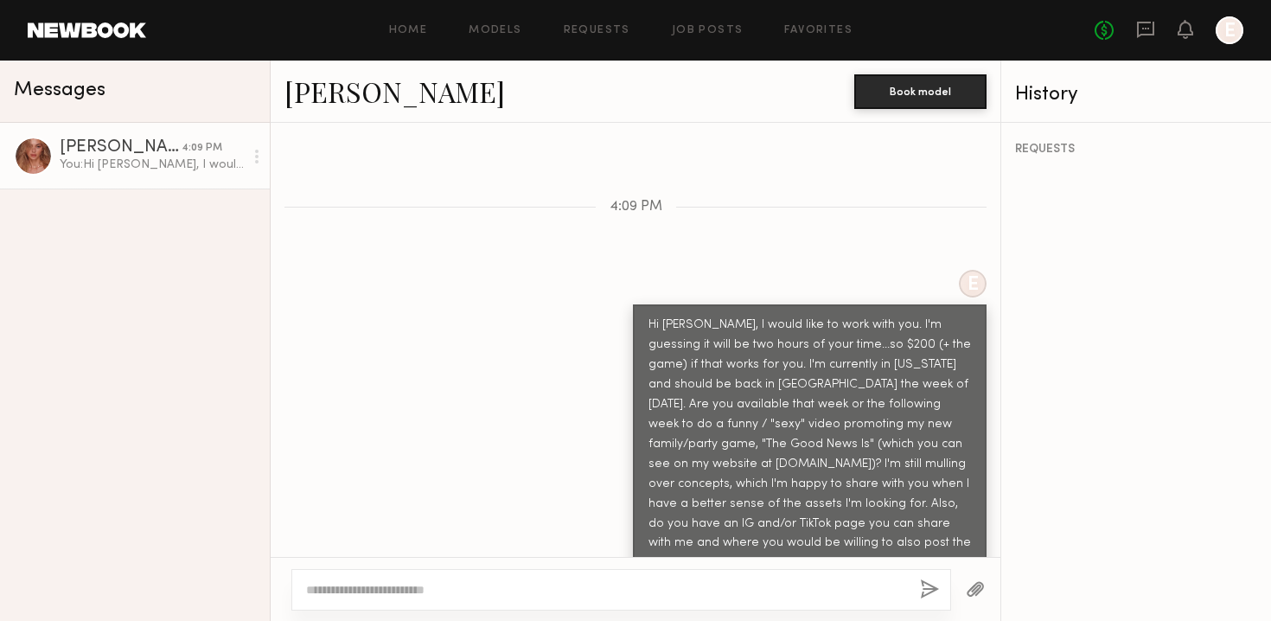
scroll to position [531, 0]
